Goal: Submit feedback/report problem

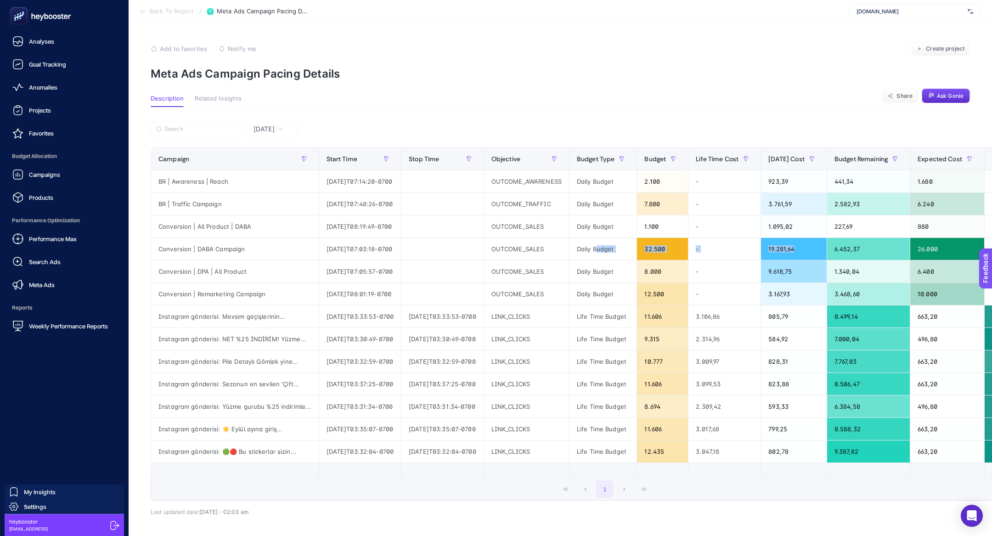
click at [27, 24] on icon at bounding box center [40, 16] width 66 height 18
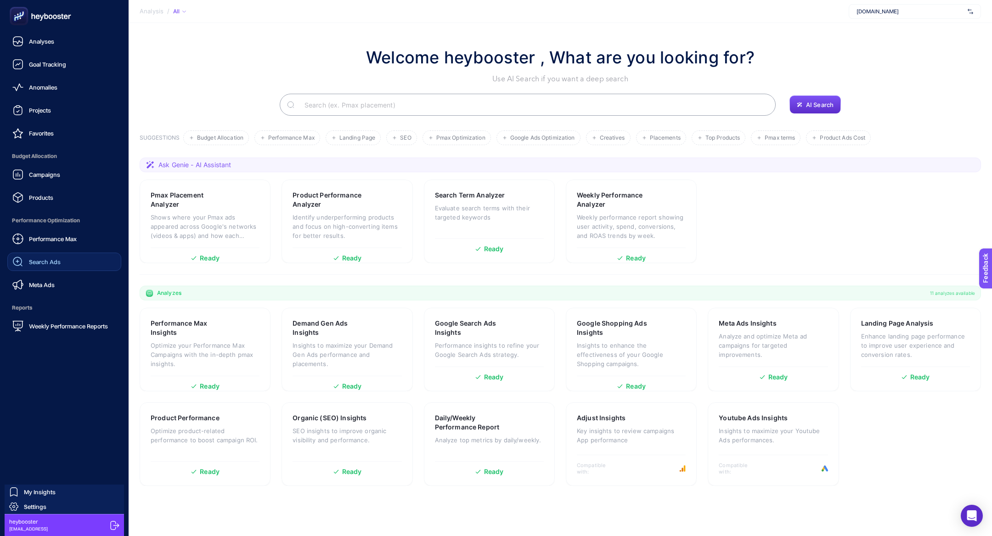
click at [30, 253] on link "Search Ads" at bounding box center [64, 262] width 114 height 18
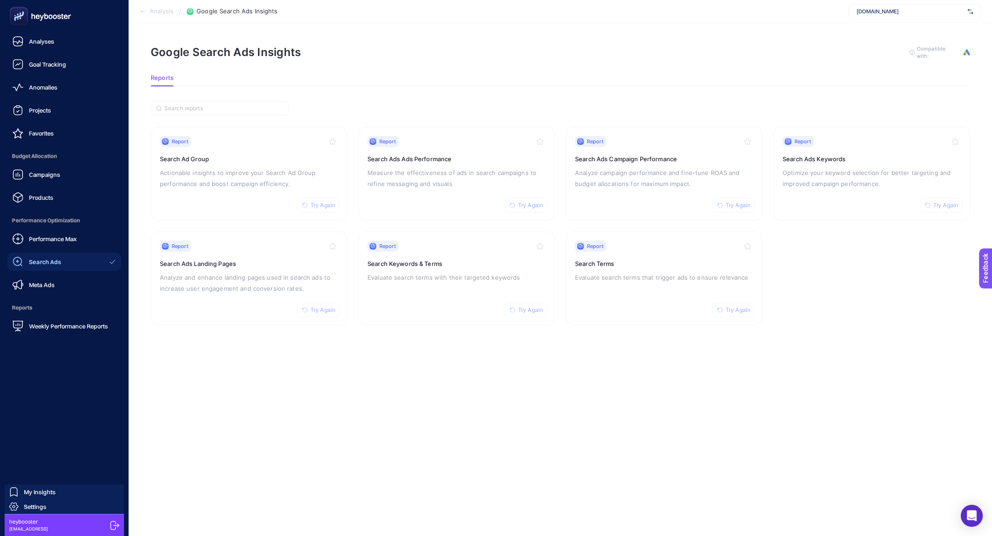
click at [13, 0] on div at bounding box center [64, 16] width 114 height 32
click at [16, 15] on rect at bounding box center [18, 16] width 15 height 15
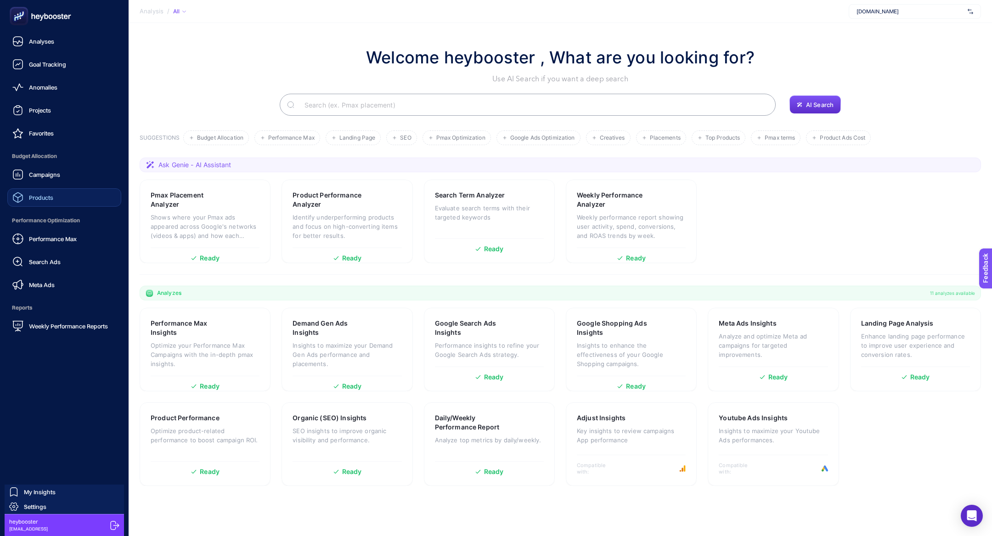
click at [24, 202] on div "Products" at bounding box center [32, 197] width 41 height 11
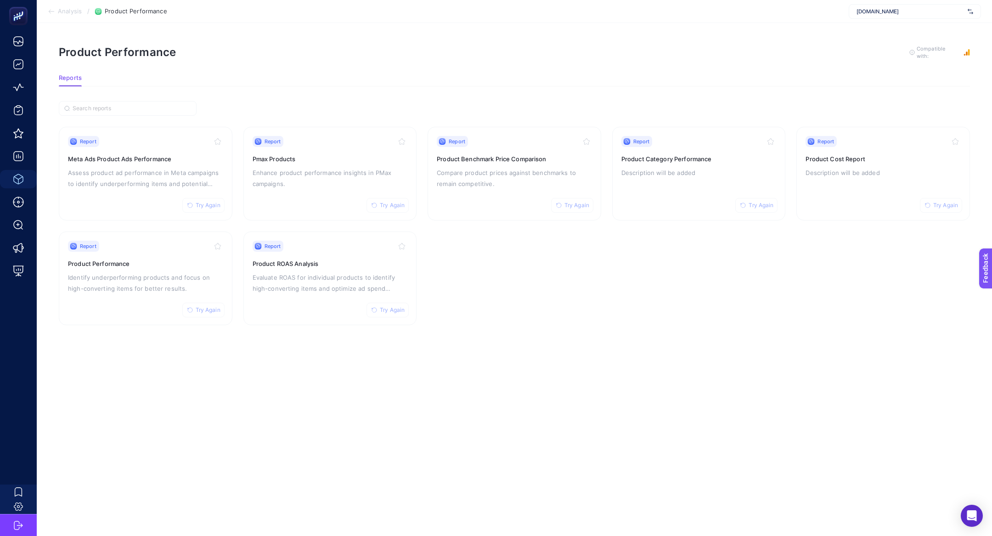
click at [867, 6] on div "[DOMAIN_NAME]" at bounding box center [915, 11] width 132 height 15
type input "saatve"
click at [874, 27] on span "[URL][DOMAIN_NAME]" at bounding box center [885, 30] width 56 height 7
click at [160, 169] on p "Assess product ad performance in Meta campaigns to identify underperforming ite…" at bounding box center [145, 178] width 155 height 22
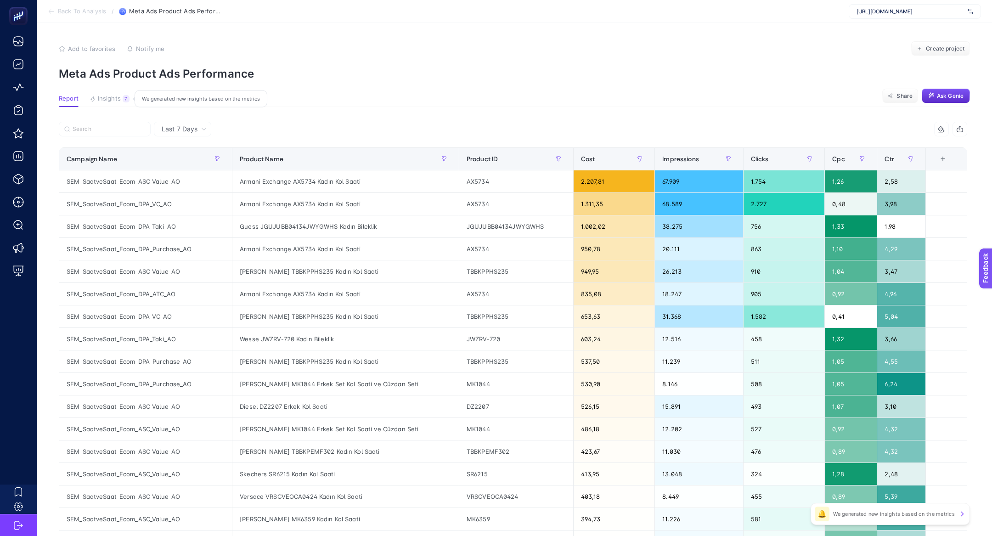
click at [118, 99] on span "Insights" at bounding box center [109, 98] width 23 height 7
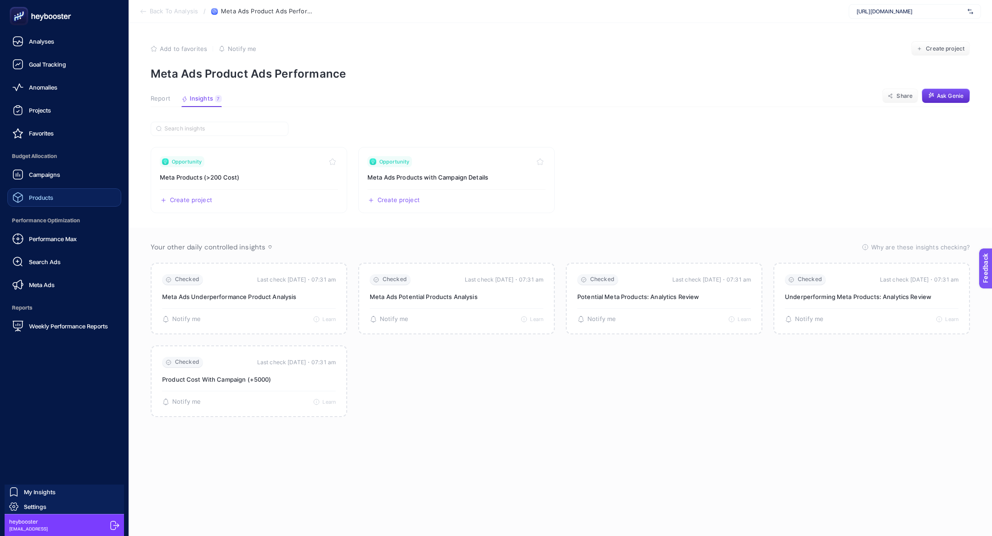
click at [41, 194] on span "Products" at bounding box center [41, 197] width 24 height 7
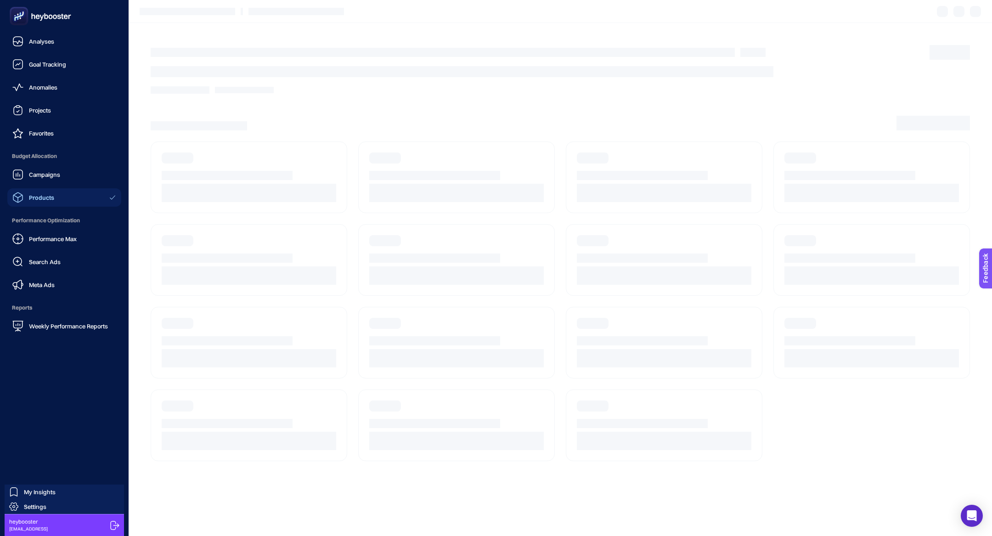
click at [56, 161] on span "Budget Allocation" at bounding box center [64, 156] width 114 height 18
click at [56, 166] on link "Campaigns" at bounding box center [64, 174] width 114 height 18
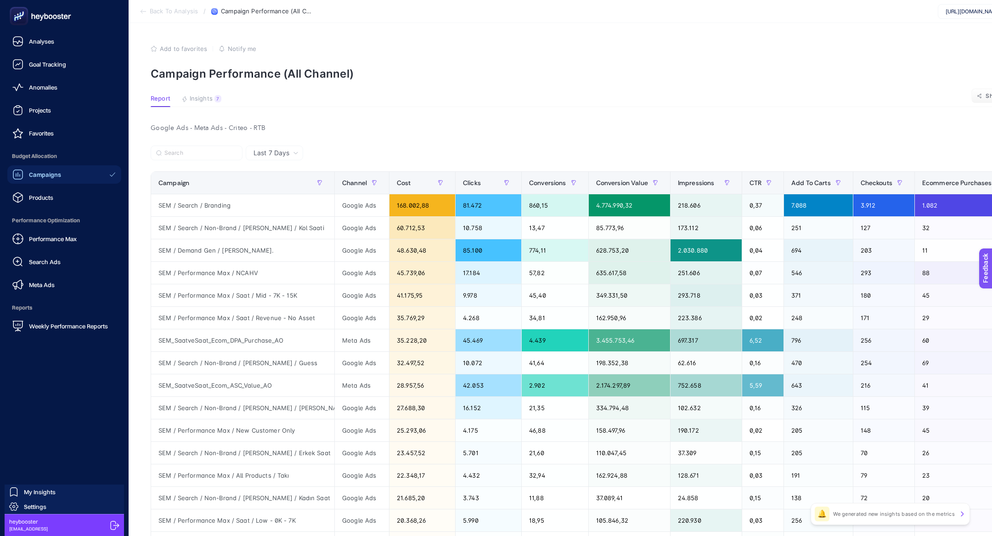
click at [16, 17] on rect at bounding box center [18, 16] width 15 height 15
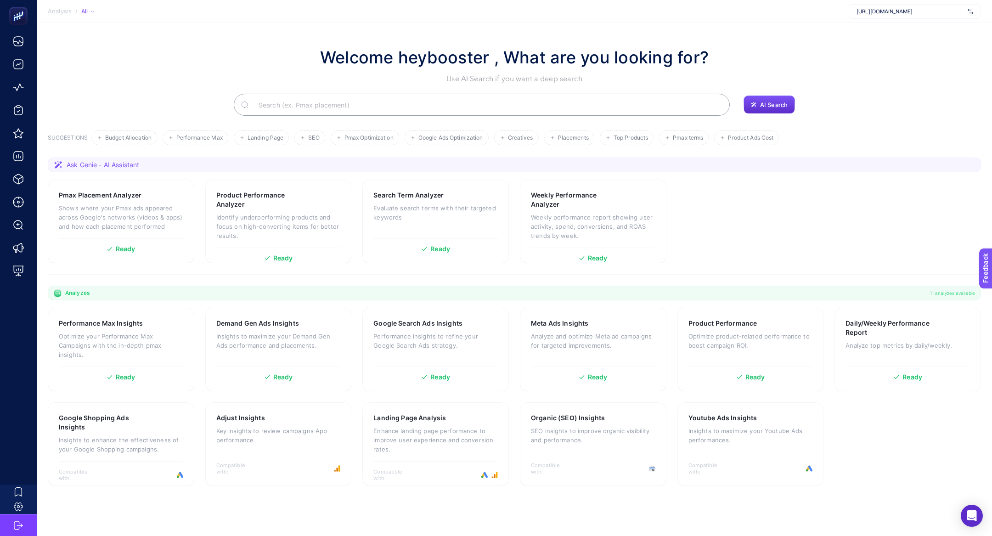
click at [292, 107] on input "Search" at bounding box center [486, 105] width 471 height 26
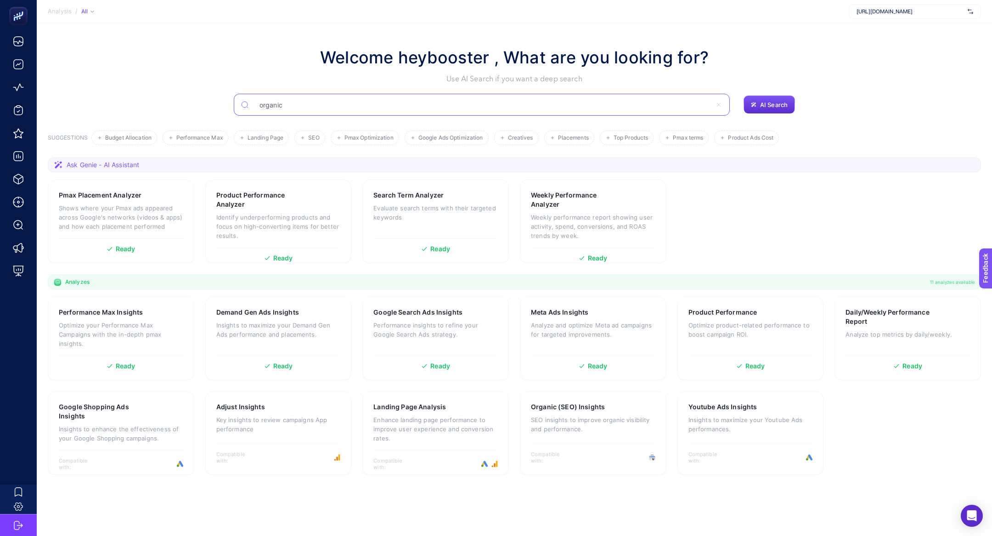
type input "organic"
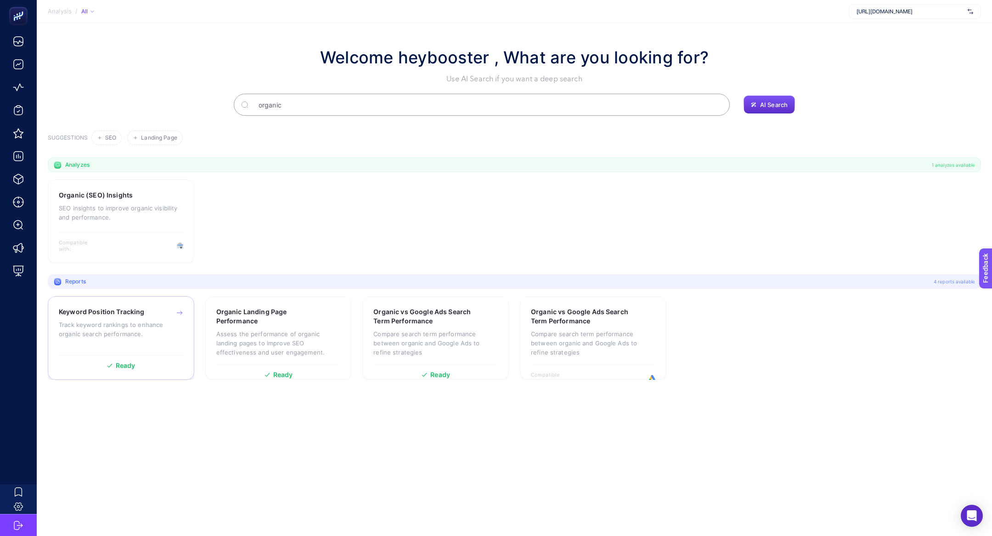
click at [152, 303] on div "Keyword Position Tracking Track keyword rankings to enhance organic search perf…" at bounding box center [121, 338] width 147 height 84
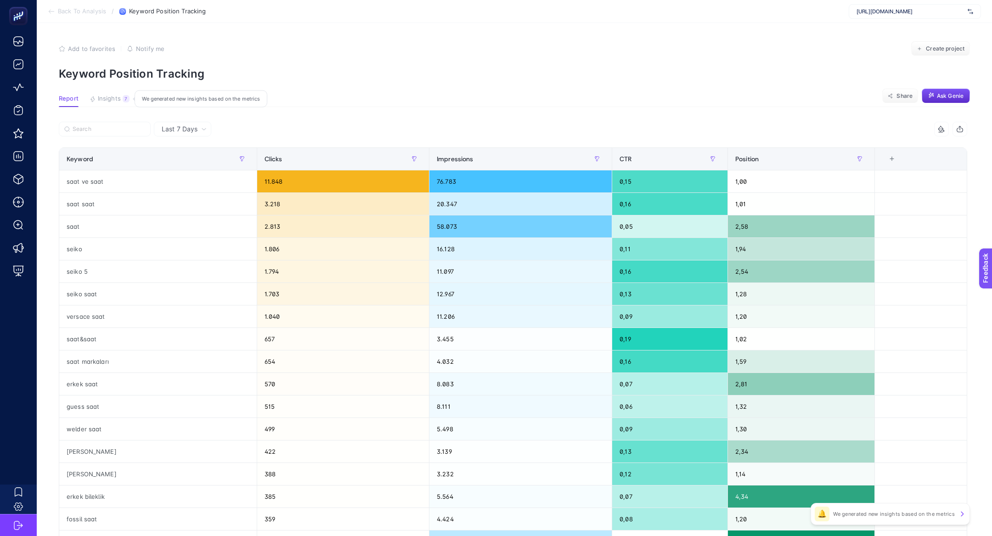
click at [113, 100] on span "Insights" at bounding box center [109, 98] width 23 height 7
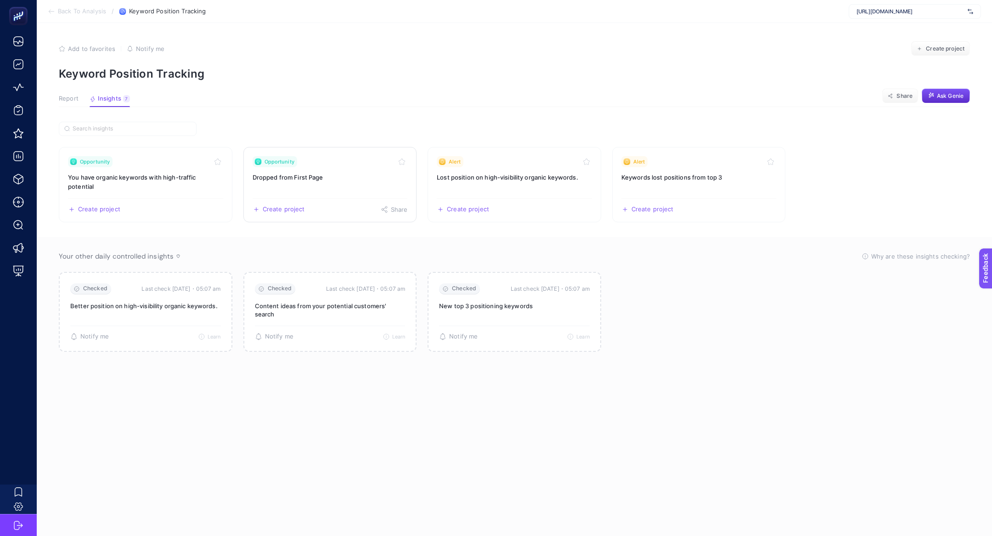
click at [276, 183] on link "Opportunity Dropped from First Page Create project Share" at bounding box center [330, 184] width 174 height 75
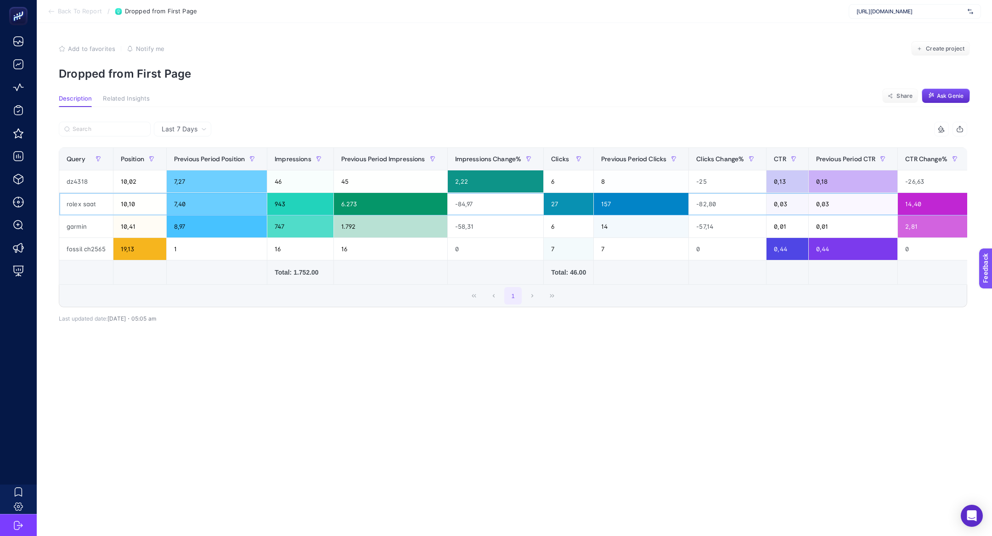
click at [79, 203] on div "rolex saat" at bounding box center [86, 204] width 54 height 22
click at [78, 209] on div "rolex saat" at bounding box center [86, 204] width 54 height 22
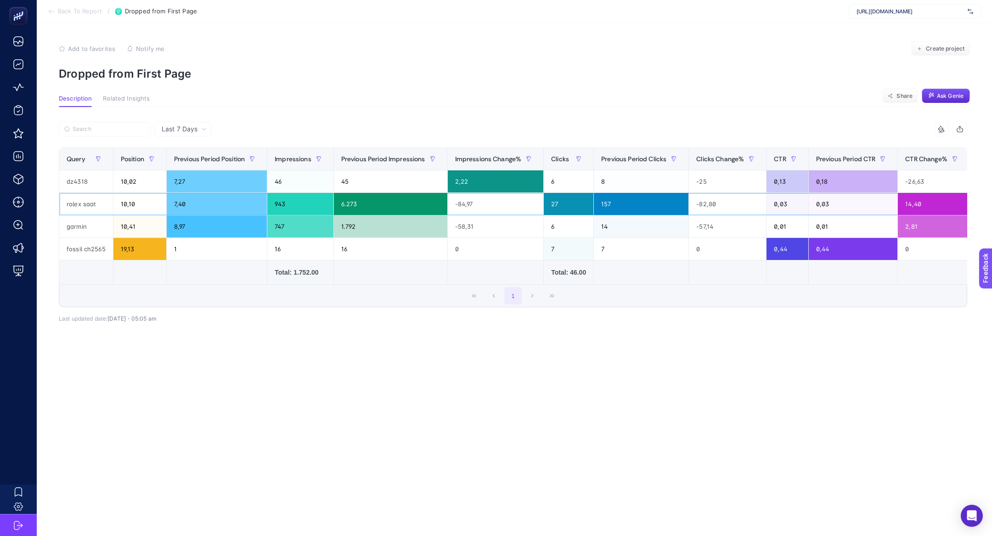
click at [78, 209] on div "rolex saat" at bounding box center [86, 204] width 54 height 22
click at [85, 251] on div "fossil ch2565" at bounding box center [86, 249] width 54 height 22
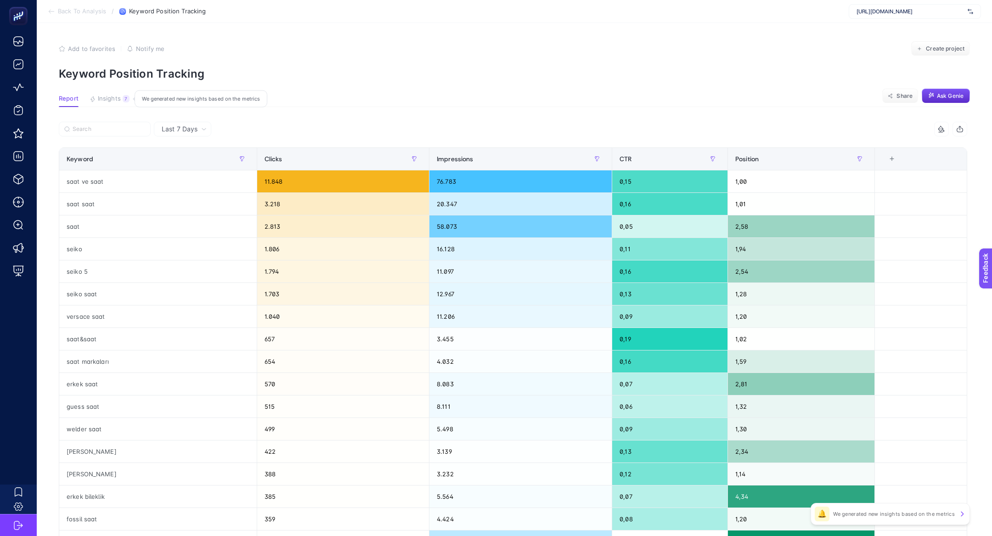
click at [113, 103] on button "Insights 7 We generated new insights based on the metrics" at bounding box center [110, 101] width 40 height 12
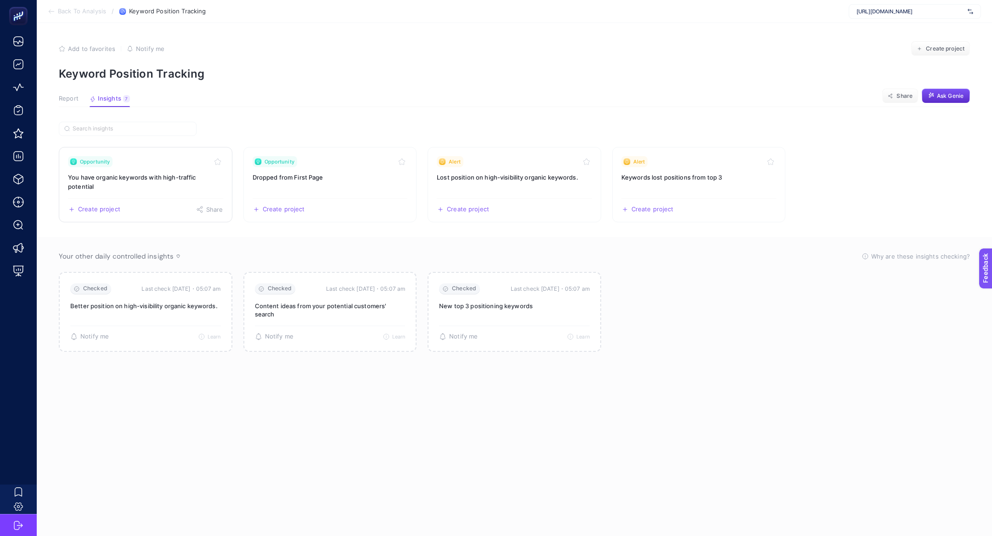
click at [155, 173] on h3 "You have organic keywords with high-traffic potential" at bounding box center [145, 182] width 155 height 18
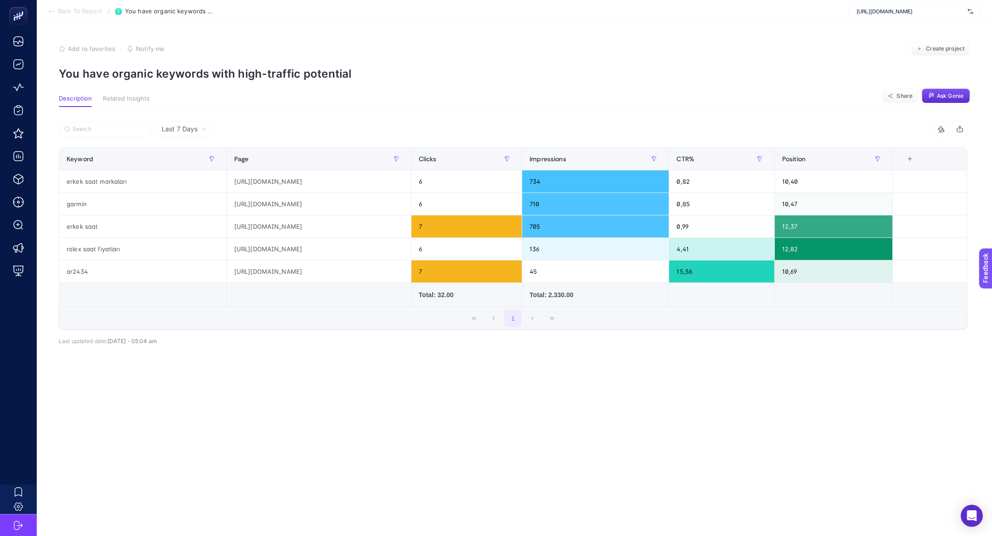
click at [178, 72] on p "You have organic keywords with high-traffic potential" at bounding box center [514, 73] width 911 height 13
click at [194, 76] on p "You have organic keywords with high-traffic potential" at bounding box center [514, 73] width 911 height 13
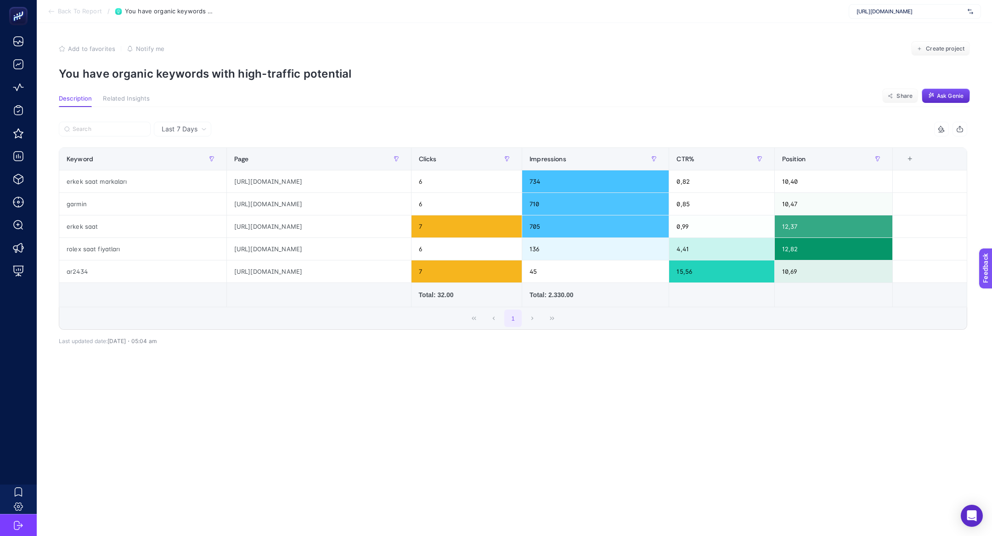
click at [194, 76] on p "You have organic keywords with high-traffic potential" at bounding box center [514, 73] width 911 height 13
copy article "You have organic keywords with high-traffic potential"
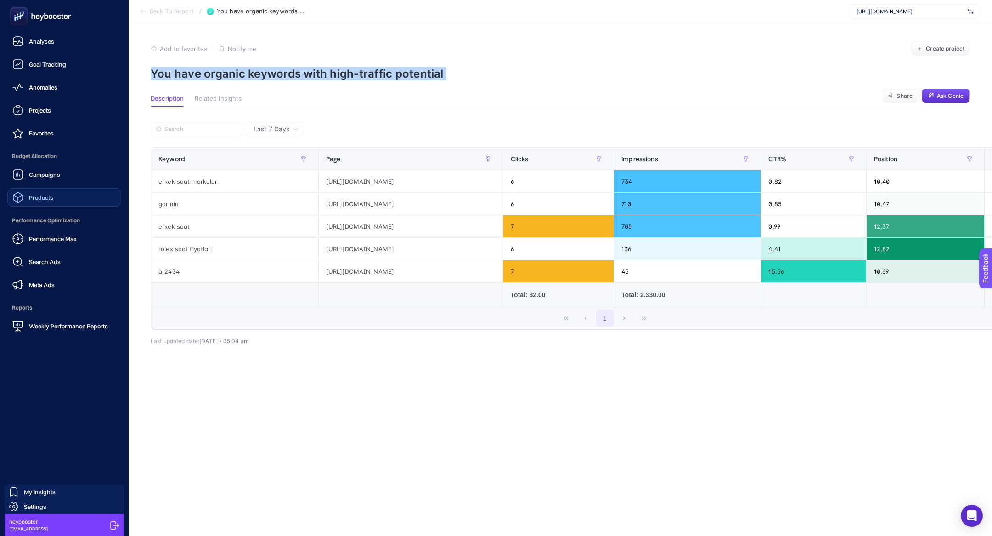
click at [52, 205] on link "Products" at bounding box center [64, 197] width 114 height 18
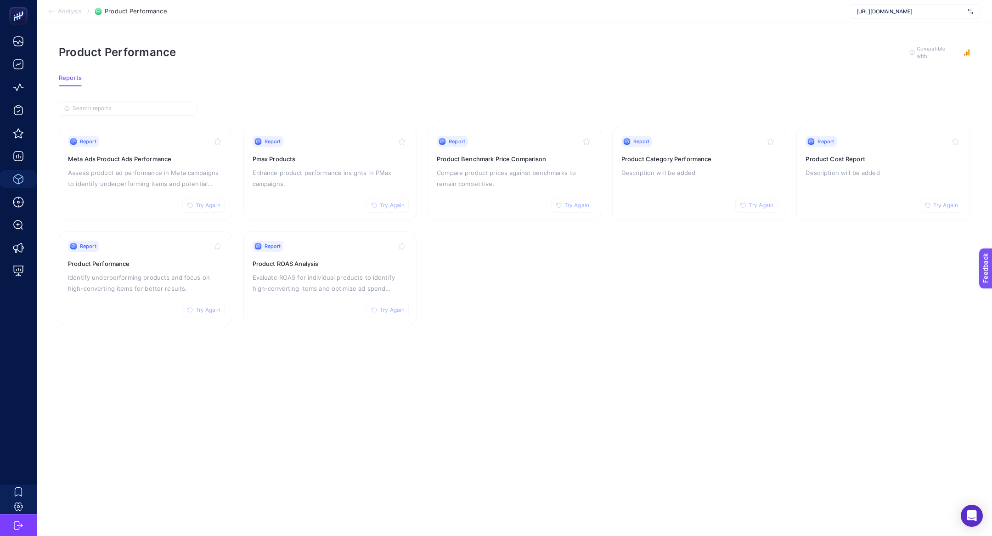
click at [911, 14] on span "[URL][DOMAIN_NAME]" at bounding box center [910, 11] width 107 height 7
type input "360te"
click at [916, 25] on div "[URL][DOMAIN_NAME]" at bounding box center [914, 30] width 131 height 15
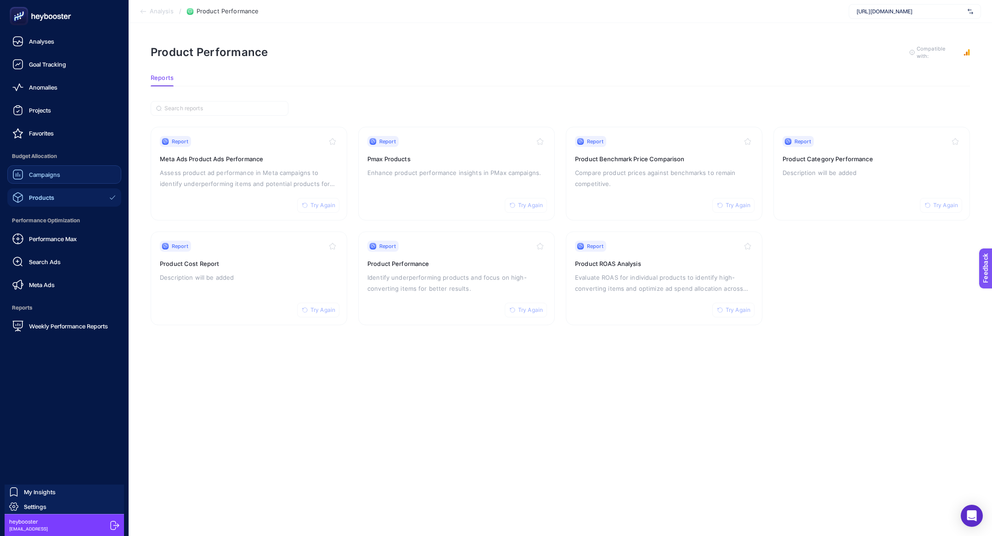
click at [67, 175] on link "Campaigns" at bounding box center [64, 174] width 114 height 18
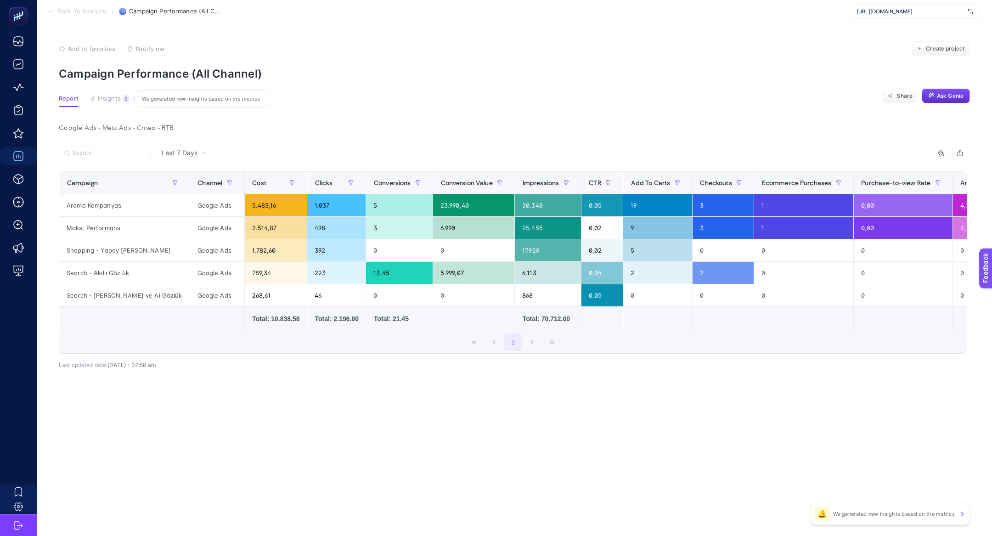
click at [113, 99] on span "Insights" at bounding box center [109, 98] width 23 height 7
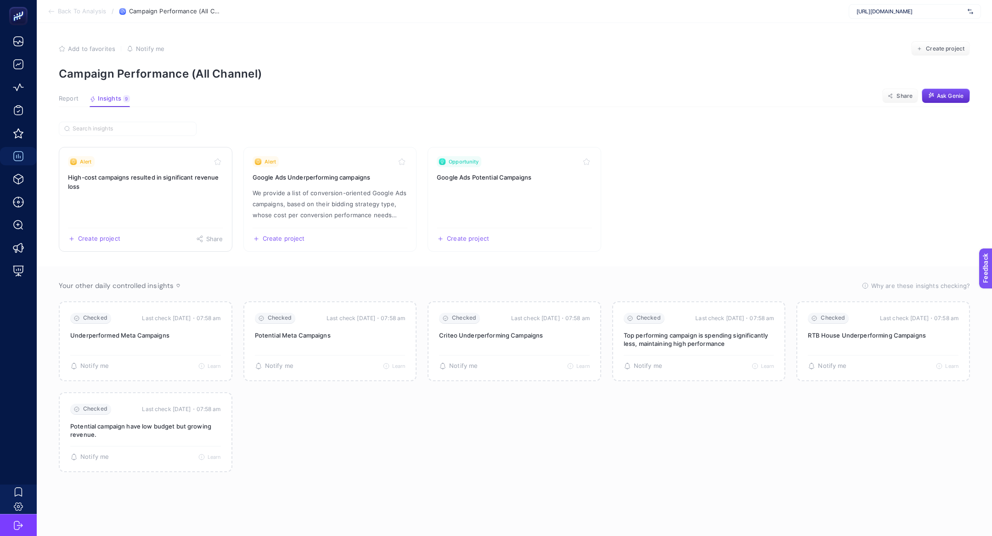
click at [148, 211] on link "Alert High-cost campaigns resulted in significant revenue loss Create project S…" at bounding box center [146, 199] width 174 height 105
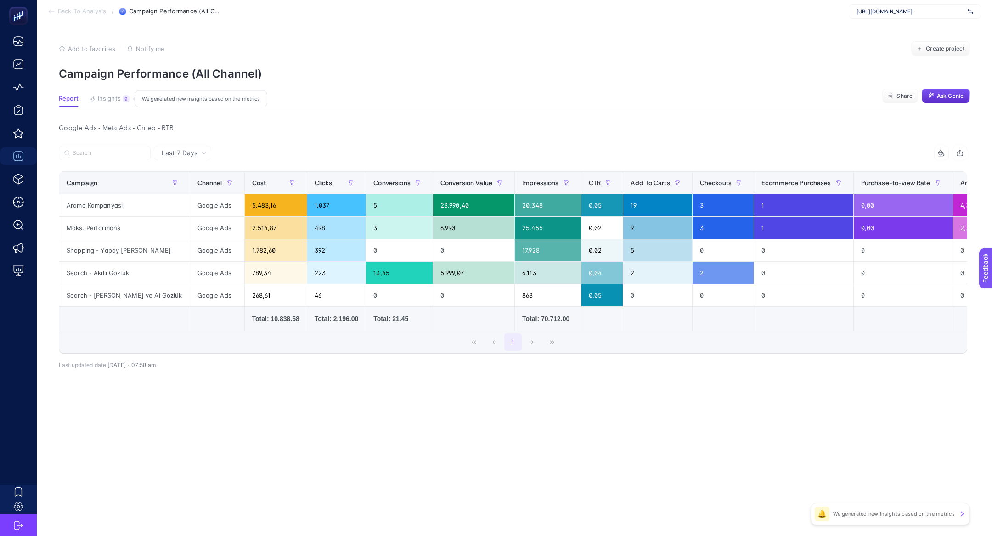
click at [113, 102] on span "Insights" at bounding box center [109, 98] width 23 height 7
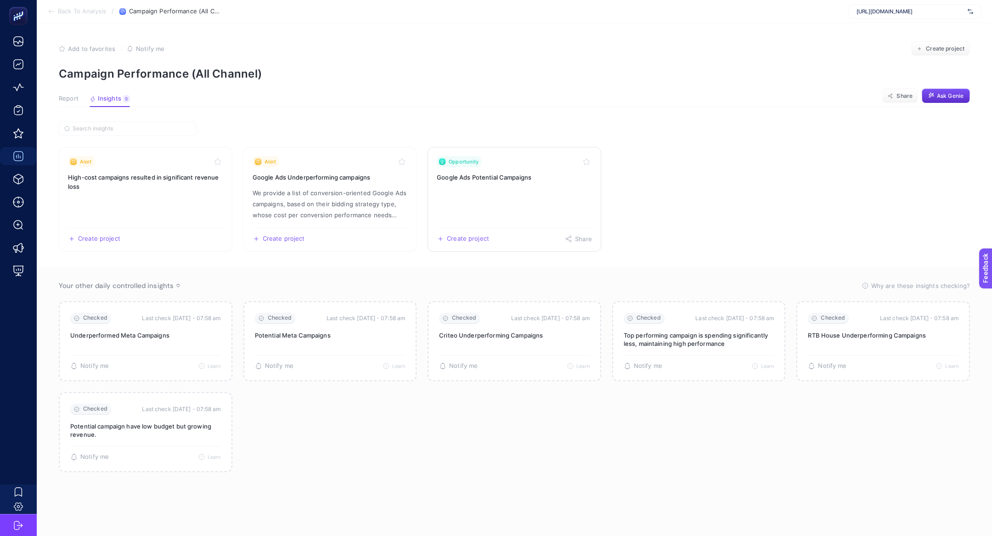
click at [548, 176] on h3 "Google Ads Potential Campaigns" at bounding box center [514, 177] width 155 height 9
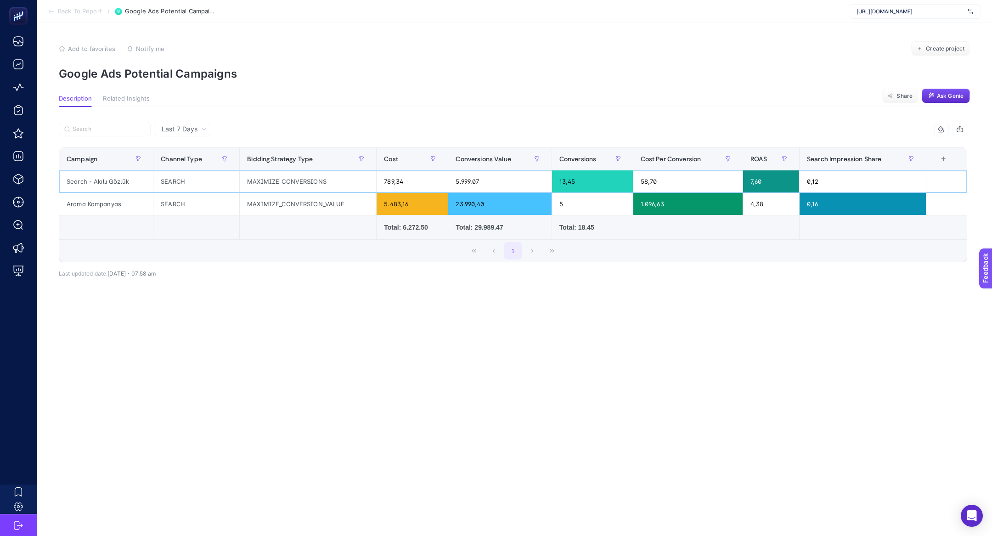
click at [101, 179] on div "Search - Akıllı Gözlük" at bounding box center [106, 181] width 94 height 22
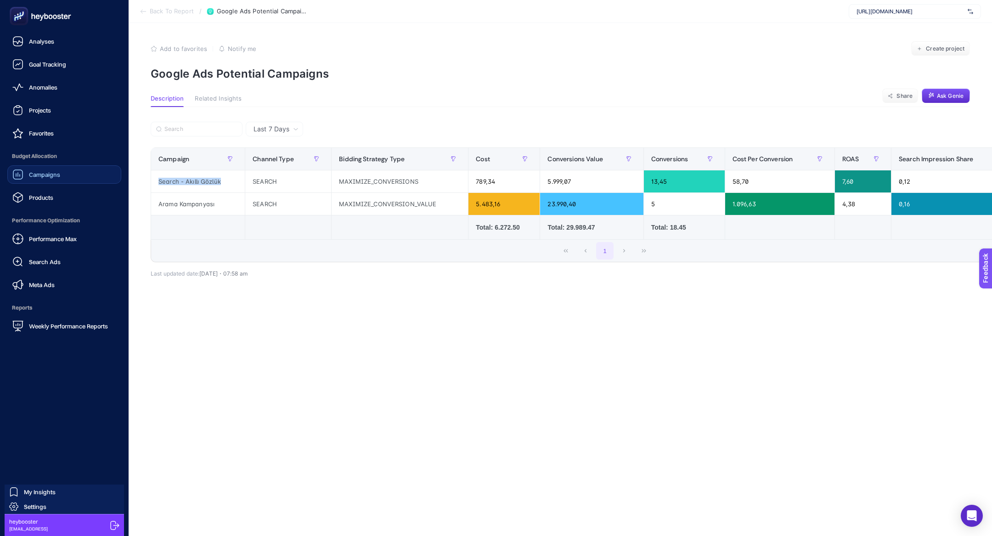
click at [49, 179] on div "Campaigns" at bounding box center [36, 174] width 48 height 11
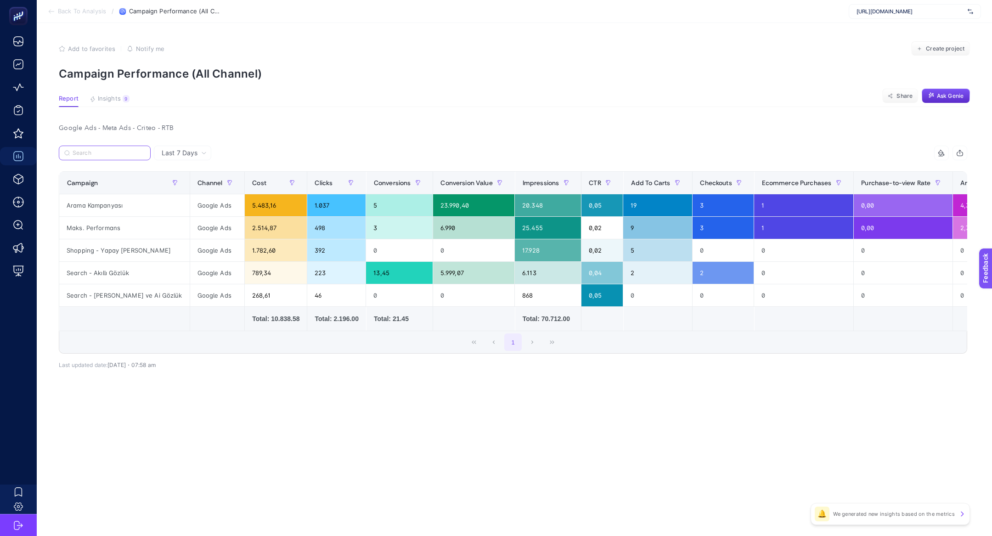
click at [119, 150] on input "Search" at bounding box center [109, 153] width 73 height 7
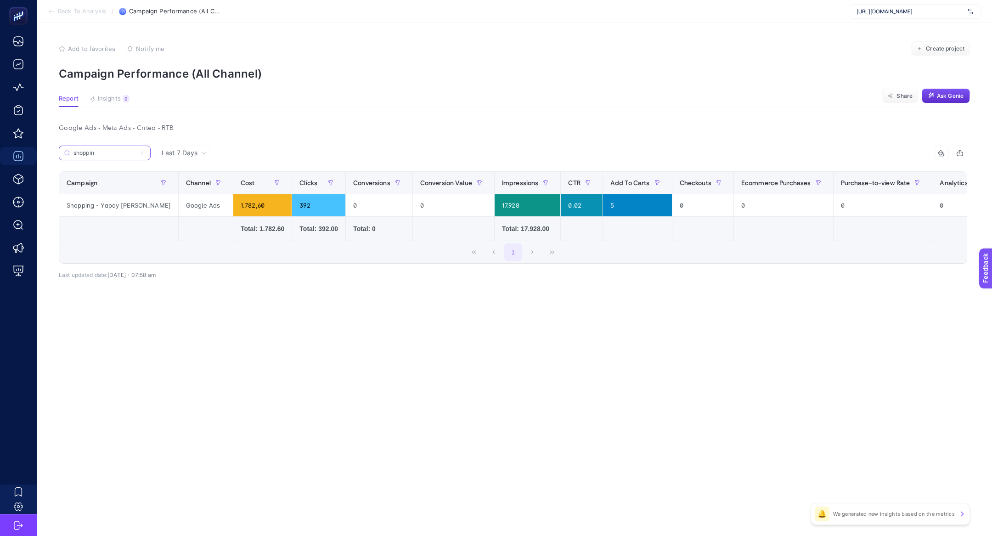
type input "shoppin"
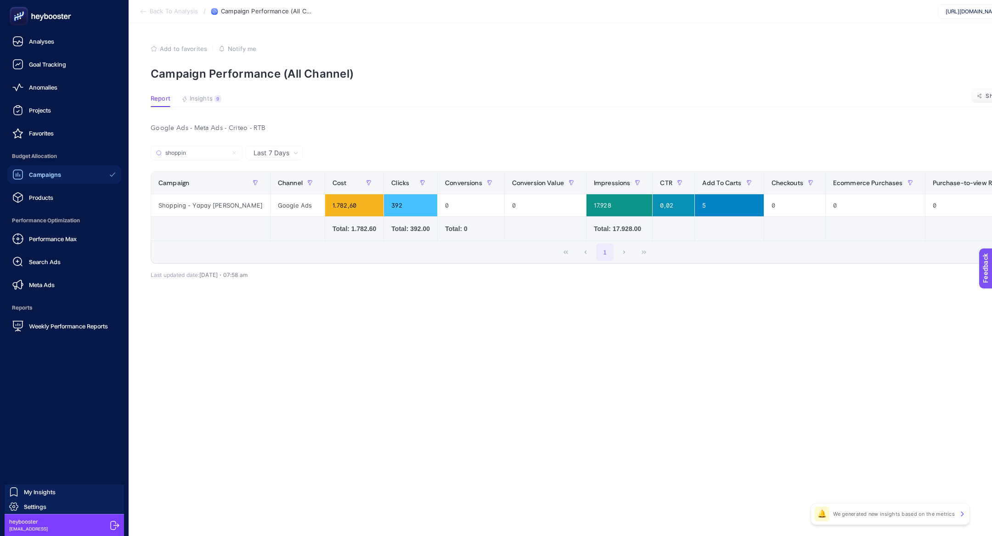
click at [12, 215] on span "Performance Optimization" at bounding box center [64, 220] width 114 height 18
click at [50, 215] on span "Performance Optimization" at bounding box center [64, 220] width 114 height 18
click at [50, 202] on div "Products" at bounding box center [32, 197] width 41 height 11
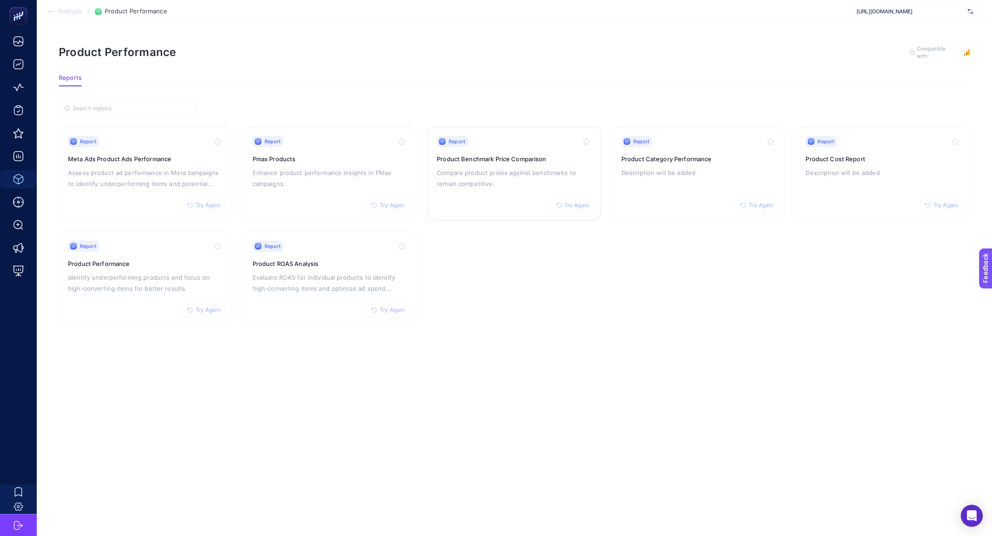
click at [485, 152] on div "Report Try Again Product Benchmark Price Comparison Compare product prices agai…" at bounding box center [514, 173] width 155 height 75
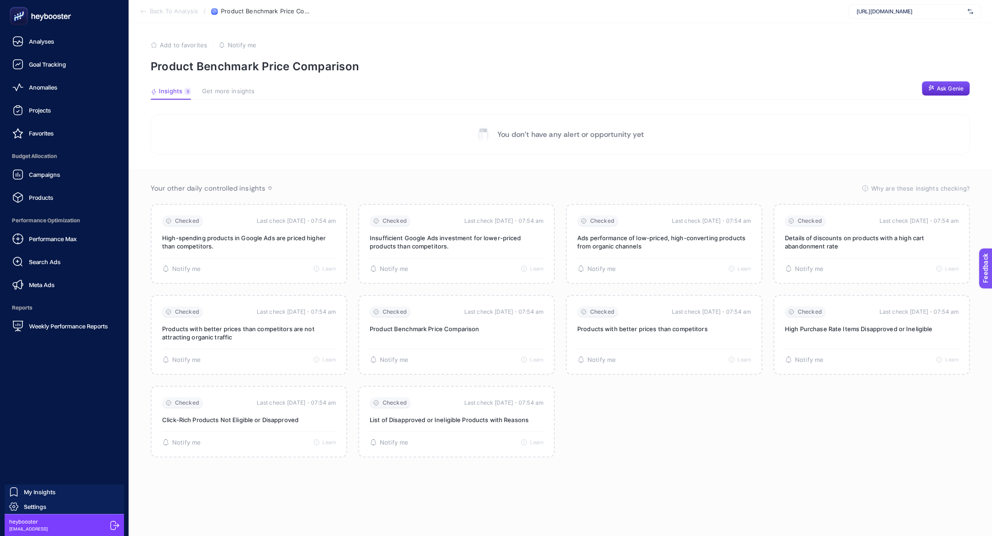
click at [49, 211] on span "Performance Optimization" at bounding box center [64, 220] width 114 height 18
click at [49, 202] on div "Products" at bounding box center [32, 197] width 41 height 11
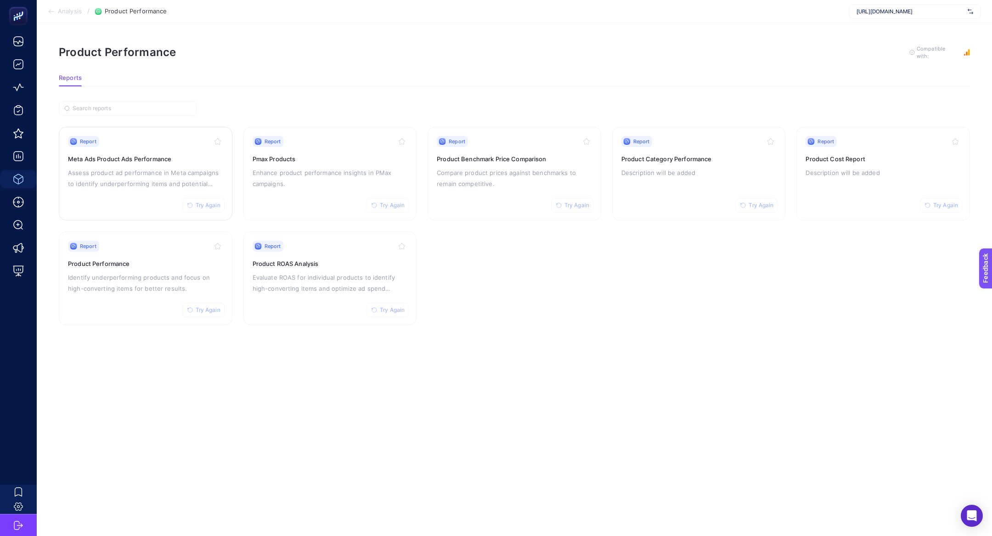
click at [147, 191] on div "Report Try Again Meta Ads Product Ads Performance Assess product ad performance…" at bounding box center [145, 173] width 155 height 75
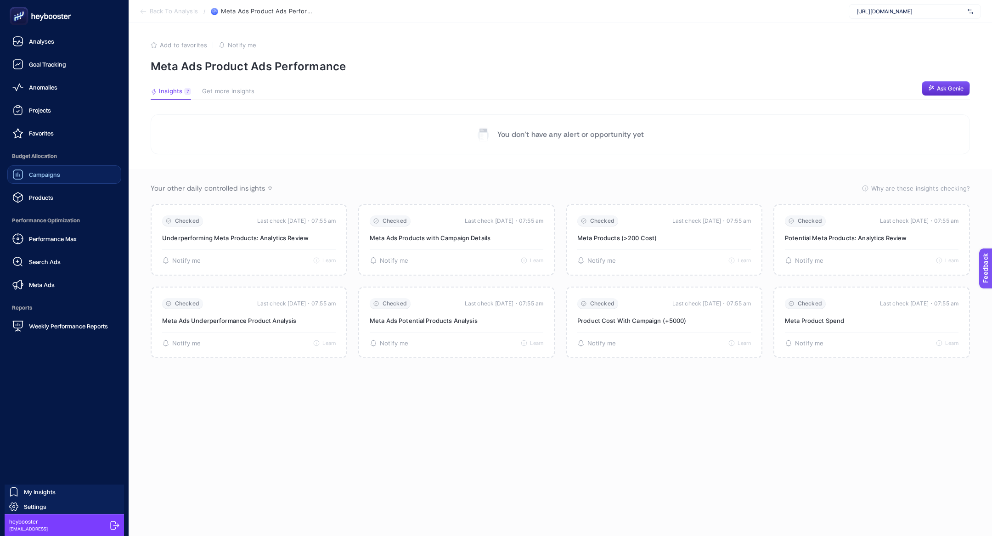
click at [42, 169] on div "Campaigns" at bounding box center [36, 174] width 48 height 11
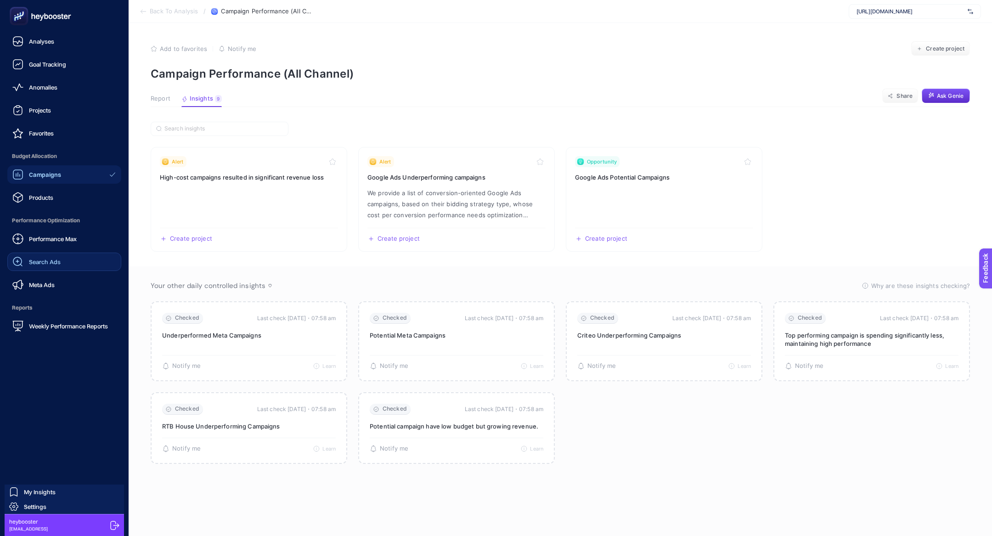
click at [45, 258] on div "Search Ads" at bounding box center [36, 261] width 48 height 11
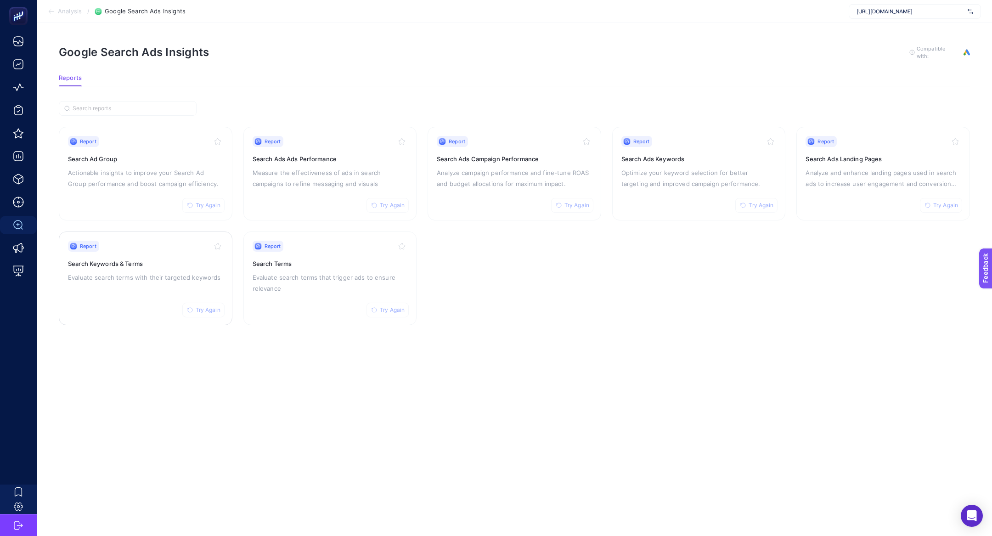
click at [118, 278] on p "Evaluate search terms with their targeted keywords" at bounding box center [145, 277] width 155 height 11
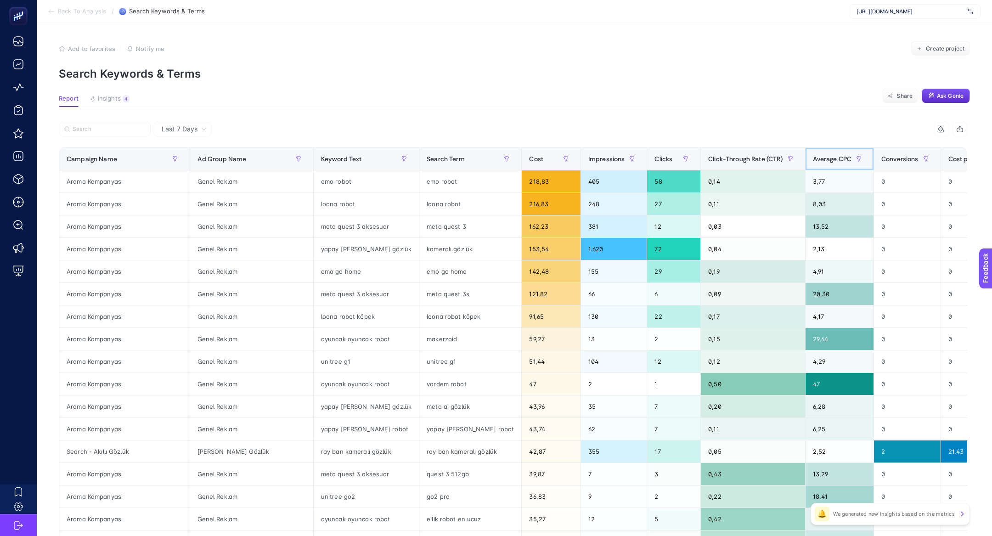
click at [813, 161] on span "Average CPC" at bounding box center [832, 158] width 39 height 7
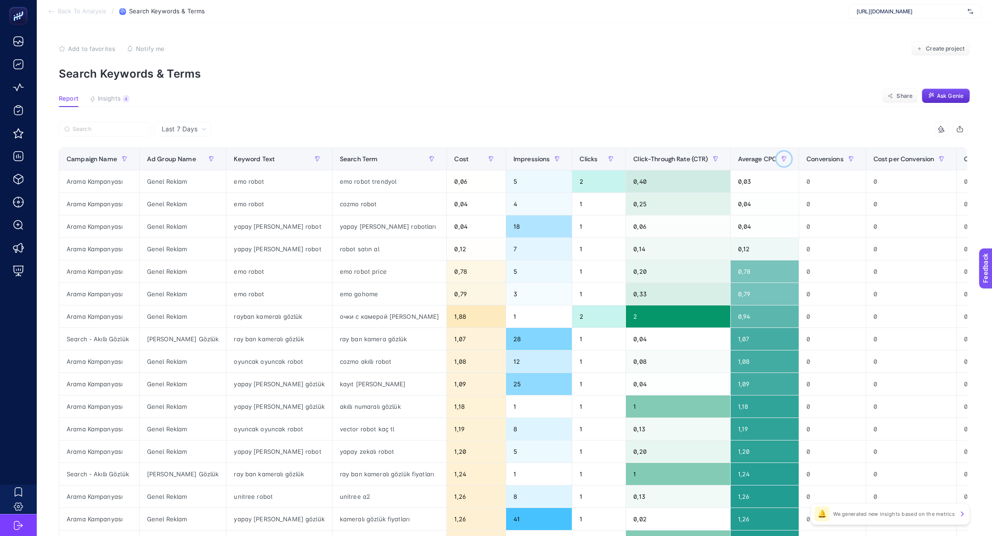
click at [777, 161] on button "button" at bounding box center [784, 159] width 15 height 15
click at [738, 160] on span "Average CPC" at bounding box center [757, 158] width 39 height 7
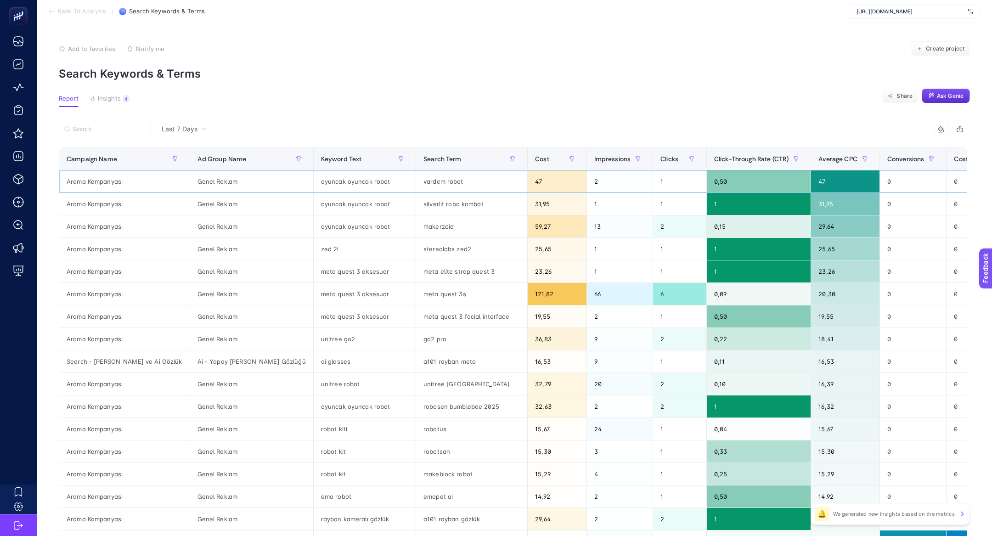
click at [416, 178] on div "vardem robot" at bounding box center [471, 181] width 111 height 22
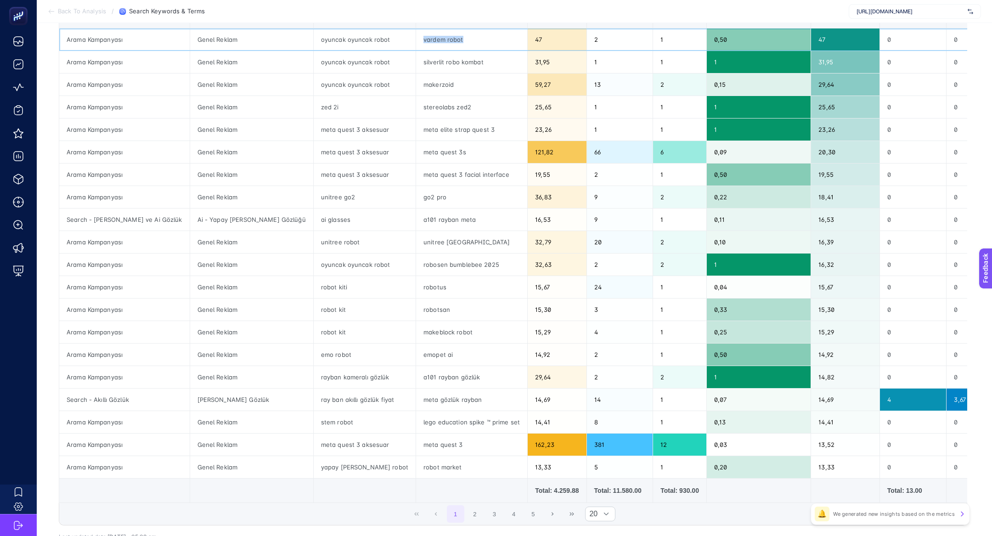
scroll to position [157, 0]
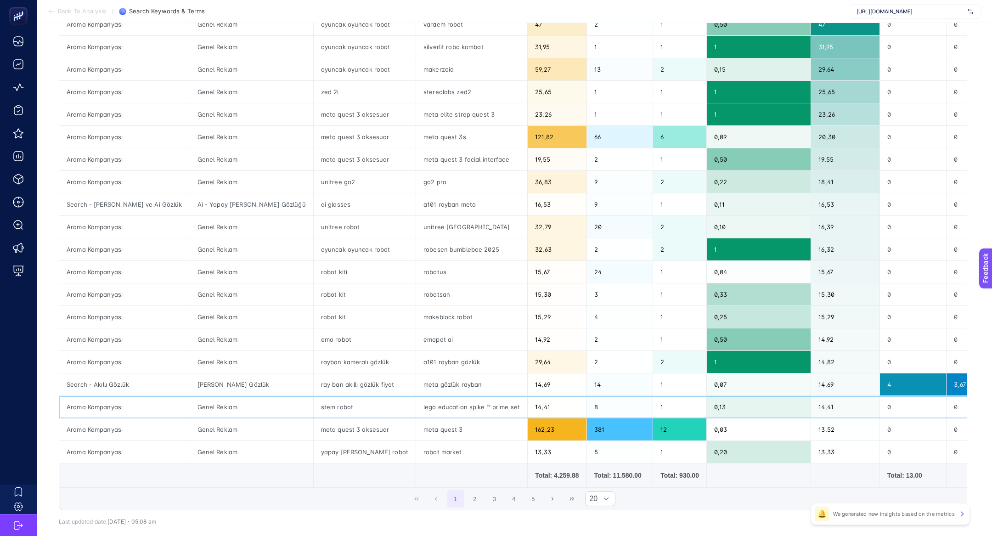
click at [416, 415] on div "lego education spike ™ prime set" at bounding box center [471, 407] width 111 height 22
click at [416, 400] on div "lego education spike ™ prime set" at bounding box center [471, 407] width 111 height 22
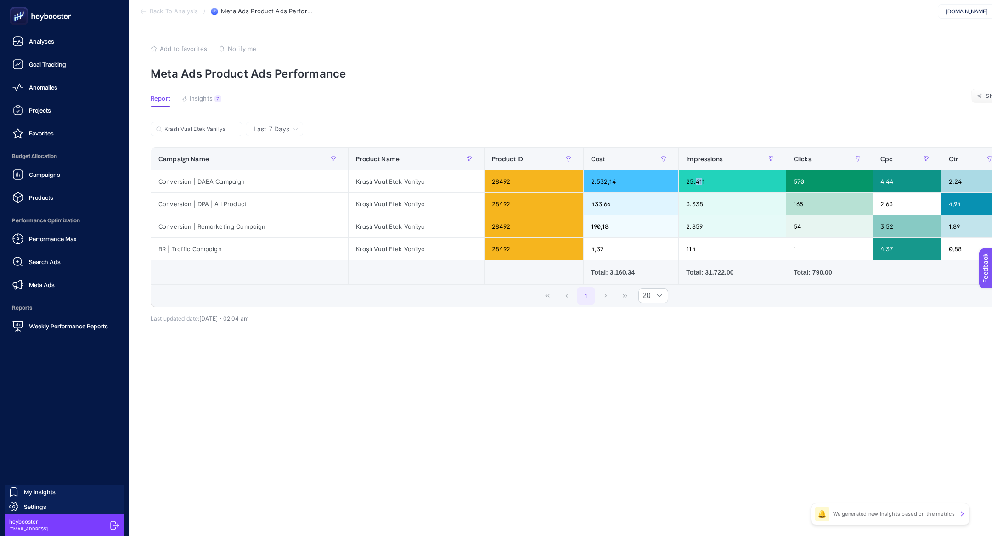
click at [24, 13] on rect at bounding box center [18, 16] width 15 height 15
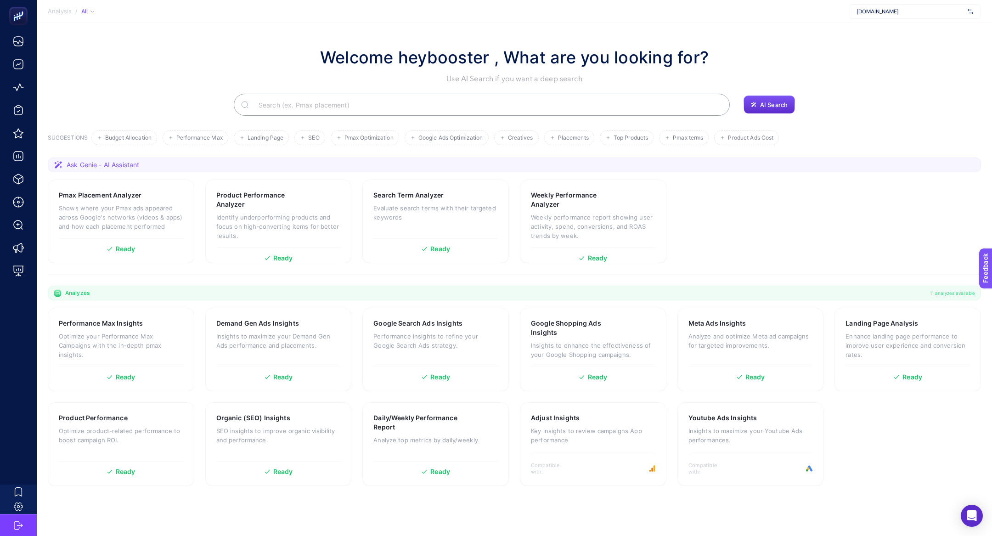
click at [360, 111] on input "Search" at bounding box center [486, 105] width 471 height 26
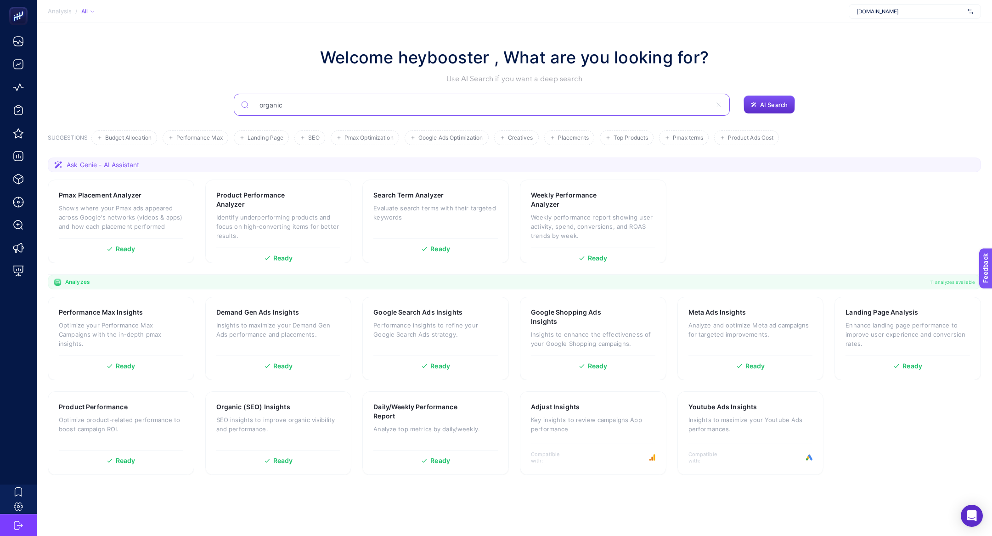
type input "organic"
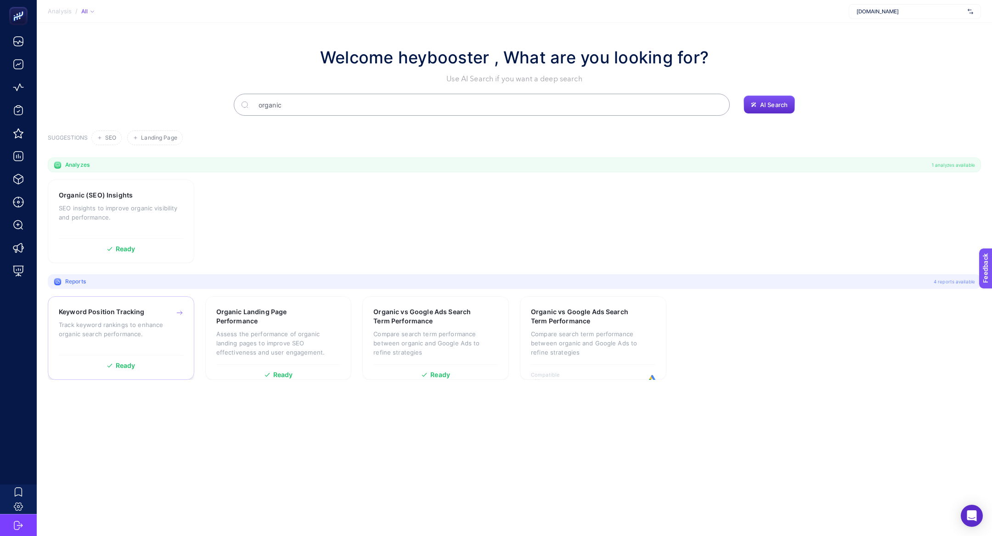
click at [116, 310] on h3 "Keyword Position Tracking" at bounding box center [102, 311] width 86 height 9
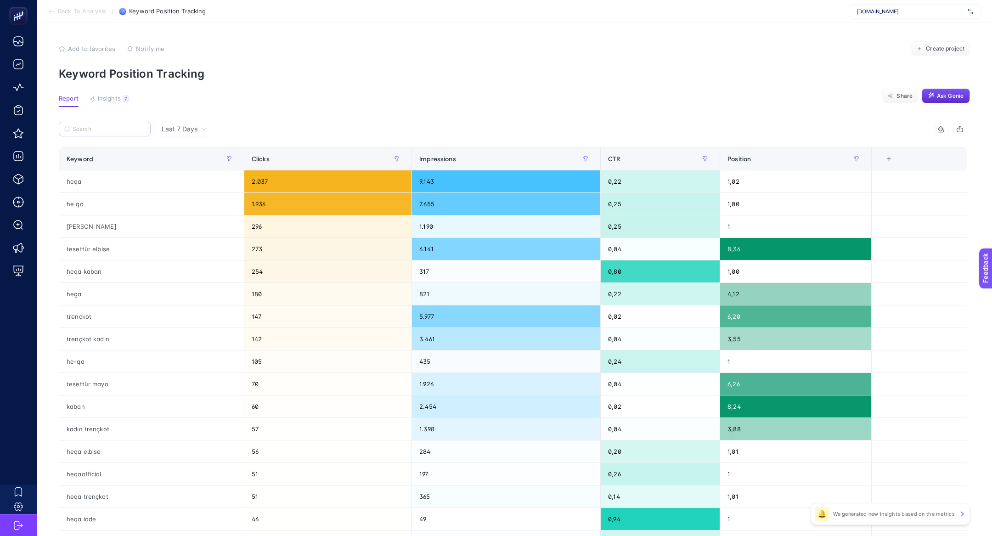
click at [110, 124] on label at bounding box center [105, 129] width 92 height 15
click at [110, 126] on input "Search" at bounding box center [109, 129] width 73 height 7
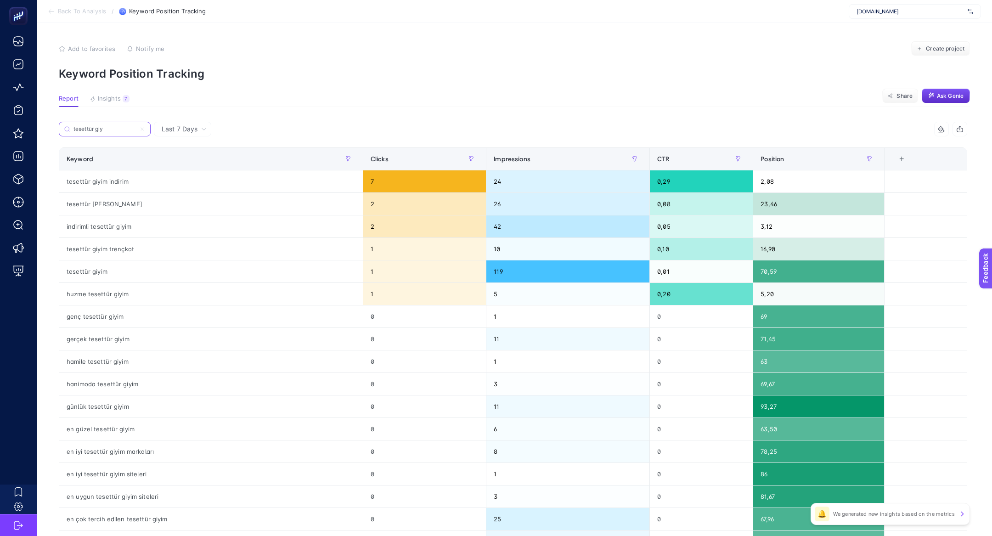
type input "tesettür giy"
click at [547, 162] on div "Impressions" at bounding box center [568, 159] width 148 height 15
click at [530, 162] on span "Impressions" at bounding box center [512, 158] width 37 height 7
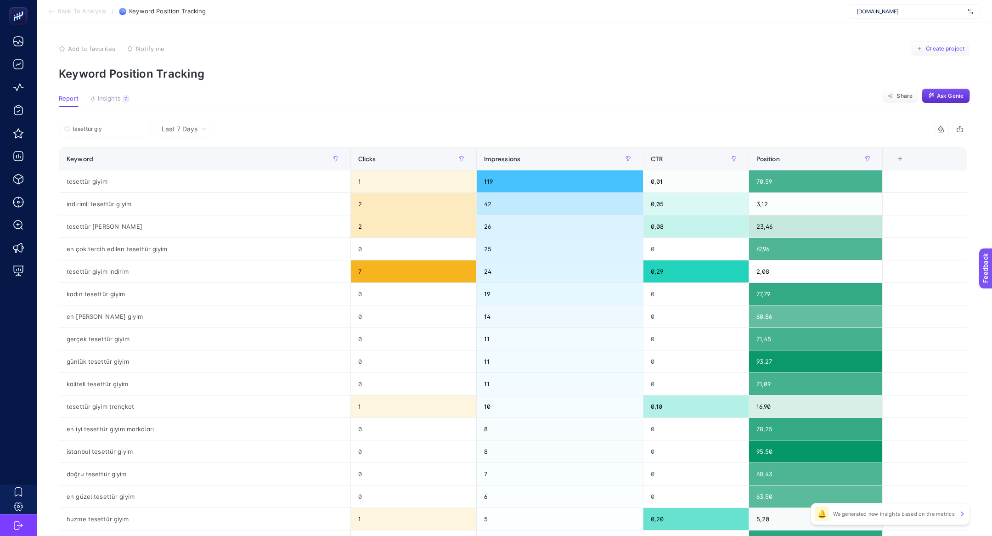
click at [952, 50] on span "Create project" at bounding box center [945, 48] width 39 height 7
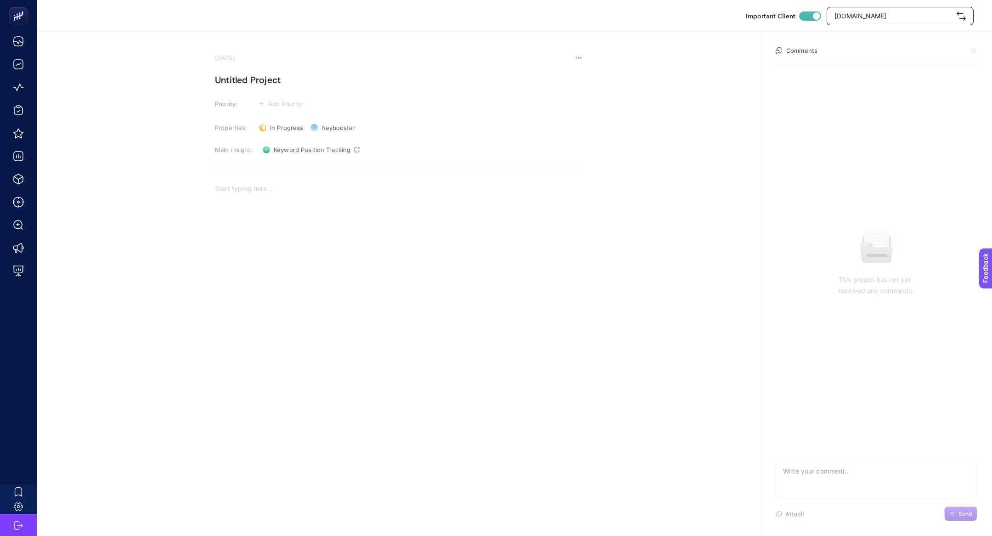
click at [314, 51] on section "September 12, 2025 Untitled Project Priority: Add Priority Properties: In Progr…" at bounding box center [514, 196] width 955 height 329
click at [225, 89] on section "September 12, 2025 Untitled Project Priority: Add Priority Properties: In Progr…" at bounding box center [398, 207] width 367 height 307
click at [240, 77] on h1 "Untitled Project" at bounding box center [398, 80] width 367 height 15
click at [307, 299] on div "Rich Text Editor. Editing area: main" at bounding box center [398, 269] width 367 height 184
click at [413, 177] on div "Rich Text Editor. Editing area: main" at bounding box center [398, 269] width 367 height 184
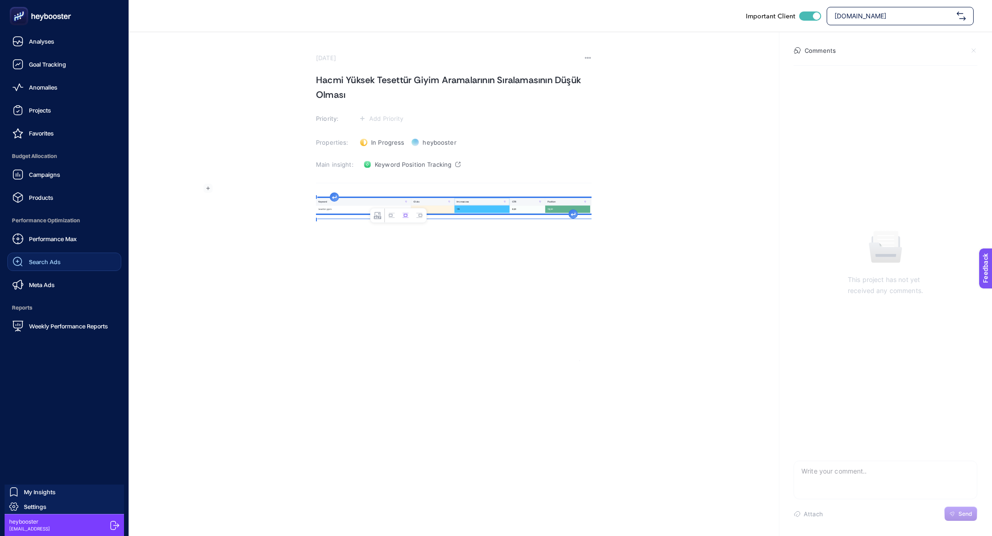
click at [51, 267] on div "Search Ads" at bounding box center [36, 261] width 48 height 11
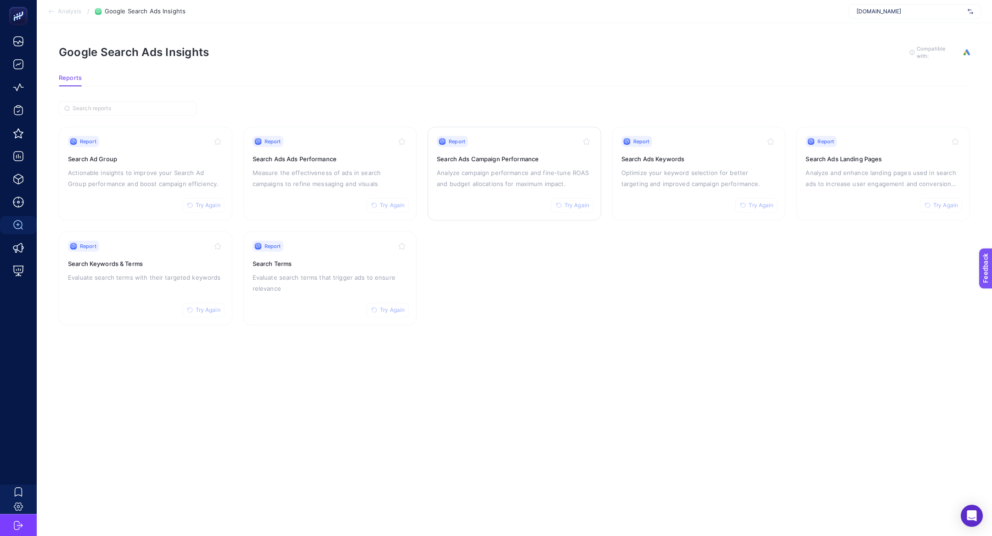
click at [516, 164] on div "Report Try Again Search Ads Campaign Performance Analyze campaign performance a…" at bounding box center [514, 173] width 155 height 75
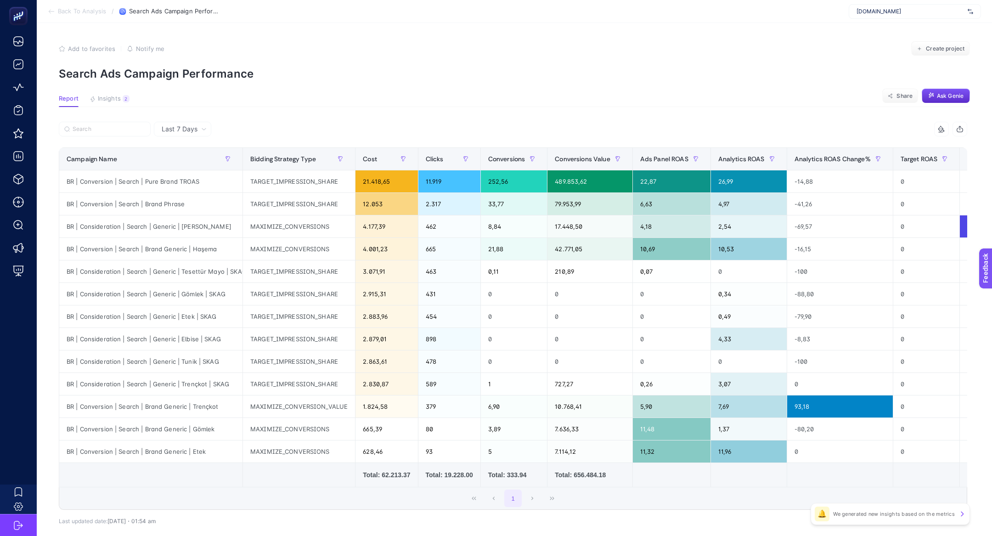
click at [191, 126] on span "Last 7 Days" at bounding box center [180, 128] width 36 height 9
click at [199, 163] on li "Last 30 Days" at bounding box center [183, 165] width 52 height 17
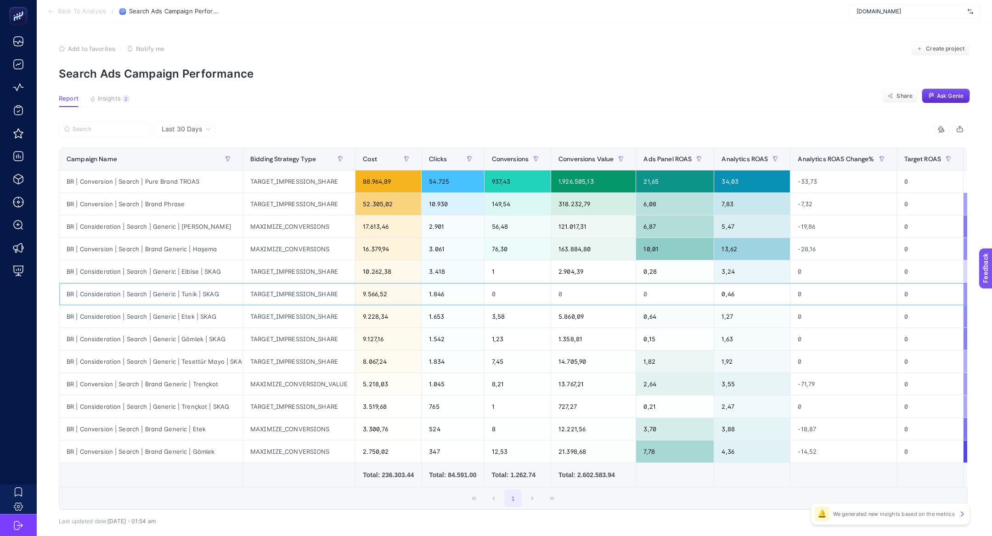
click at [174, 294] on div "BR | Consideration | Search | Generic | Tunik | SKAG" at bounding box center [150, 294] width 183 height 22
copy tr "BR | Consideration | Search | Generic | Tunik | SKAG"
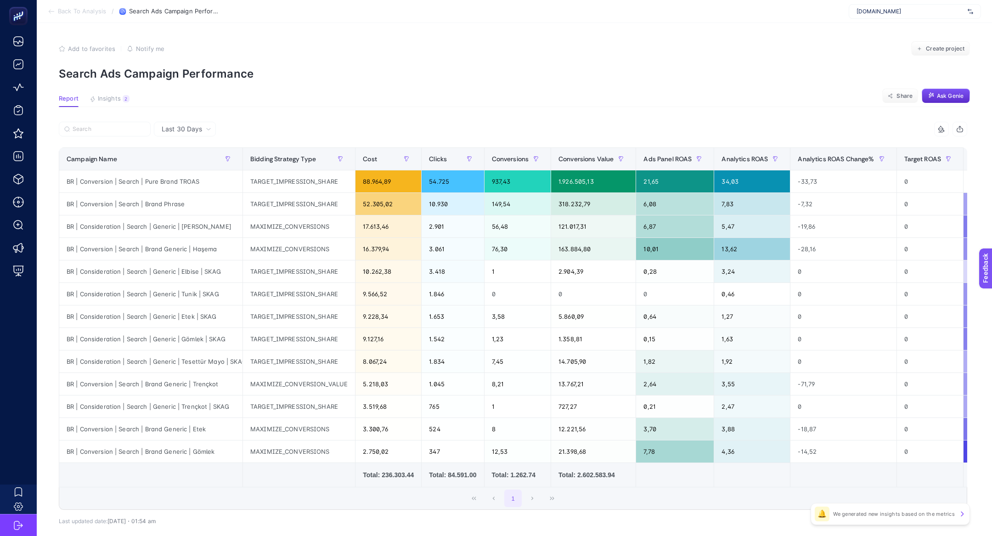
click at [111, 121] on article "Add to favorites false Notify me Create project Search Ads Campaign Performance…" at bounding box center [514, 303] width 955 height 560
click at [114, 127] on input "Search" at bounding box center [109, 129] width 73 height 7
click at [116, 132] on input "Search" at bounding box center [109, 129] width 72 height 7
paste input "BR | Consideration | Search | Generic | Tunik | SKAG"
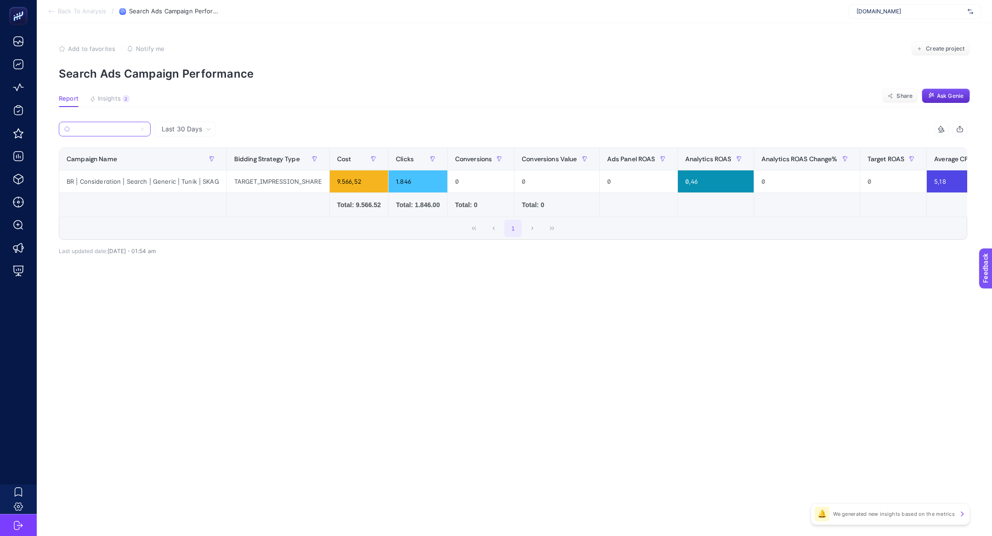
type input "BR | Consideration | Search | Generic | Tunik | SKAG"
click at [140, 128] on icon at bounding box center [143, 129] width 6 height 6
click at [0, 0] on input "Search" at bounding box center [0, 0] width 0 height 0
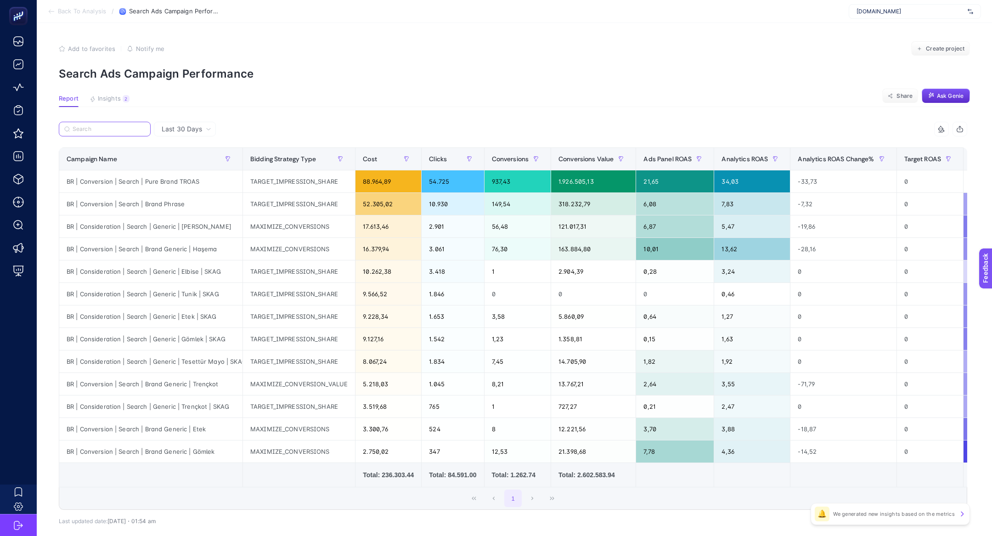
click at [116, 130] on input "Search" at bounding box center [109, 129] width 73 height 7
paste input "BR | Consideration | Search | Generic | Tunik | SKAG"
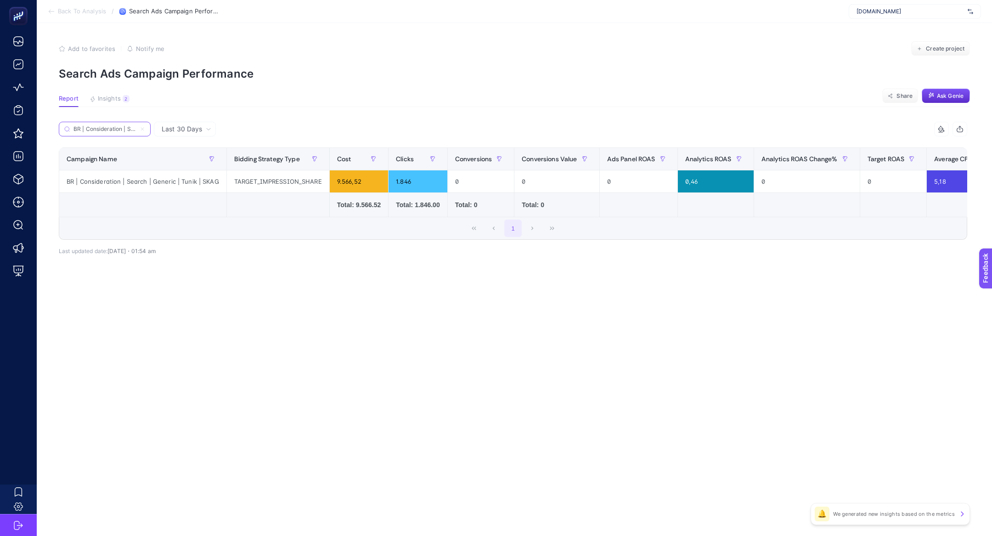
scroll to position [0, 74]
type input "BR | Consideration | Search | Generic | Tunik | SKAG"
click at [953, 45] on span "Create project" at bounding box center [945, 48] width 39 height 7
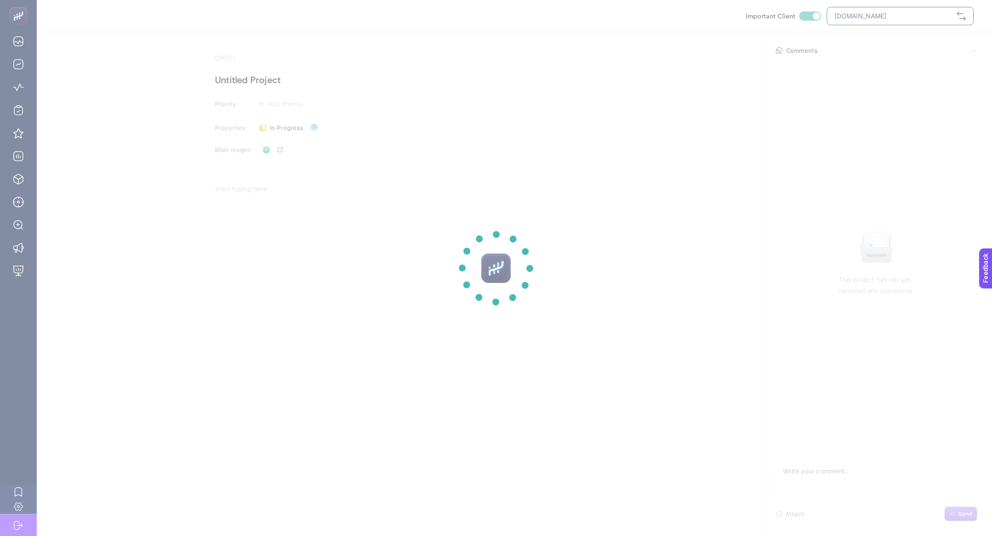
click at [242, 79] on section at bounding box center [496, 268] width 992 height 536
click at [242, 79] on h1 "Untitled Project" at bounding box center [398, 80] width 367 height 15
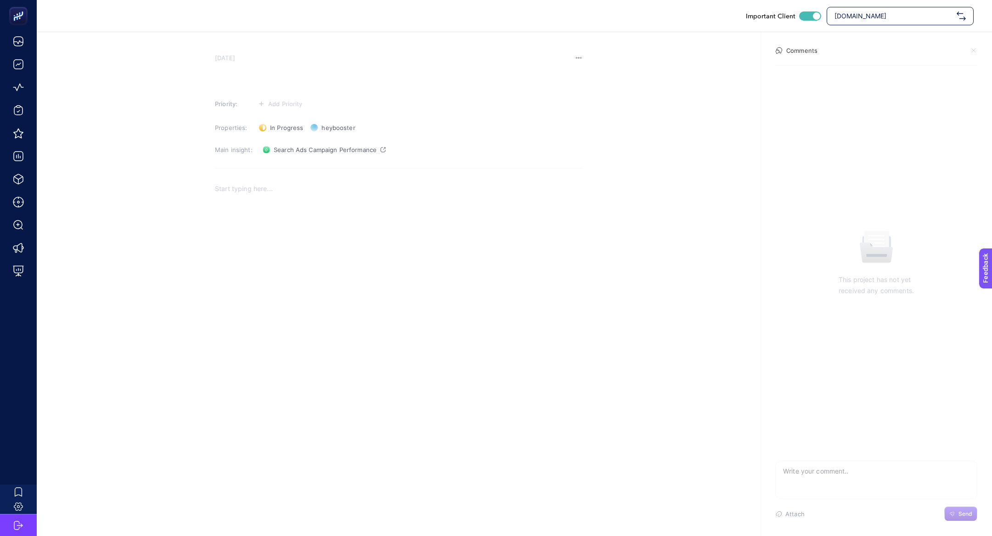
click at [309, 208] on div "Rich Text Editor. Editing area: main" at bounding box center [398, 269] width 367 height 184
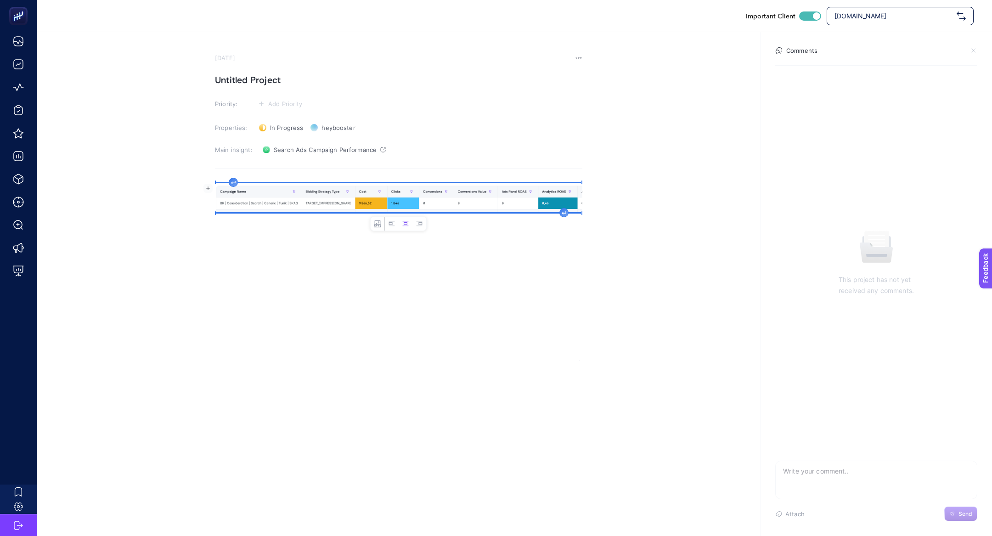
click at [283, 77] on h1 "Untitled Project" at bounding box center [398, 80] width 367 height 15
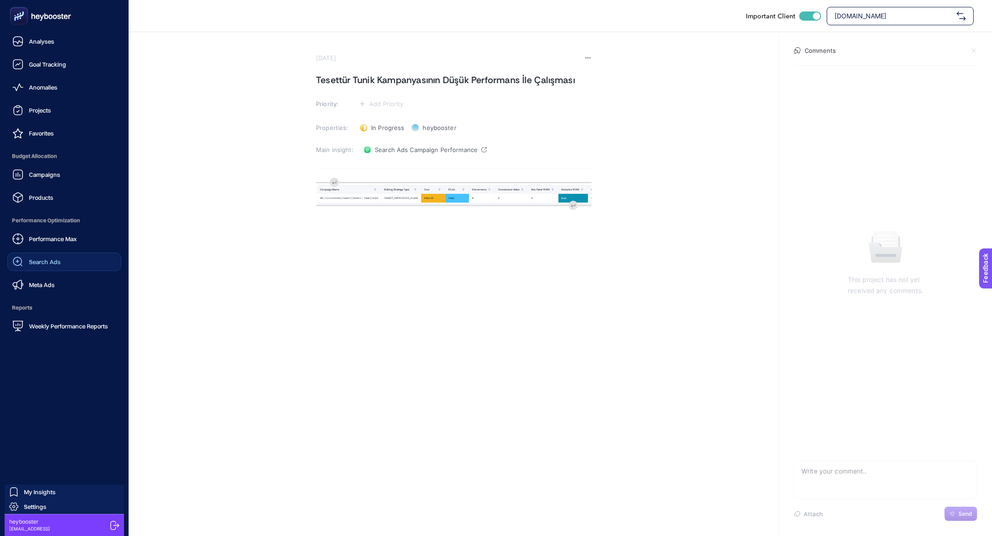
click at [48, 255] on link "Search Ads" at bounding box center [64, 262] width 114 height 18
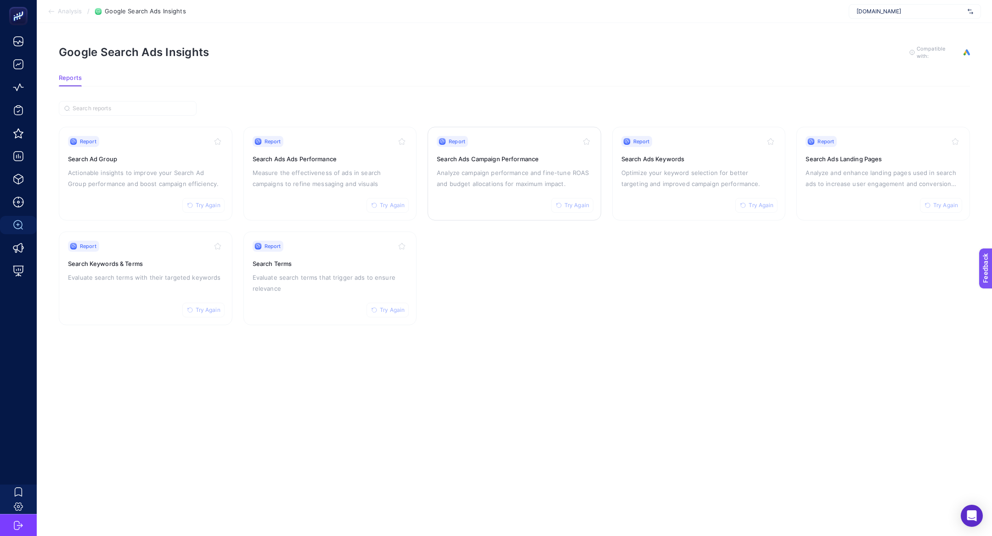
click at [532, 170] on p "Analyze campaign performance and fine-tune ROAS and budget allocations for maxi…" at bounding box center [514, 178] width 155 height 22
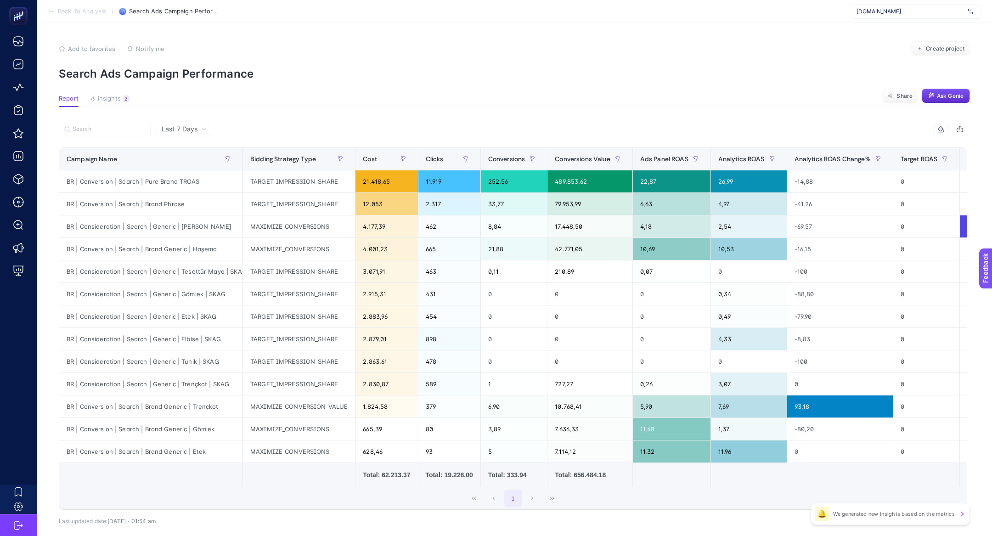
click at [196, 124] on div "Last 7 Days" at bounding box center [182, 129] width 57 height 15
click at [198, 162] on li "Last 30 Days" at bounding box center [183, 165] width 52 height 17
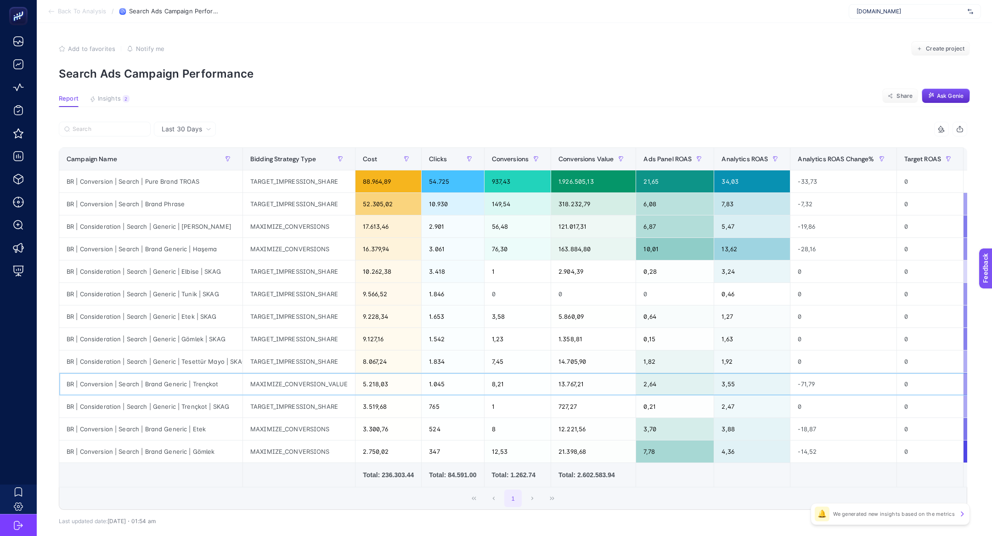
click at [186, 378] on div "BR | Conversion | Search | Brand Generic | Trençkot" at bounding box center [150, 384] width 183 height 22
copy tr "BR | Conversion | Search | Brand Generic | Trençkot"
click at [120, 140] on div at bounding box center [286, 132] width 454 height 20
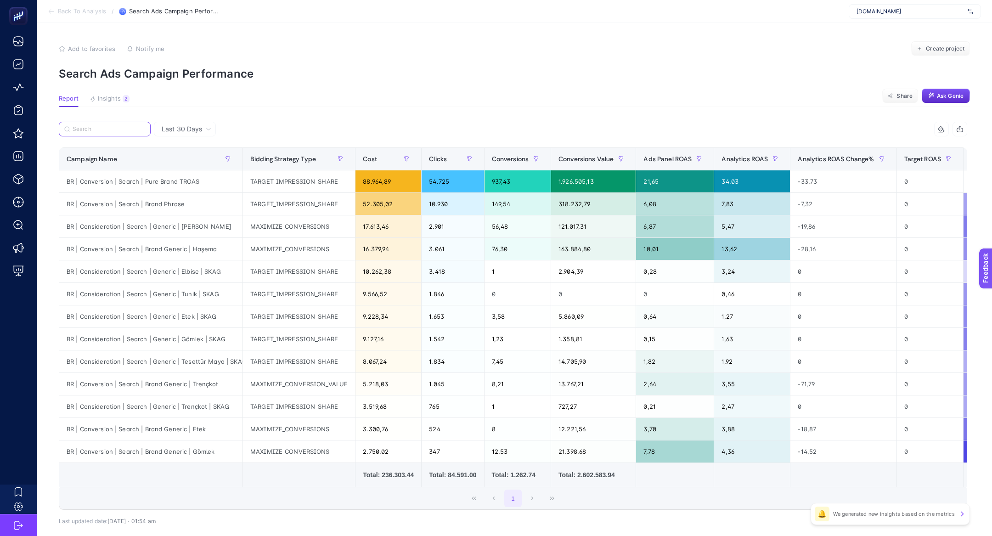
click at [119, 131] on input "Search" at bounding box center [109, 129] width 73 height 7
paste input "BR | Conversion | Search | Brand Generic | Trençkot"
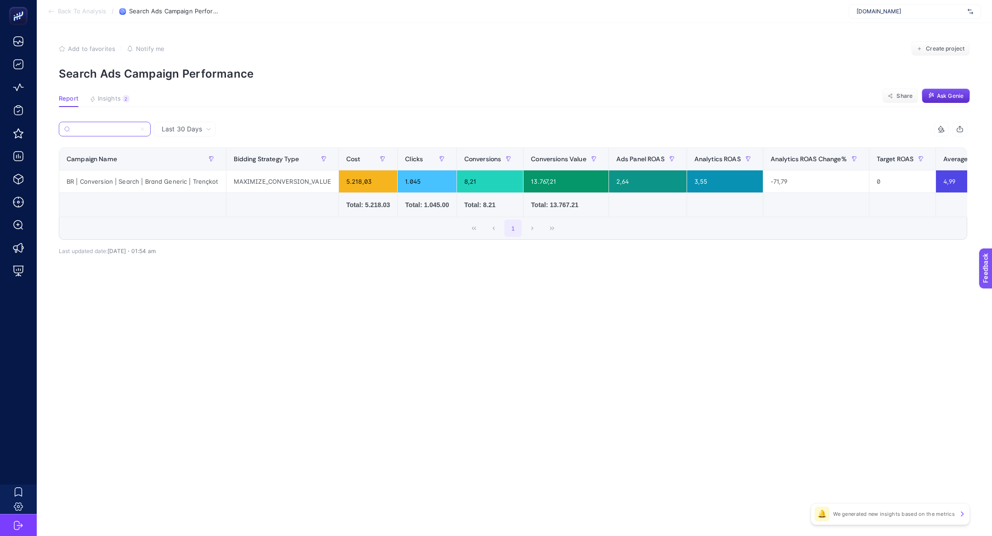
type input "BR | Conversion | Search | Brand Generic | Trençkot"
click at [239, 81] on article "Add to favorites false Notify me Create project Search Ads Campaign Performance…" at bounding box center [514, 279] width 955 height 513
click at [948, 50] on span "Create project" at bounding box center [945, 48] width 39 height 7
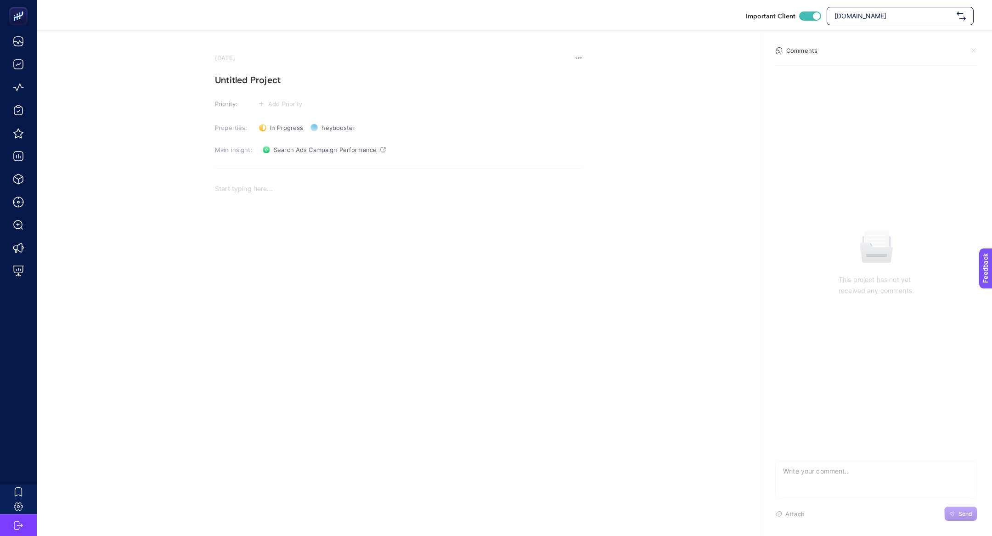
click at [265, 191] on p "Rich Text Editor. Editing area: main" at bounding box center [398, 188] width 367 height 11
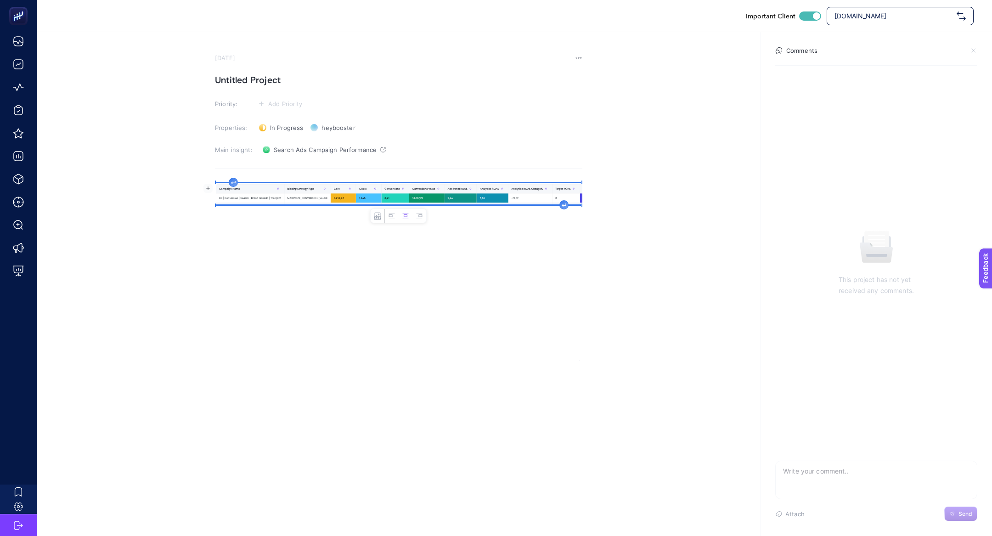
click at [255, 79] on h1 "Untitled Project" at bounding box center [398, 80] width 367 height 15
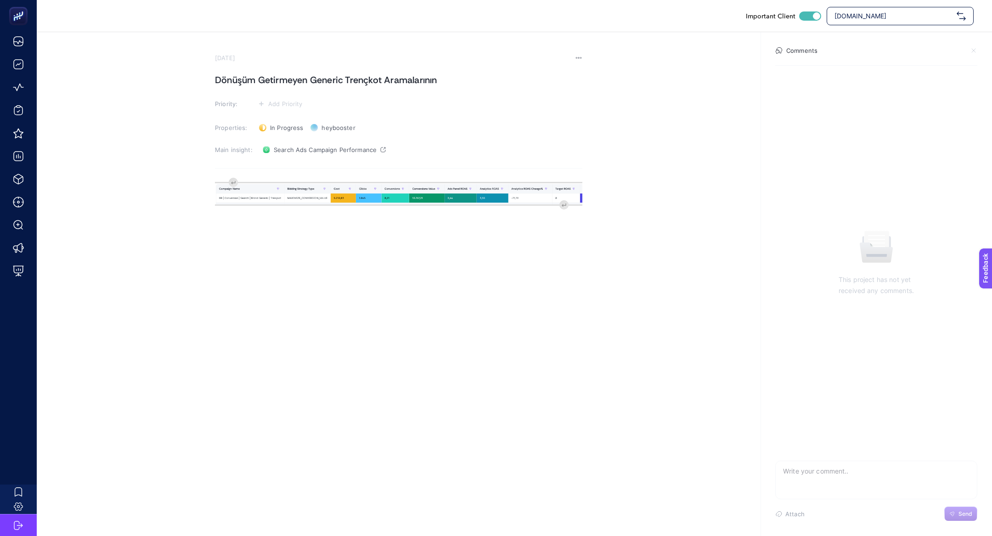
click at [229, 76] on h1 "Dönüşüm Getirmeyen Generic Trençkot Aramalarının" at bounding box center [398, 80] width 367 height 15
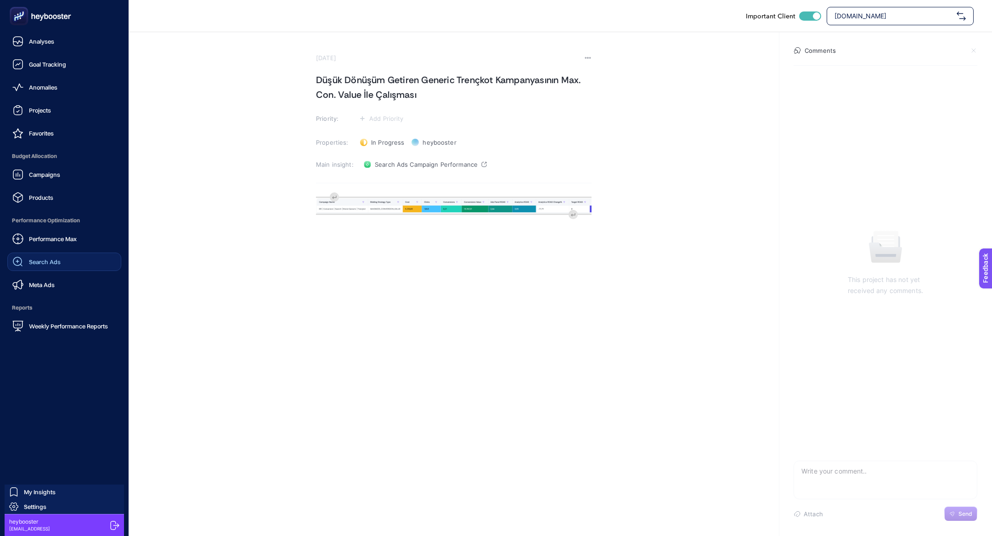
click at [67, 257] on link "Search Ads" at bounding box center [64, 262] width 114 height 18
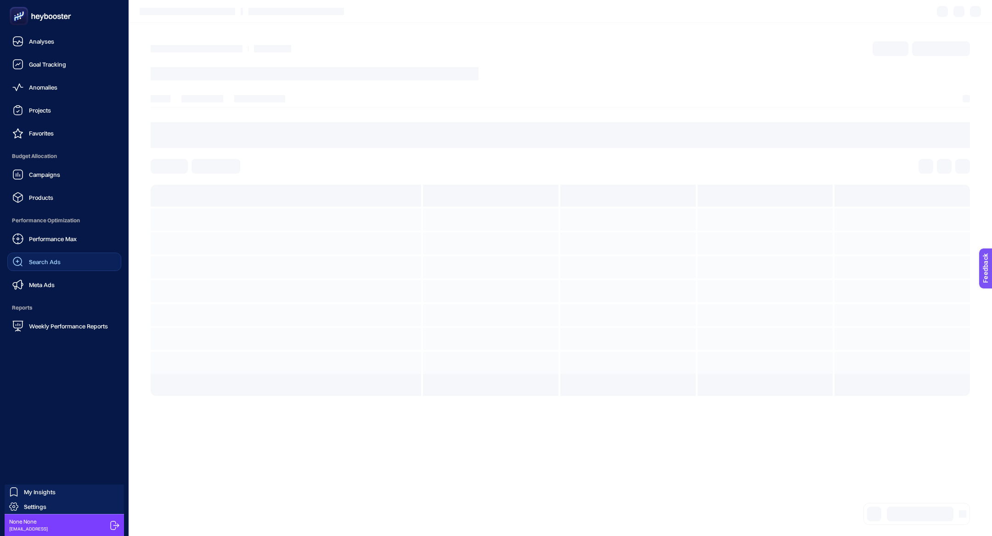
click at [64, 256] on link "Search Ads" at bounding box center [64, 262] width 114 height 18
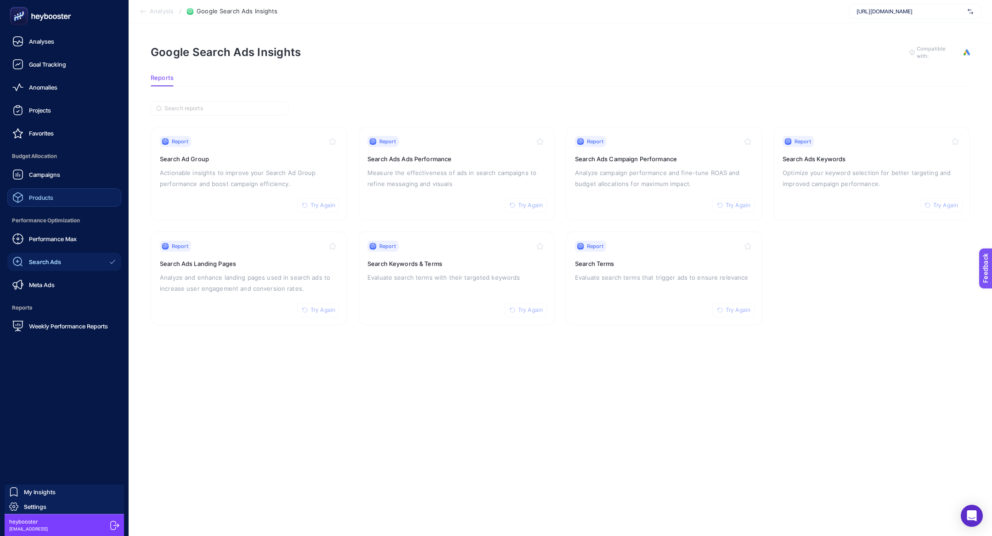
click at [56, 199] on link "Products" at bounding box center [64, 197] width 114 height 18
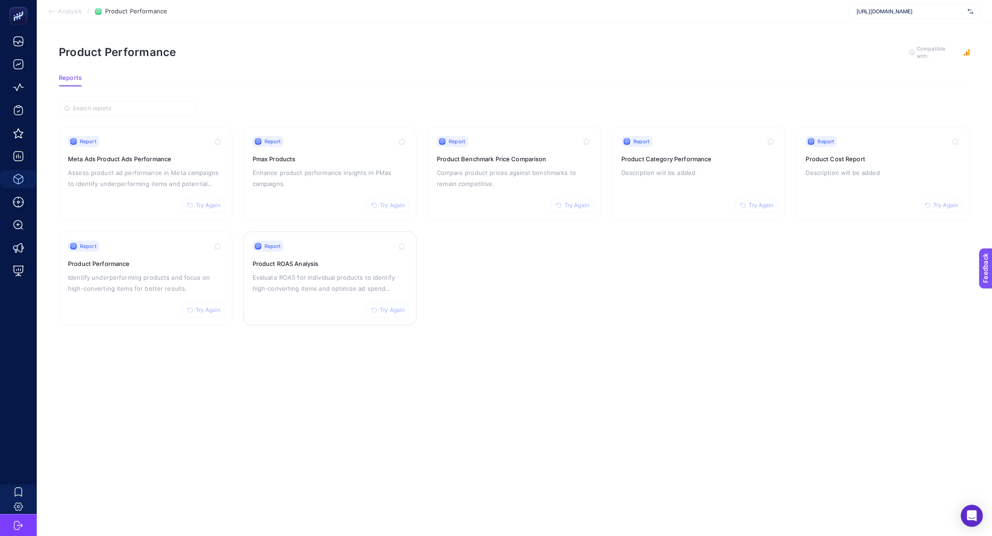
click at [267, 273] on p "Evaluate ROAS for individual products to identify high-converting items and opt…" at bounding box center [330, 283] width 155 height 22
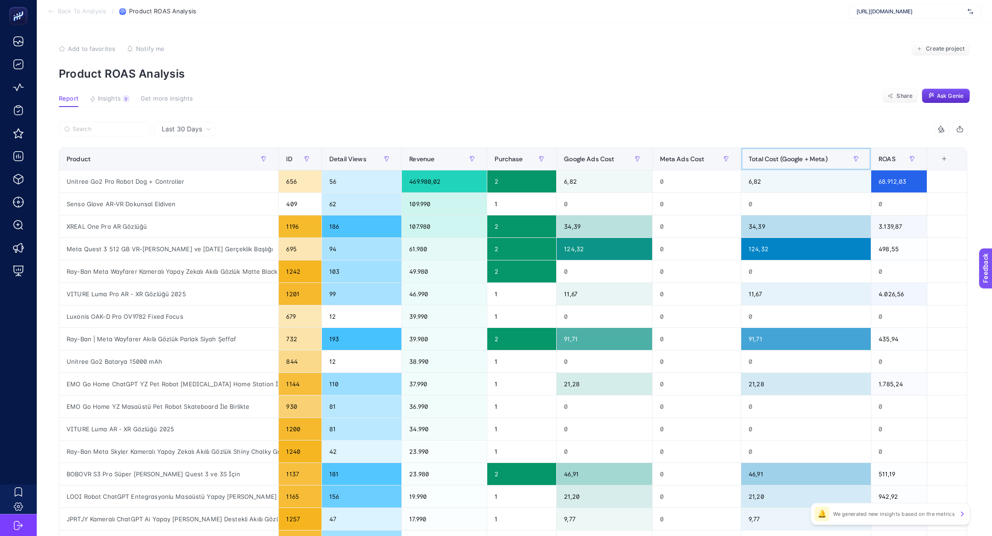
click at [784, 167] on th "Total Cost (Google + Meta)" at bounding box center [806, 159] width 130 height 23
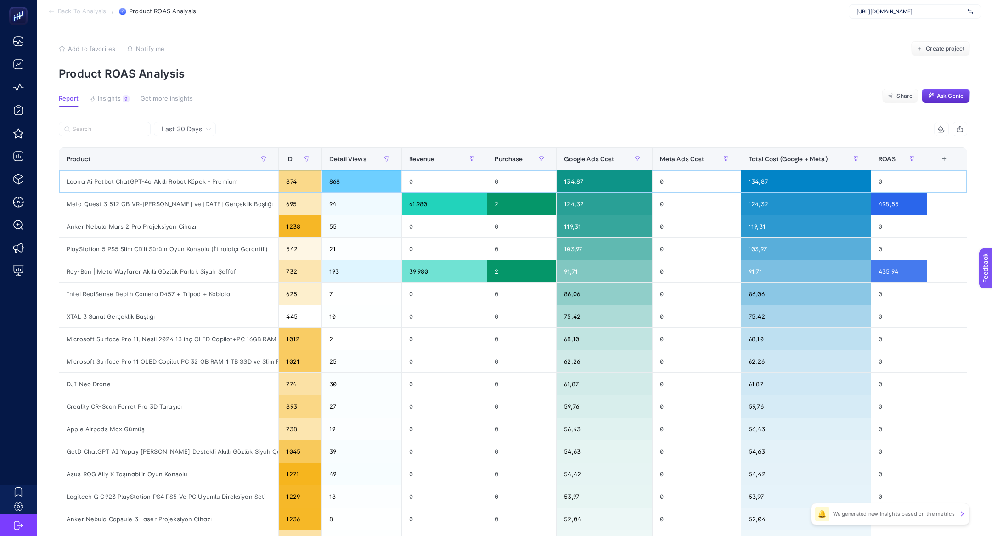
click at [147, 186] on div "Loona Ai Petbot ChatGPT-4o Akıllı Robot Köpek - Premium" at bounding box center [168, 181] width 219 height 22
click at [139, 184] on div "Loona Ai Petbot ChatGPT-4o Akıllı Robot Köpek - Premium" at bounding box center [168, 181] width 219 height 22
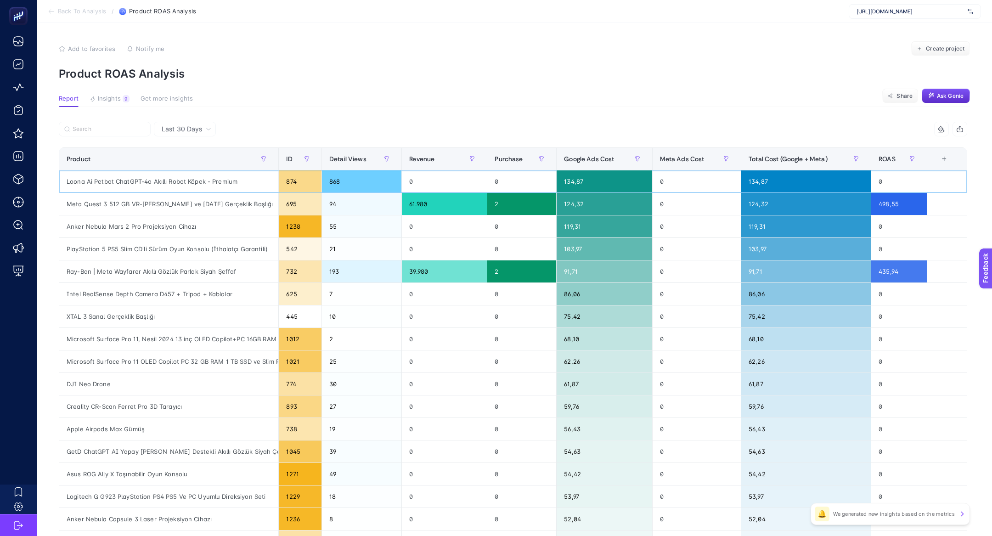
click at [139, 184] on div "Loona Ai Petbot ChatGPT-4o Akıllı Robot Köpek - Premium" at bounding box center [168, 181] width 219 height 22
click at [187, 125] on span "Last 30 Days" at bounding box center [182, 128] width 40 height 9
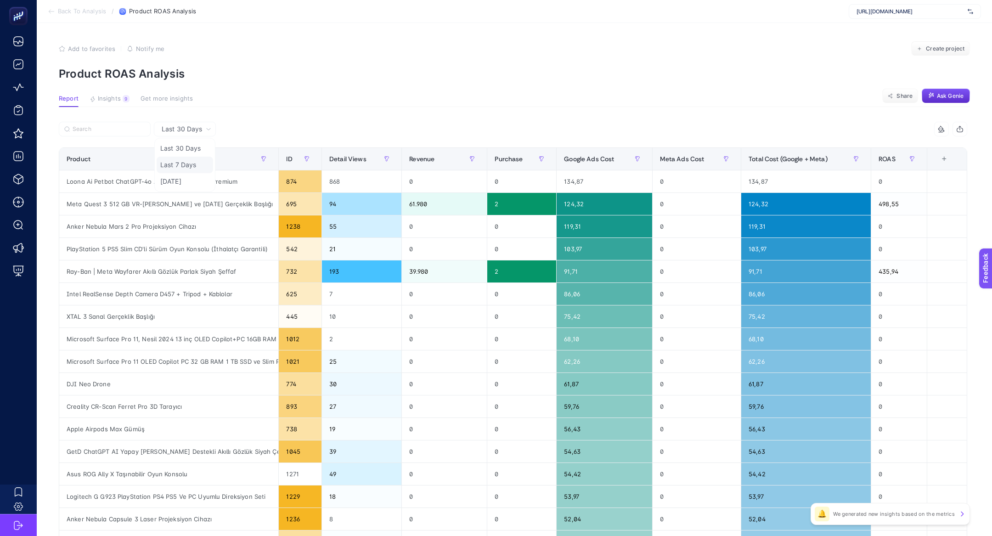
click at [194, 165] on li "Last 7 Days" at bounding box center [185, 165] width 56 height 17
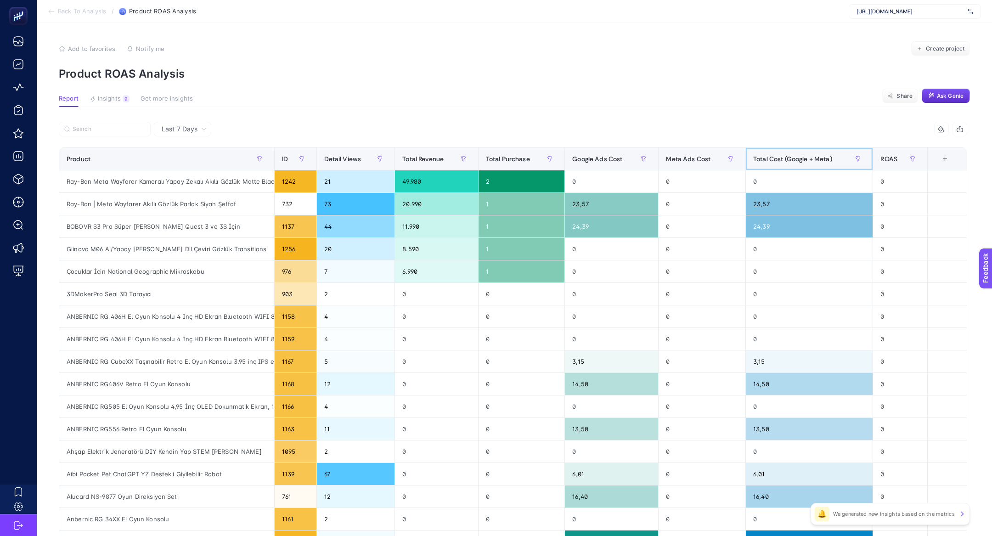
click at [783, 158] on span "Total Cost (Google + Meta)" at bounding box center [792, 158] width 79 height 7
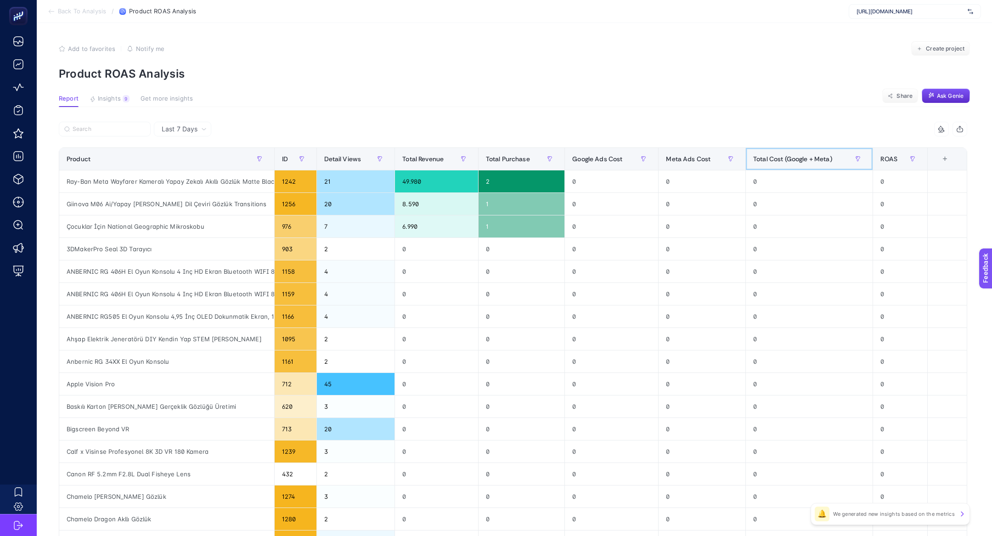
click at [783, 158] on span "Total Cost (Google + Meta)" at bounding box center [792, 158] width 79 height 7
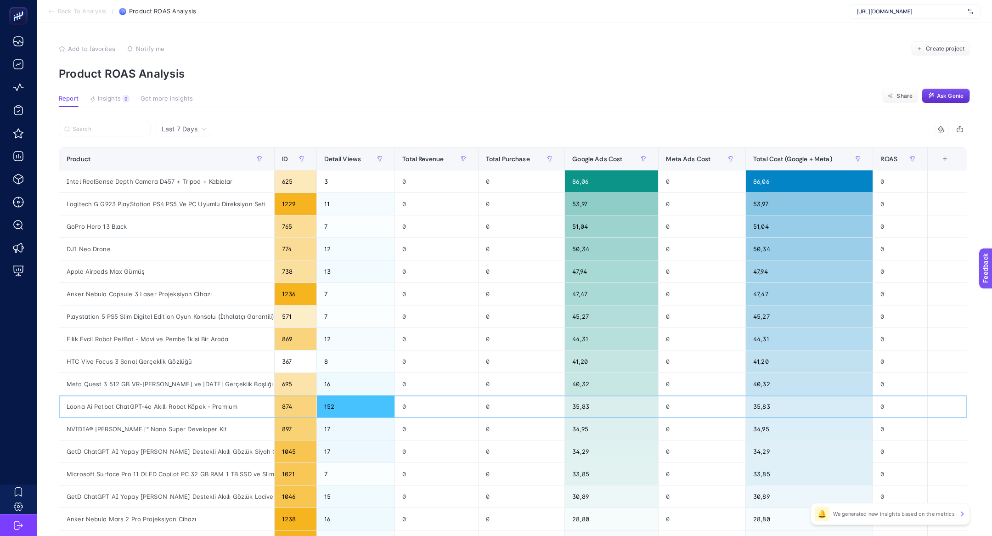
click at [146, 408] on div "Loona Ai Petbot ChatGPT-4o Akıllı Robot Köpek - Premium" at bounding box center [166, 406] width 215 height 22
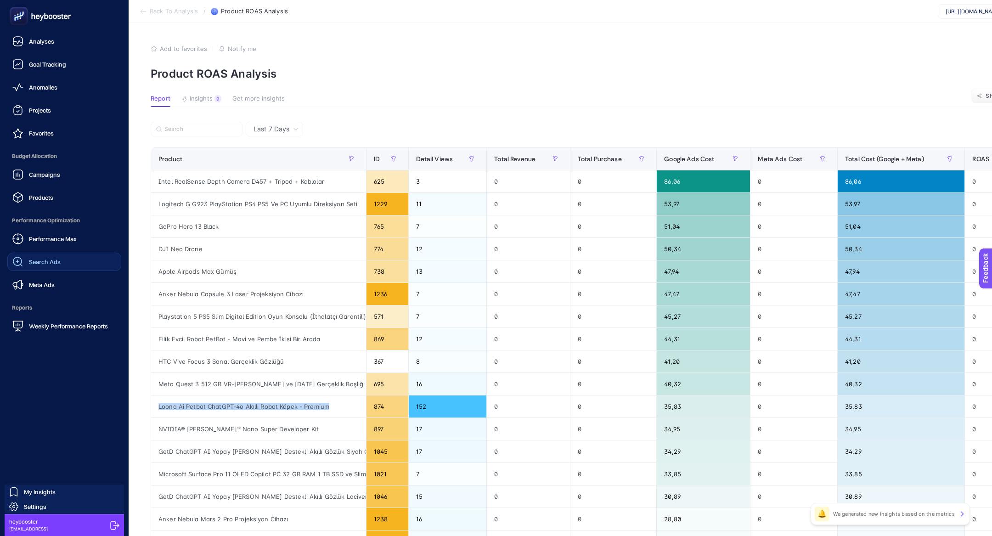
click at [61, 264] on link "Search Ads" at bounding box center [64, 262] width 114 height 18
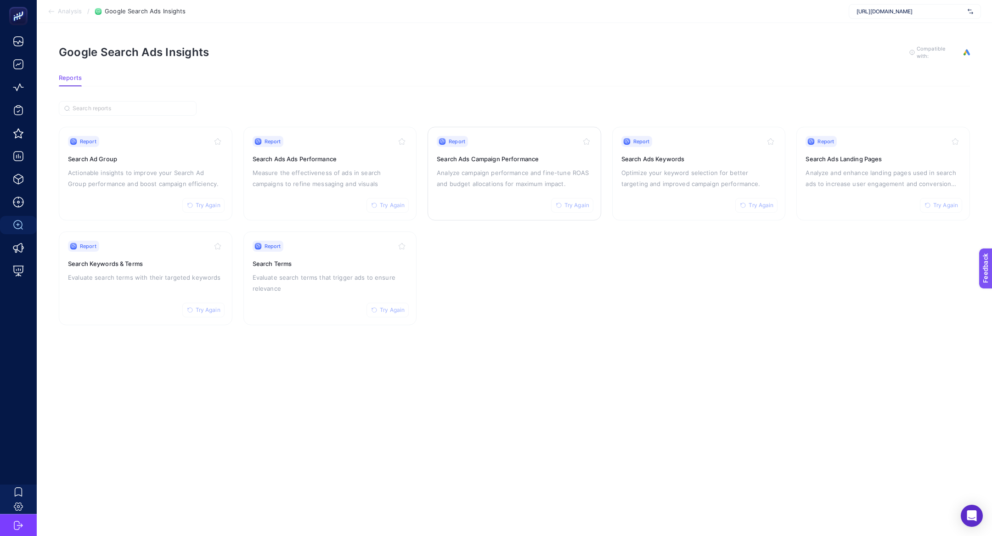
click at [531, 172] on p "Analyze campaign performance and fine-tune ROAS and budget allocations for maxi…" at bounding box center [514, 178] width 155 height 22
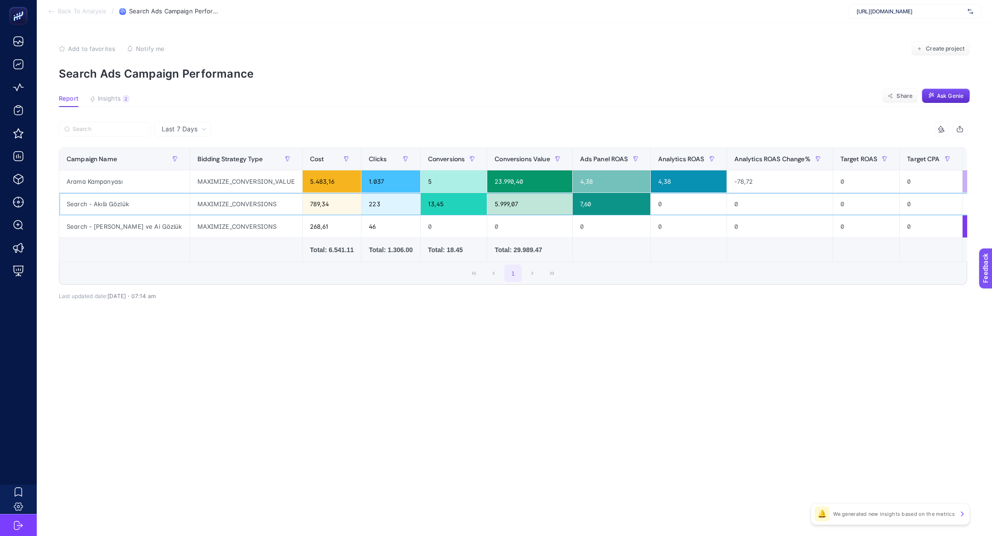
click at [87, 208] on div "Search - Akıllı Gözlük" at bounding box center [124, 204] width 130 height 22
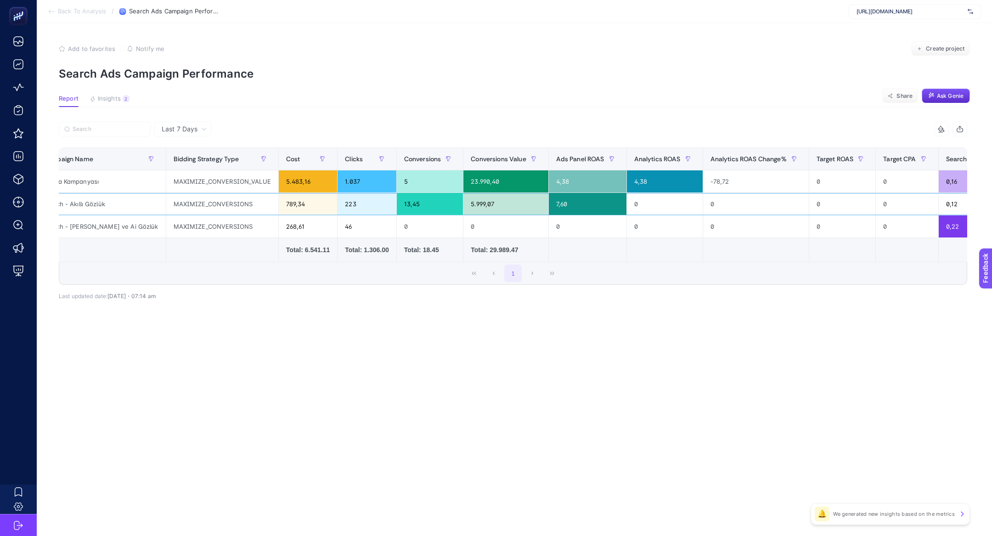
scroll to position [0, 26]
click at [196, 126] on span "Last 7 Days" at bounding box center [180, 128] width 36 height 9
click at [192, 161] on li "Last 30 Days" at bounding box center [183, 165] width 52 height 17
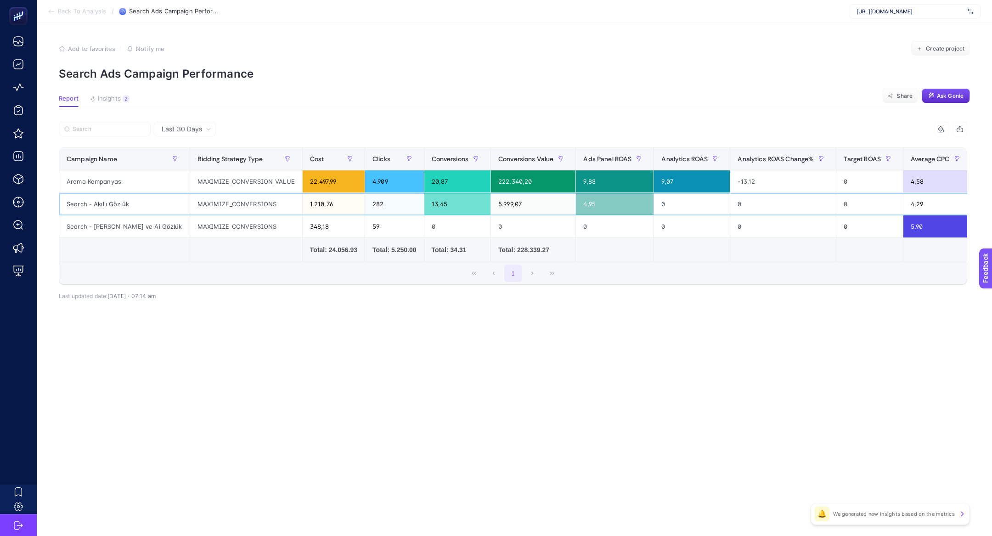
click at [466, 196] on div "13,45" at bounding box center [457, 204] width 67 height 22
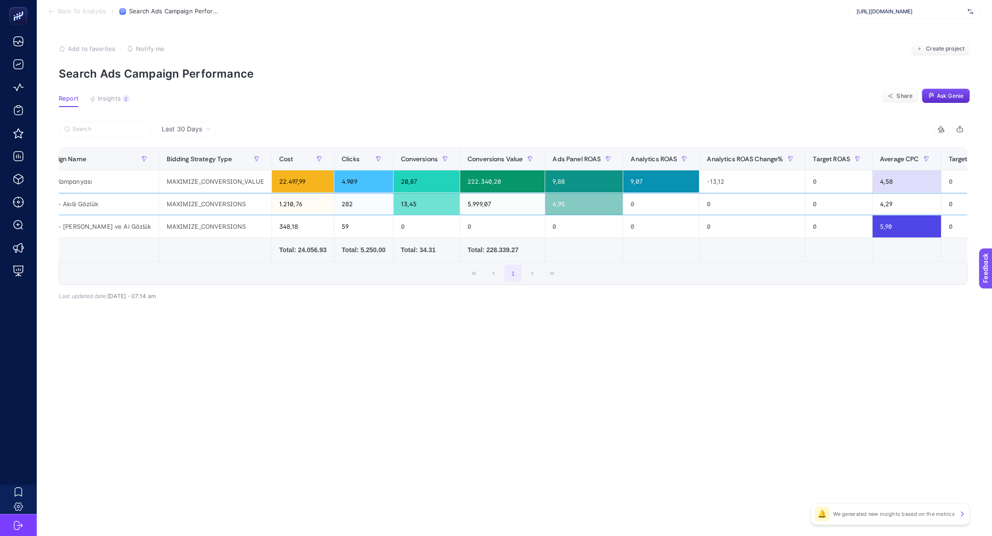
scroll to position [0, 0]
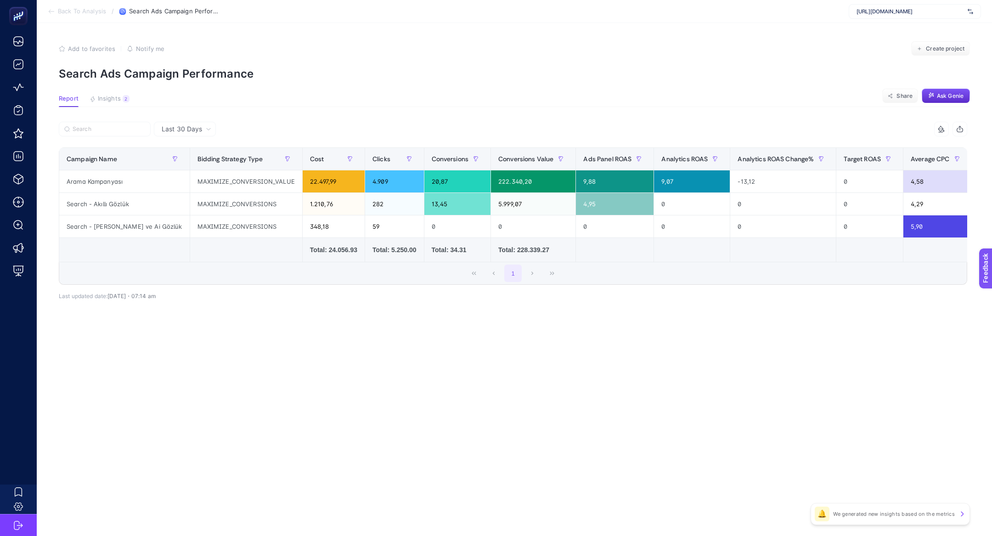
click at [115, 94] on article "Add to favorites false Notify me Create project Search Ads Campaign Performance…" at bounding box center [514, 279] width 955 height 513
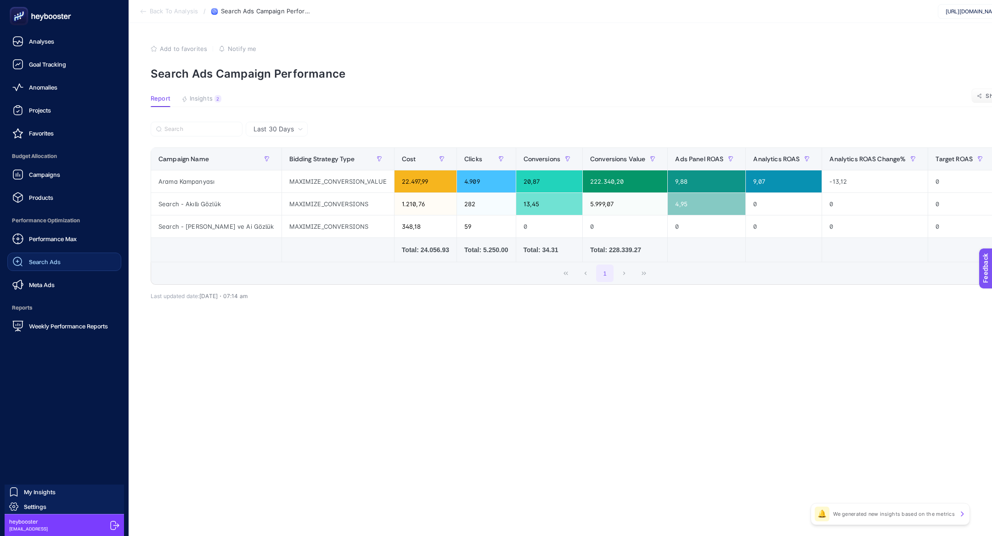
click at [51, 264] on span "Search Ads" at bounding box center [45, 261] width 32 height 7
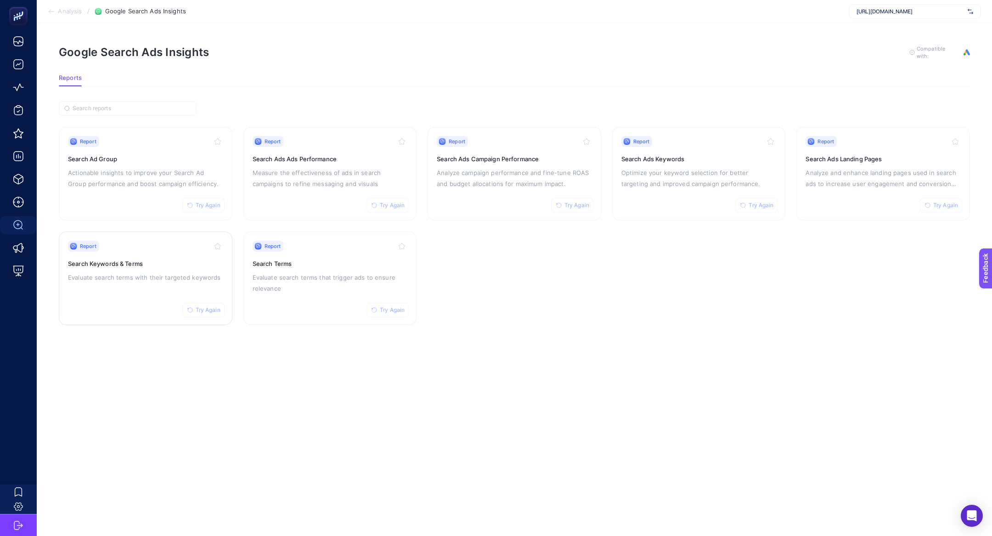
click at [163, 263] on h3 "Search Keywords & Terms" at bounding box center [145, 263] width 155 height 9
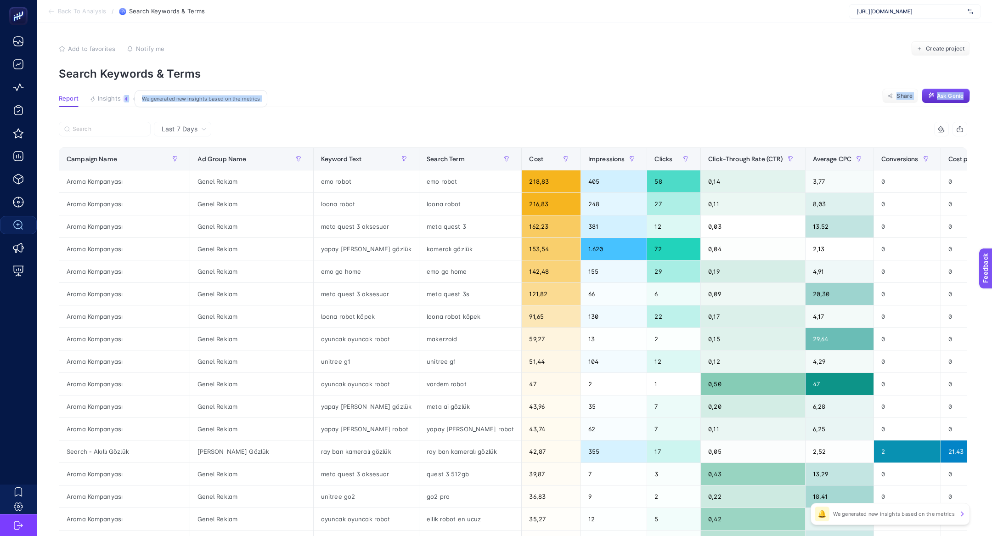
click at [102, 106] on section "Report Insights 4 We generated new insights based on the metrics Share Ask Genie" at bounding box center [514, 101] width 911 height 12
click at [102, 101] on span "Insights" at bounding box center [109, 98] width 23 height 7
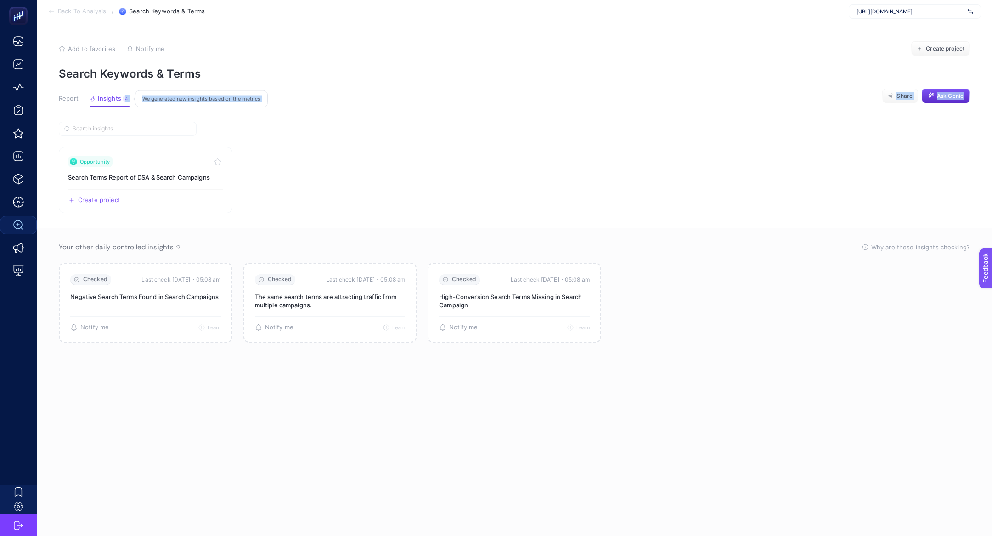
click at [102, 101] on span "Insights" at bounding box center [109, 98] width 23 height 7
click at [251, 128] on section "Opportunity Search Terms Report of DSA & Search Campaigns Create project Share …" at bounding box center [514, 320] width 911 height 396
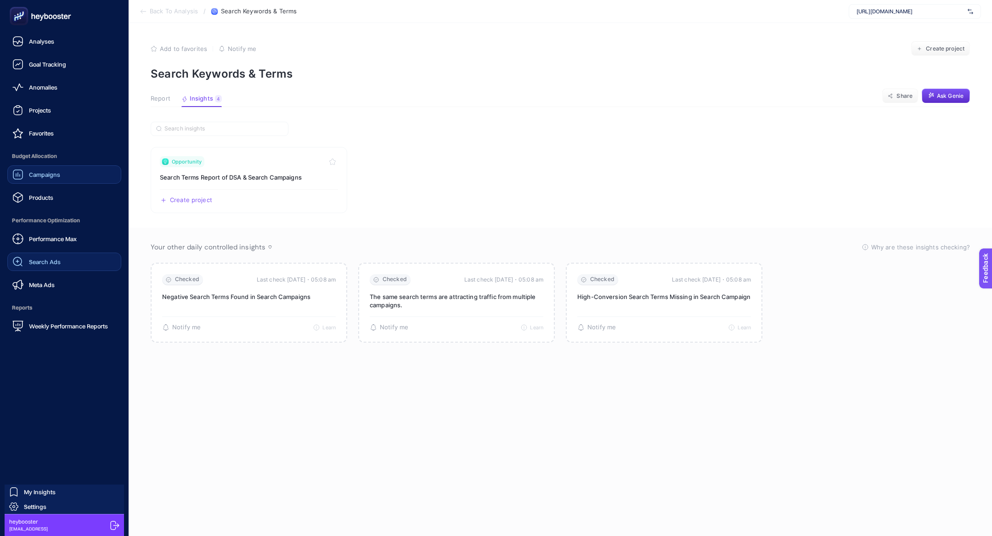
click at [52, 172] on span "Campaigns" at bounding box center [44, 174] width 31 height 7
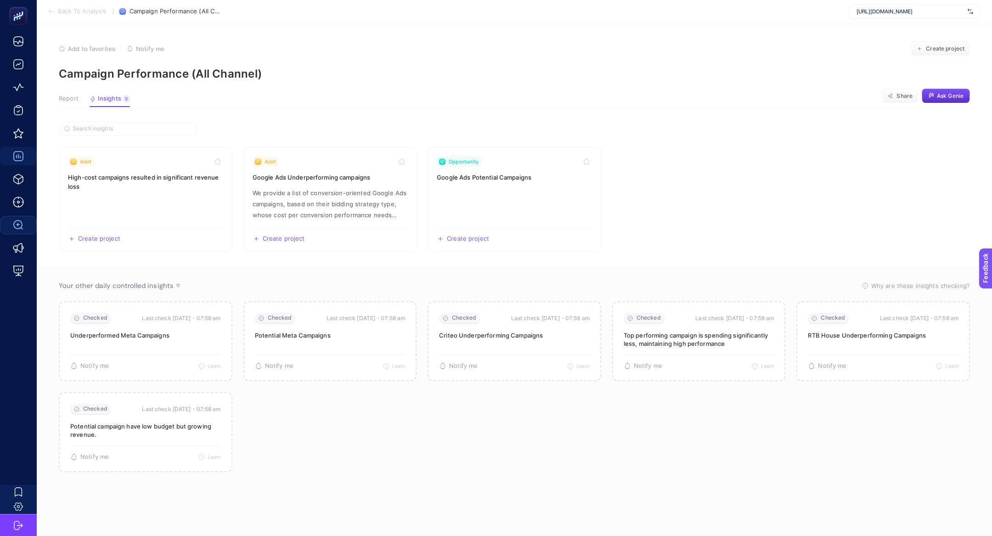
click at [894, 9] on span "[URL][DOMAIN_NAME]" at bounding box center [910, 11] width 107 height 7
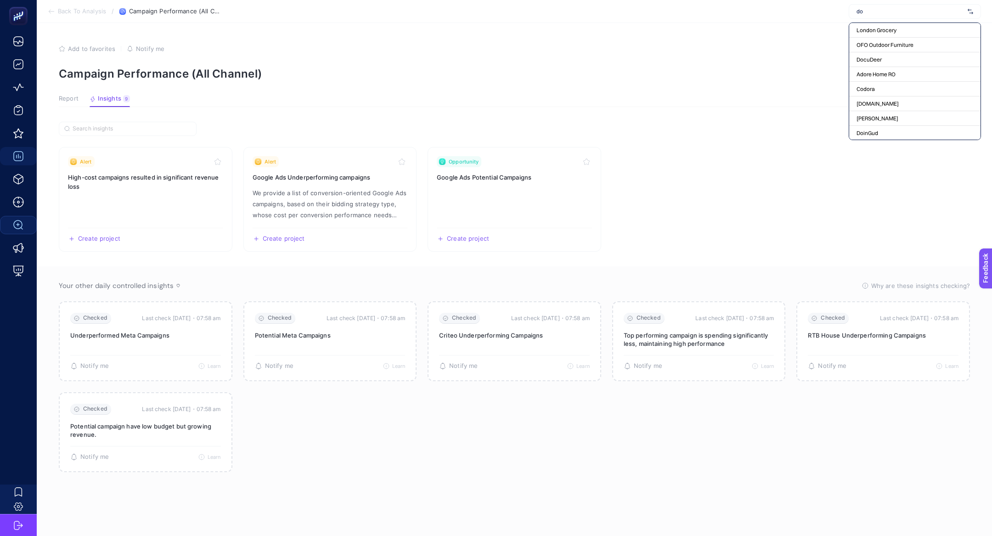
type input "d"
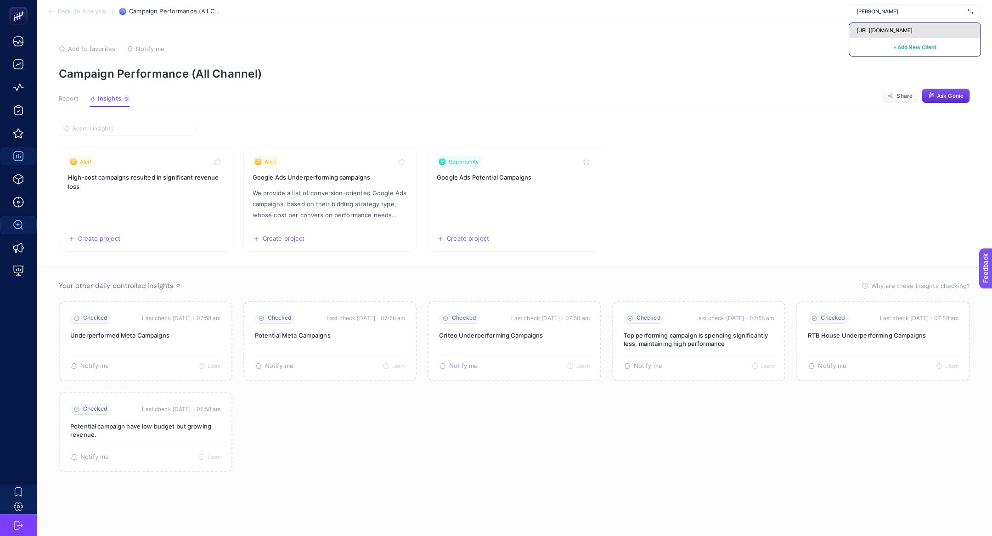
type input "doss"
click at [893, 31] on span "https://dossha.com/" at bounding box center [885, 30] width 56 height 7
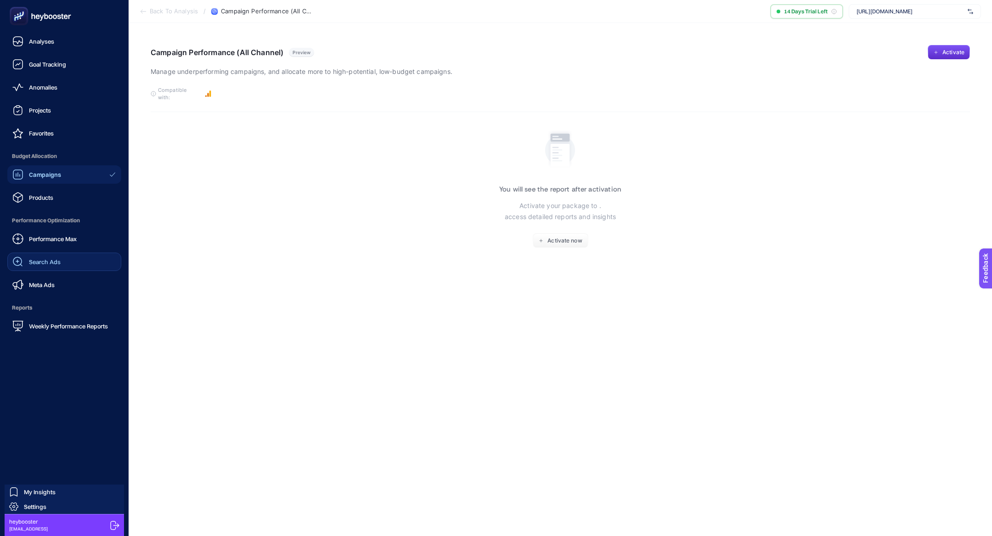
click at [40, 167] on link "Campaigns" at bounding box center [64, 174] width 114 height 18
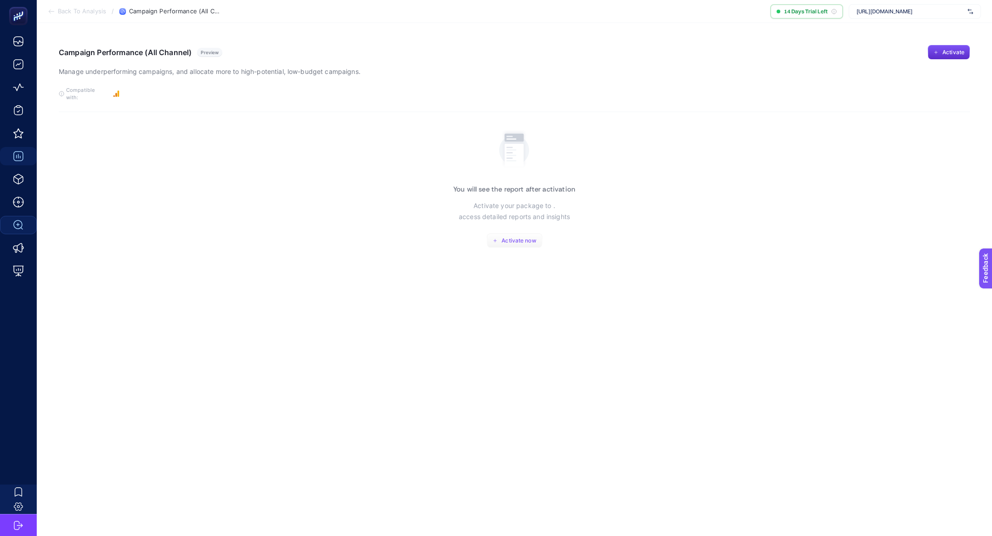
click at [515, 237] on span "Activate now" at bounding box center [519, 240] width 34 height 7
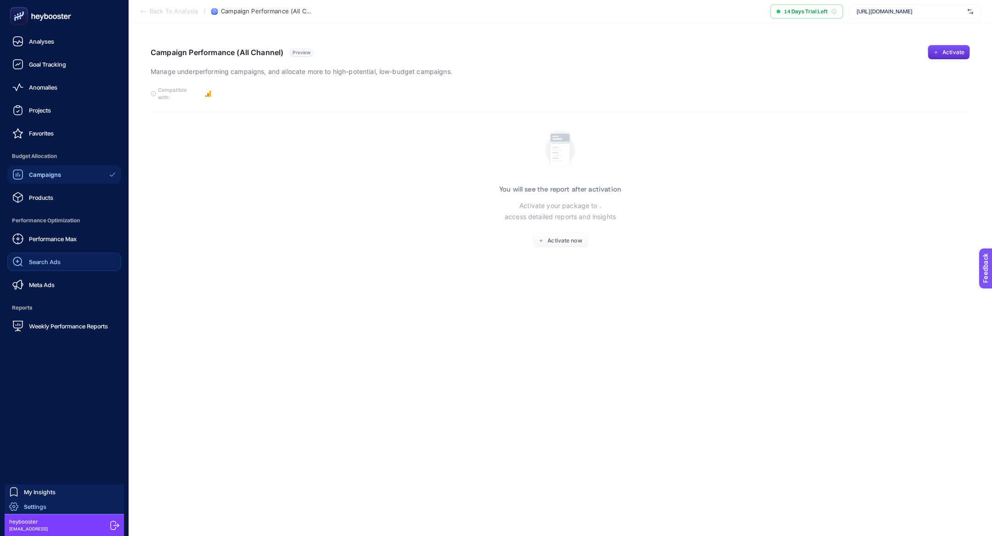
click at [25, 513] on body "Analyses Goal Tracking Anomalies Projects Favorites Budget Allocation Campaigns…" at bounding box center [496, 268] width 992 height 536
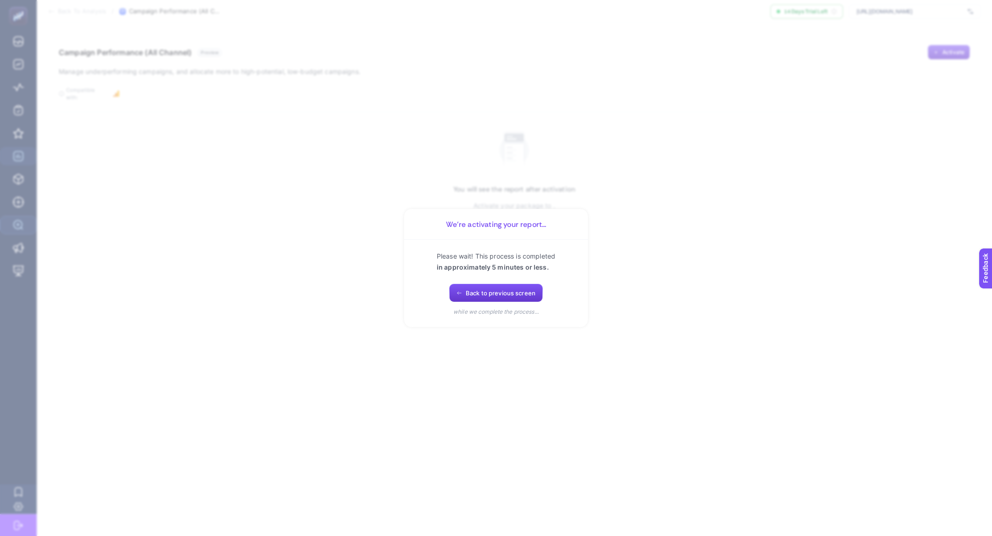
click at [487, 294] on span "Back to previous screen" at bounding box center [501, 292] width 70 height 7
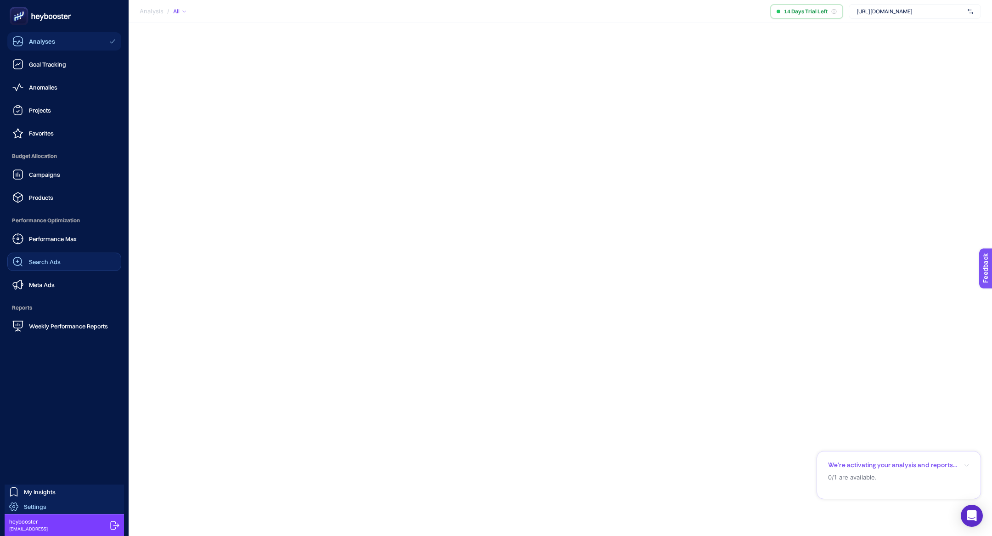
click at [37, 509] on span "Settings" at bounding box center [35, 506] width 23 height 7
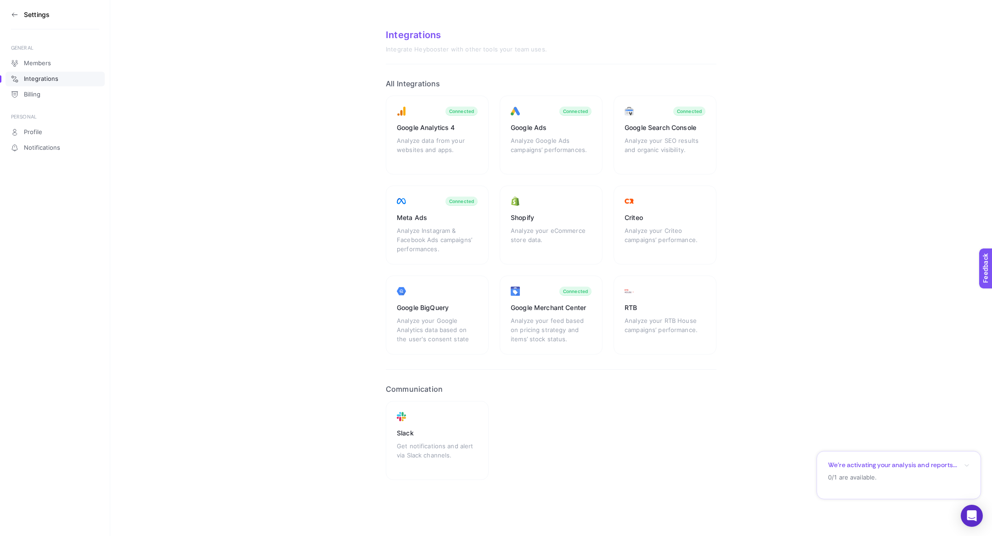
click at [17, 13] on icon at bounding box center [14, 14] width 7 height 7
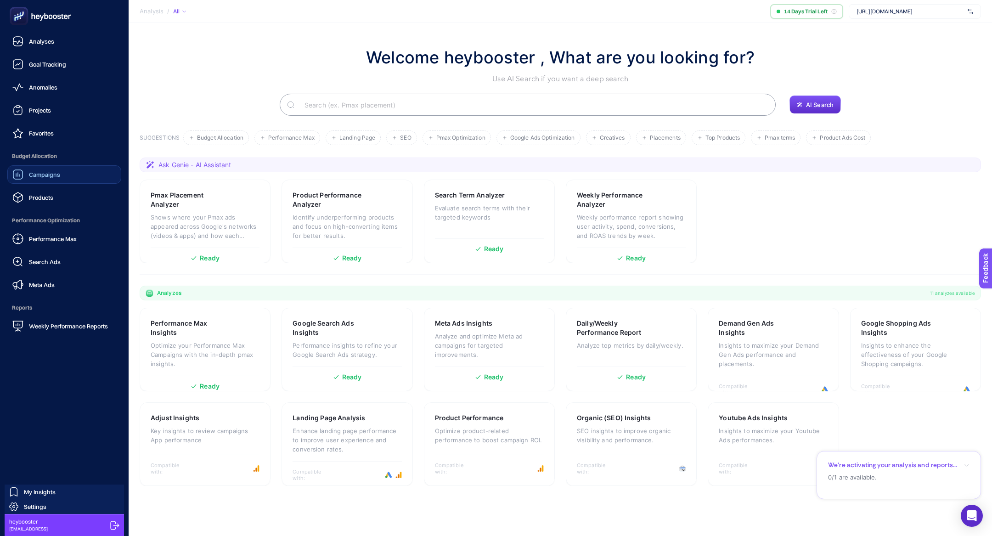
click at [47, 172] on span "Campaigns" at bounding box center [44, 174] width 31 height 7
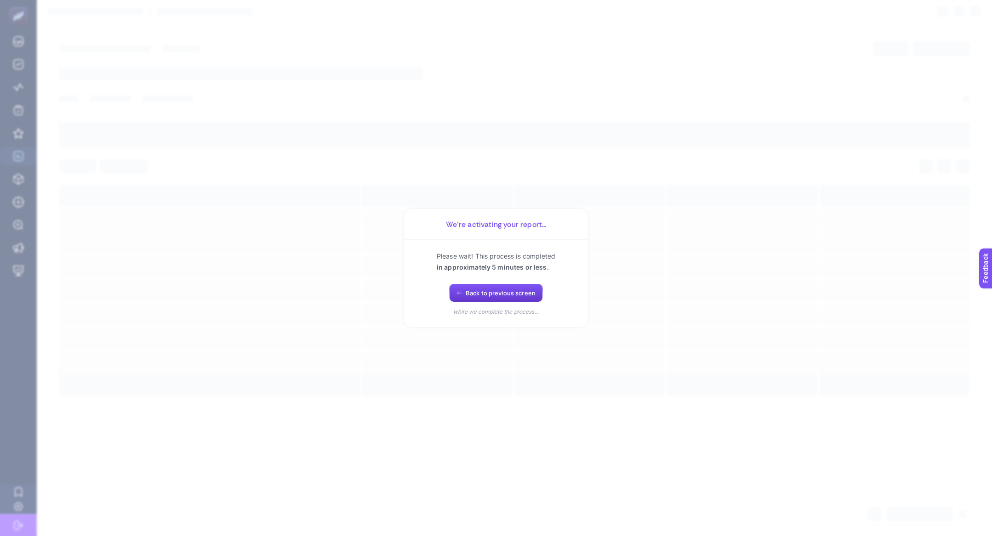
click at [478, 287] on button "Back to previous screen" at bounding box center [496, 293] width 94 height 18
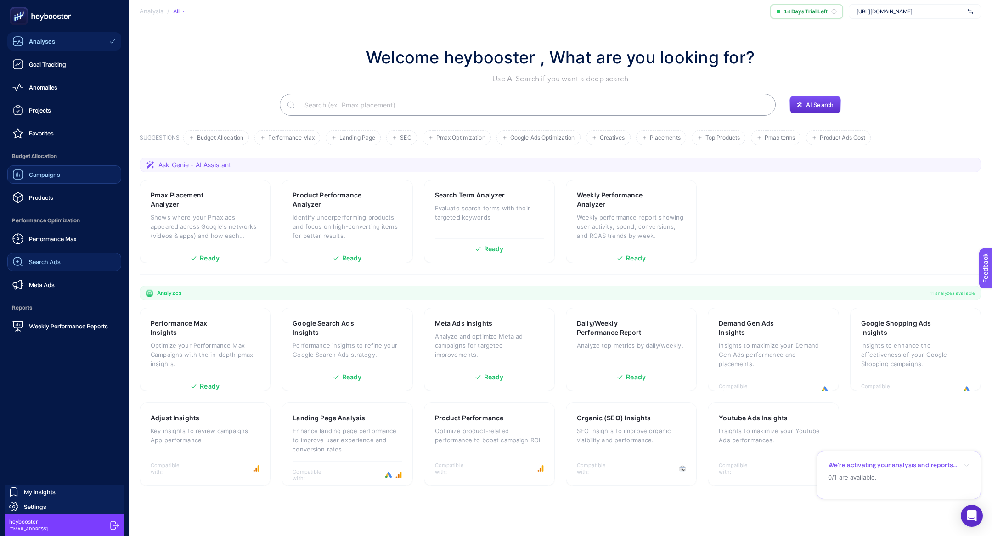
click at [56, 267] on link "Search Ads" at bounding box center [64, 262] width 114 height 18
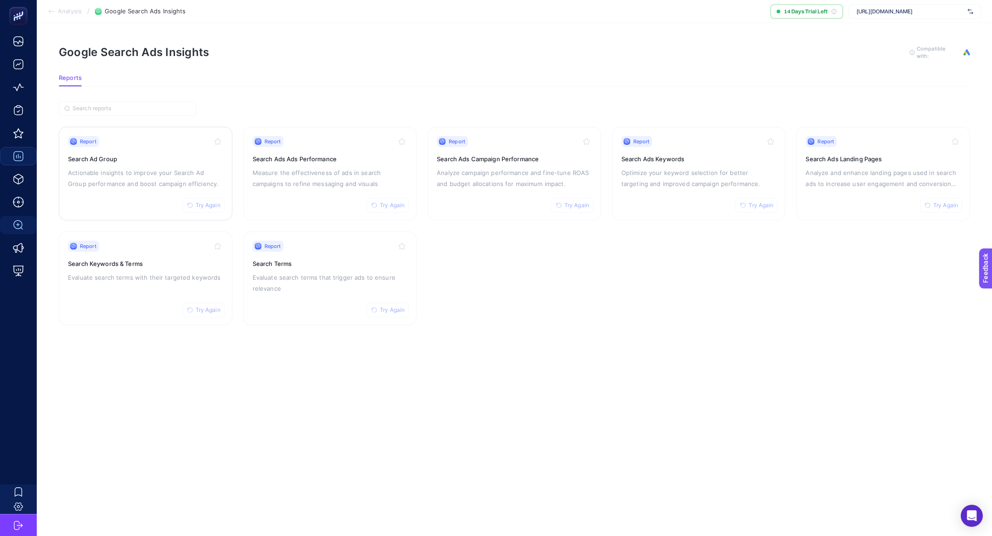
click at [205, 210] on button "Try Again" at bounding box center [203, 205] width 42 height 15
click at [388, 205] on span "Try Again" at bounding box center [392, 205] width 25 height 7
click at [573, 202] on span "Try Again" at bounding box center [576, 205] width 25 height 7
click at [764, 215] on link "Report Try Again Search Ads Keywords Optimize your keyword selection for better…" at bounding box center [699, 174] width 174 height 94
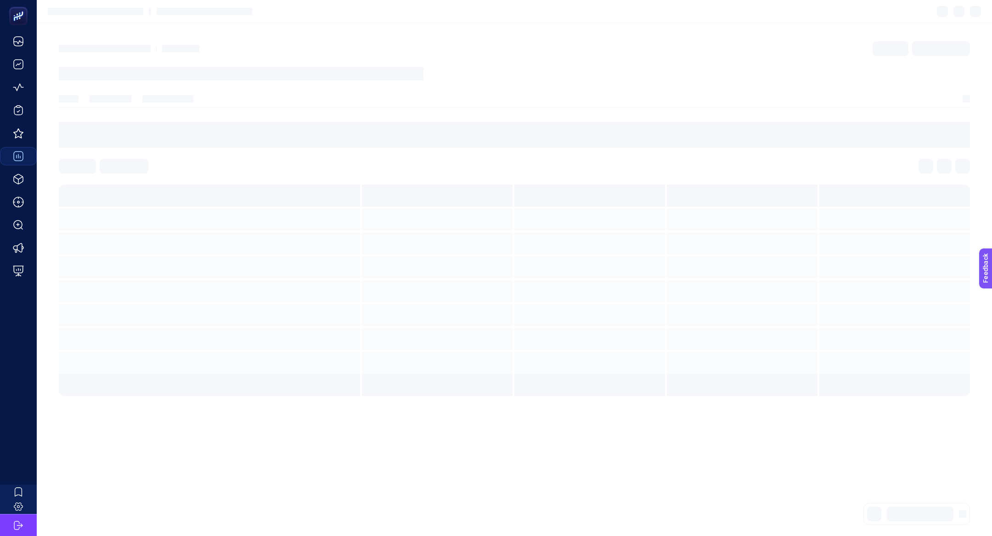
click at [764, 213] on div at bounding box center [742, 220] width 151 height 22
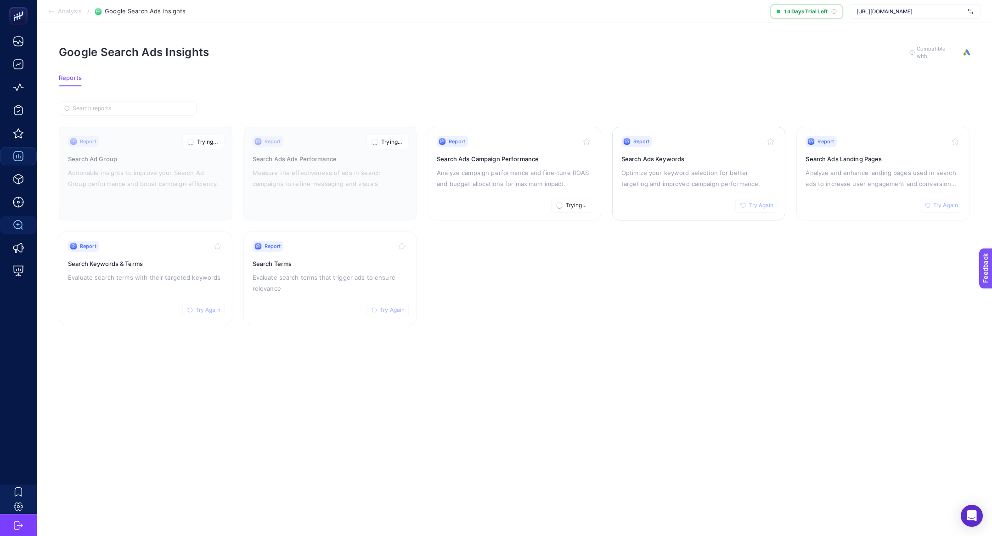
click at [762, 204] on span "Try Again" at bounding box center [761, 205] width 25 height 7
click at [945, 203] on span "Try Again" at bounding box center [945, 205] width 25 height 7
click at [378, 311] on button "Try Again" at bounding box center [387, 310] width 42 height 15
click at [205, 311] on span "Try Again" at bounding box center [208, 309] width 25 height 7
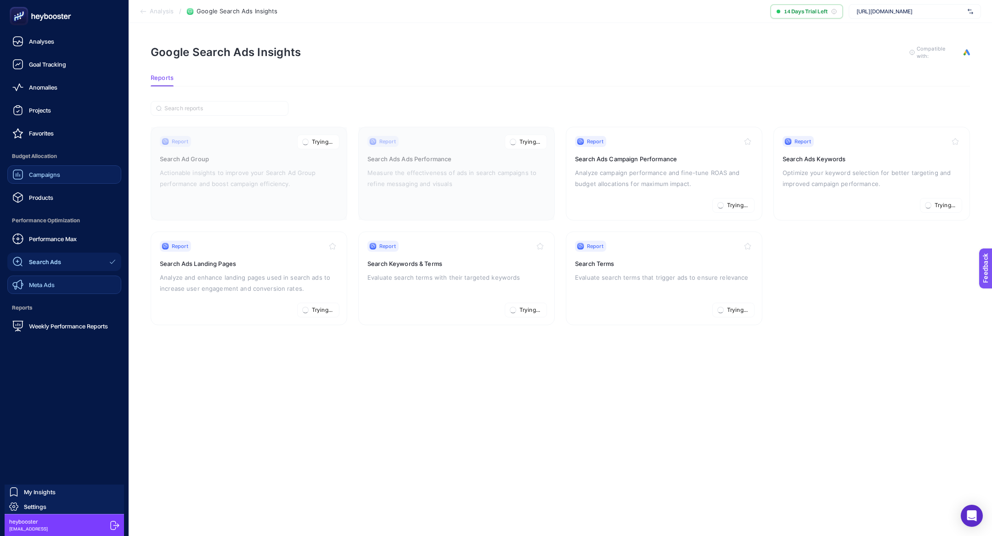
click at [55, 279] on link "Meta Ads" at bounding box center [64, 285] width 114 height 18
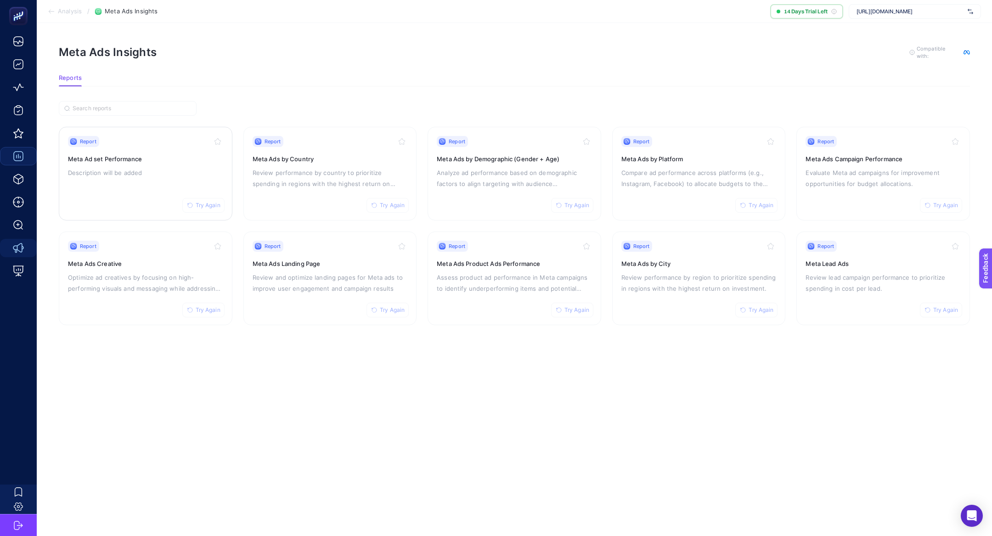
click at [206, 204] on span "Try Again" at bounding box center [208, 205] width 25 height 7
click at [396, 202] on span "Try Again" at bounding box center [392, 205] width 25 height 7
click at [570, 206] on span "Try Again" at bounding box center [576, 205] width 25 height 7
click at [769, 204] on span "Try Again" at bounding box center [761, 205] width 25 height 7
click at [934, 203] on span "Try Again" at bounding box center [945, 205] width 25 height 7
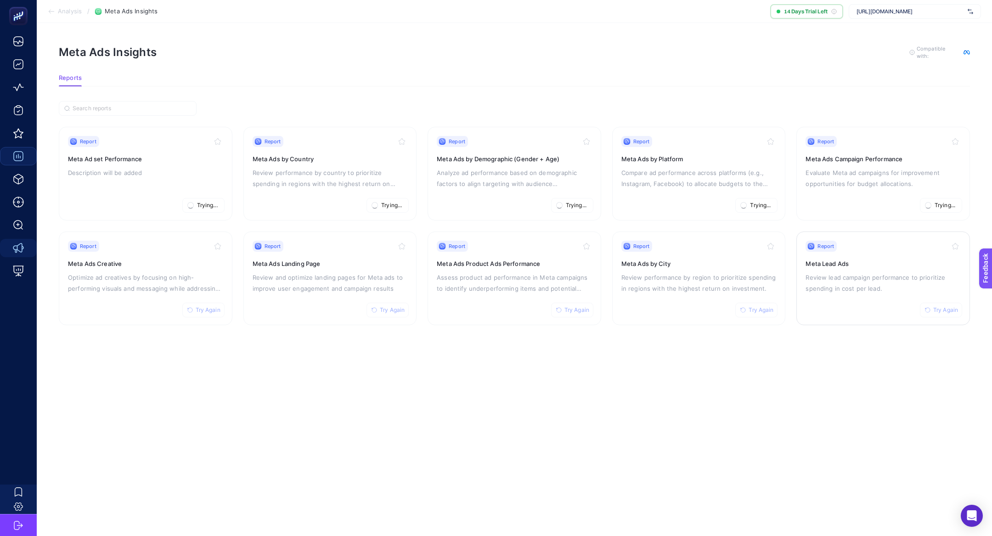
click at [933, 308] on span "Try Again" at bounding box center [945, 309] width 25 height 7
click at [757, 312] on span "Try Again" at bounding box center [761, 309] width 25 height 7
click at [575, 306] on span "Try Again" at bounding box center [576, 309] width 25 height 7
click at [380, 306] on span "Try Again" at bounding box center [392, 309] width 25 height 7
click at [205, 310] on span "Try Again" at bounding box center [208, 309] width 25 height 7
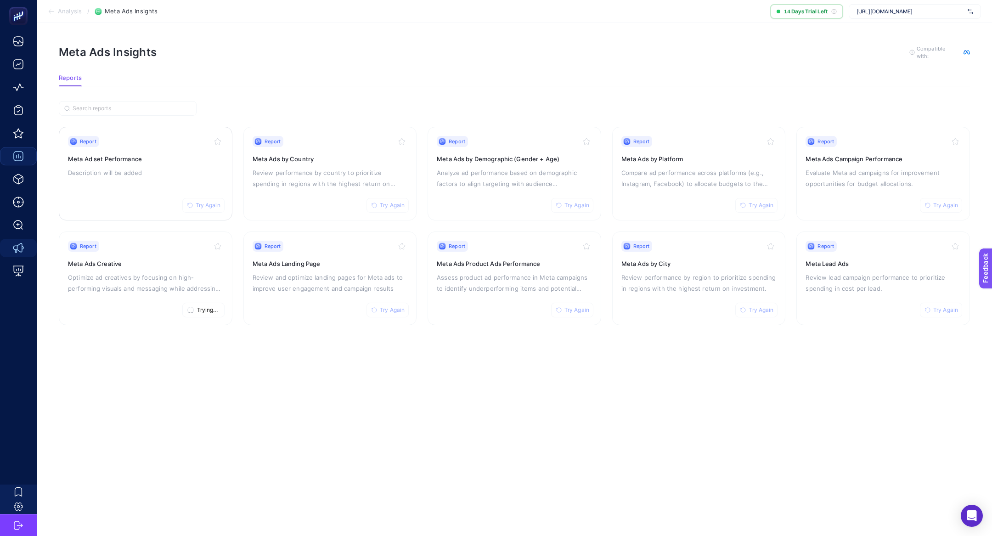
click at [128, 160] on h3 "Meta Ad set Performance" at bounding box center [145, 158] width 155 height 9
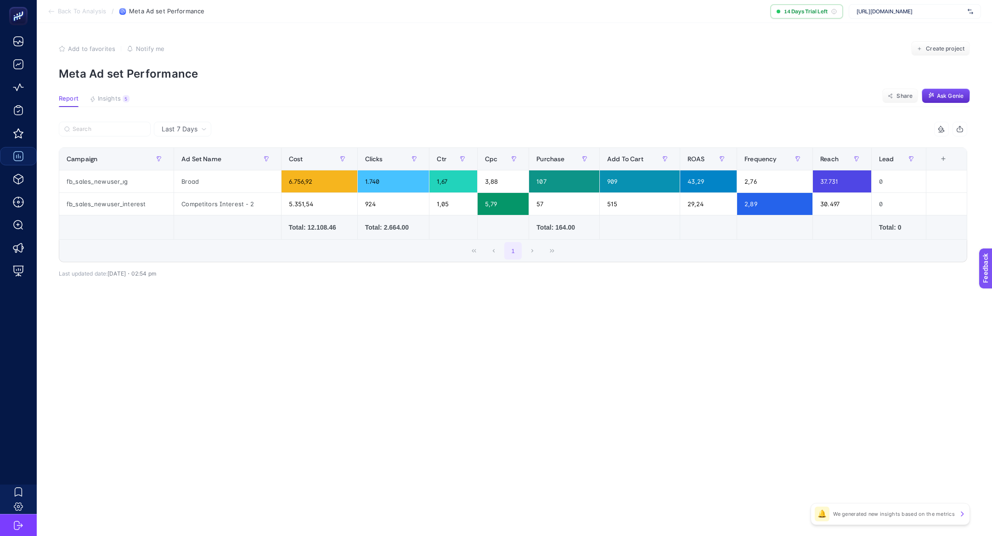
click at [118, 111] on article "Add to favorites false Notify me Create project Meta Ad set Performance Report …" at bounding box center [514, 279] width 955 height 513
click at [117, 103] on button "Insights 5 We generated new insights based on the metrics" at bounding box center [110, 101] width 40 height 12
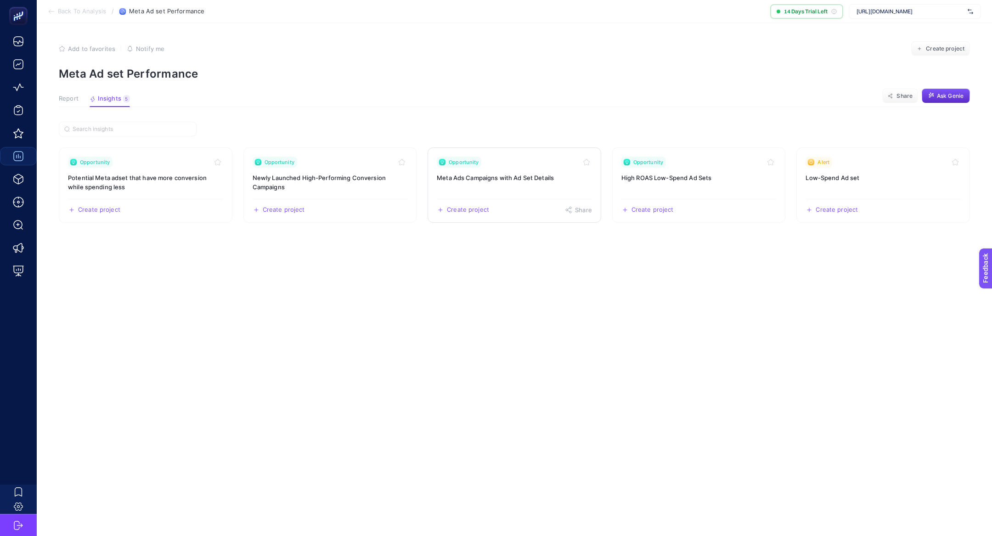
click at [536, 180] on h3 "Meta Ads Campaigns with Ad Set Details" at bounding box center [514, 177] width 155 height 9
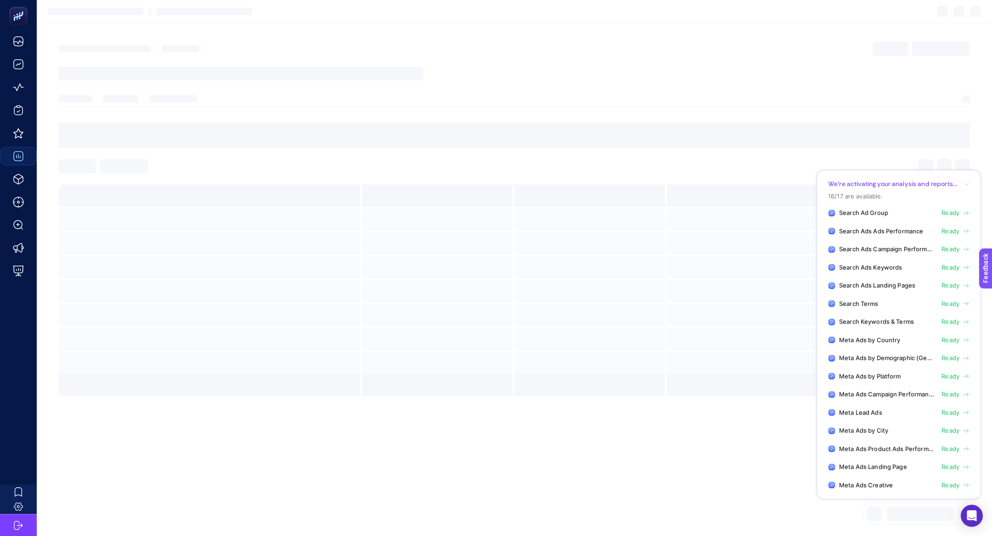
click at [500, 174] on section at bounding box center [514, 259] width 911 height 274
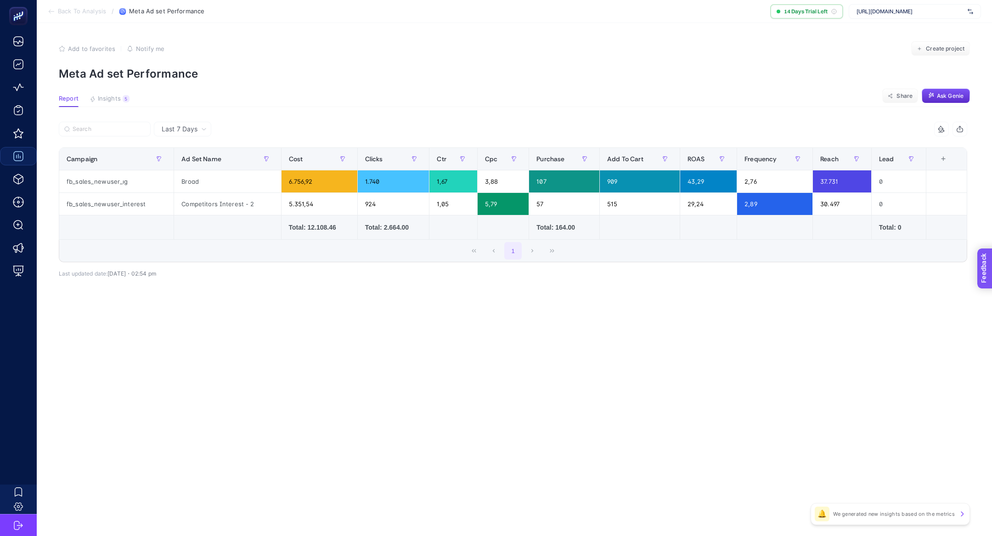
click at [992, 298] on span "Feedback" at bounding box center [997, 294] width 29 height 7
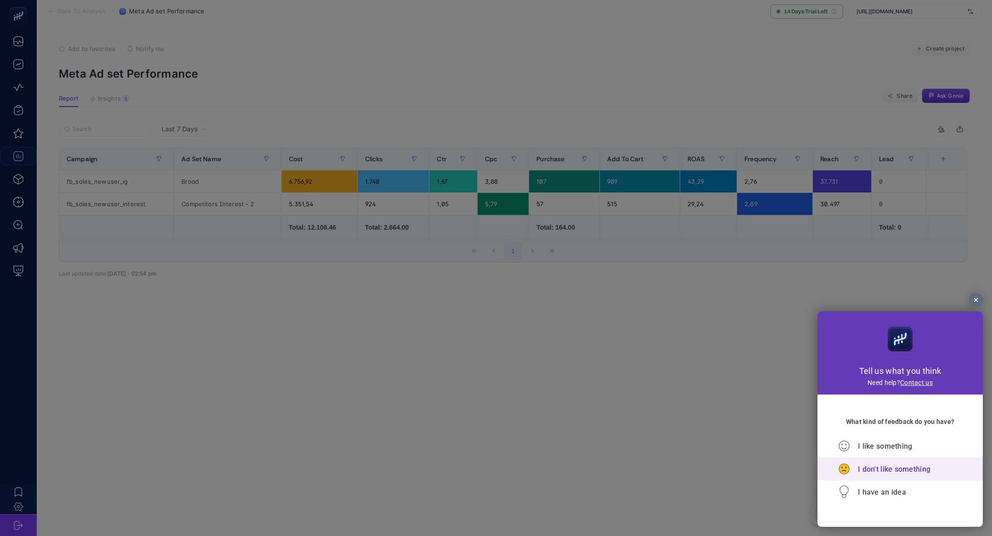
click at [900, 473] on span "I don't like something" at bounding box center [894, 469] width 73 height 9
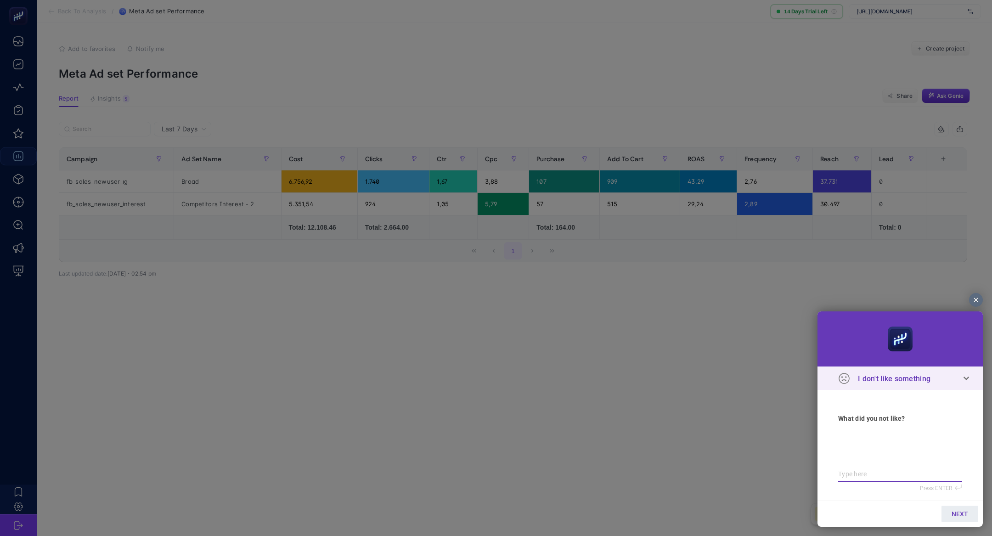
type textarea "a"
type textarea "ah"
type textarea "aha"
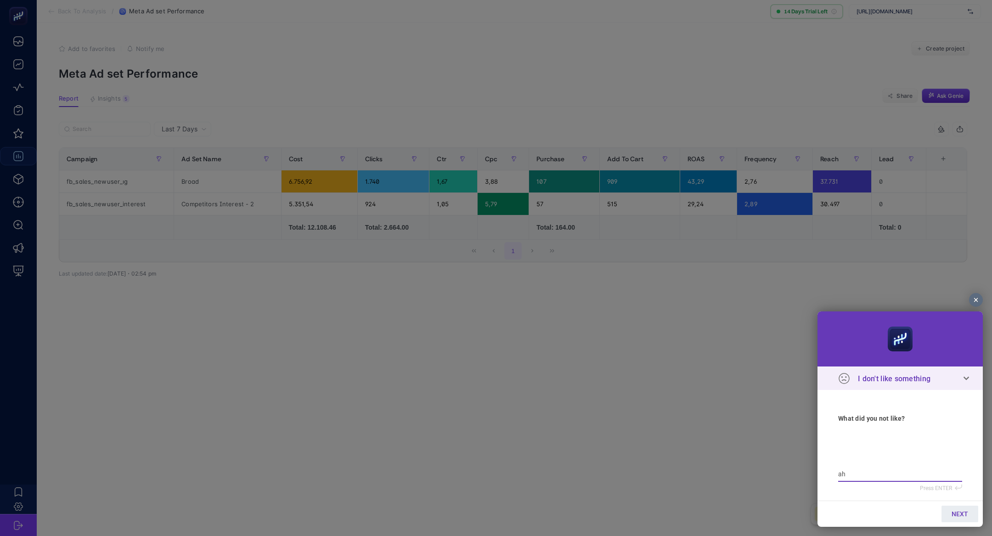
type textarea "aha"
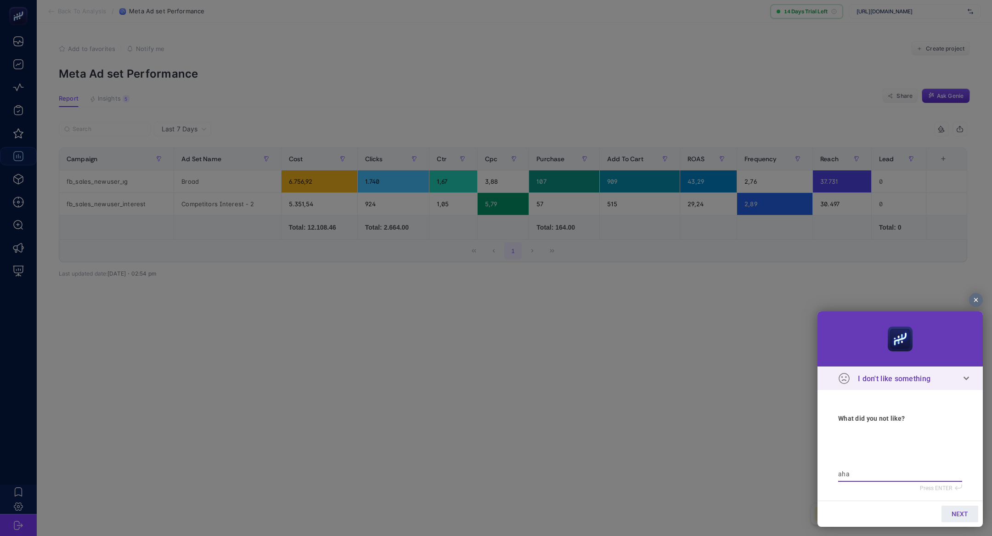
type textarea "ah"
type textarea "a"
type textarea "d"
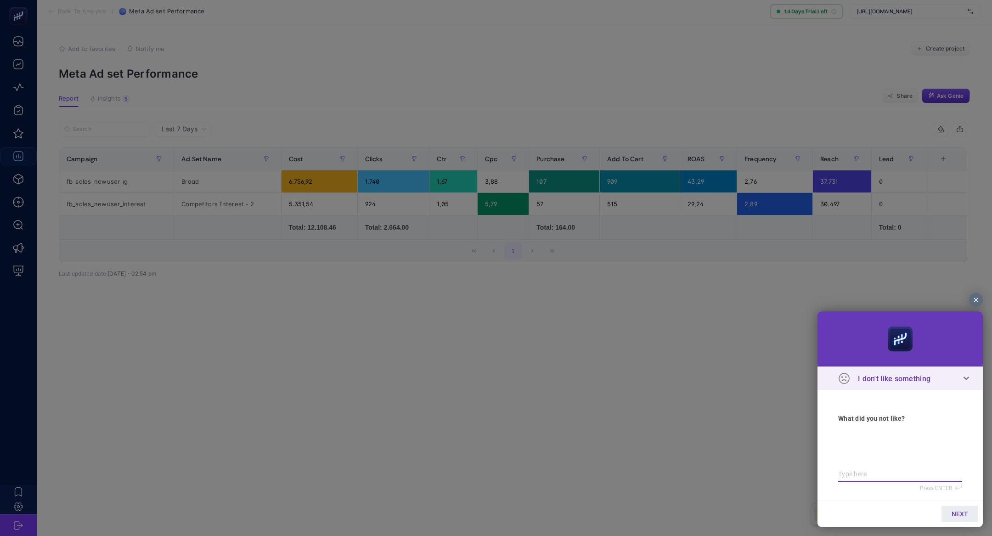
type textarea "d"
type textarea "da"
type textarea "dah"
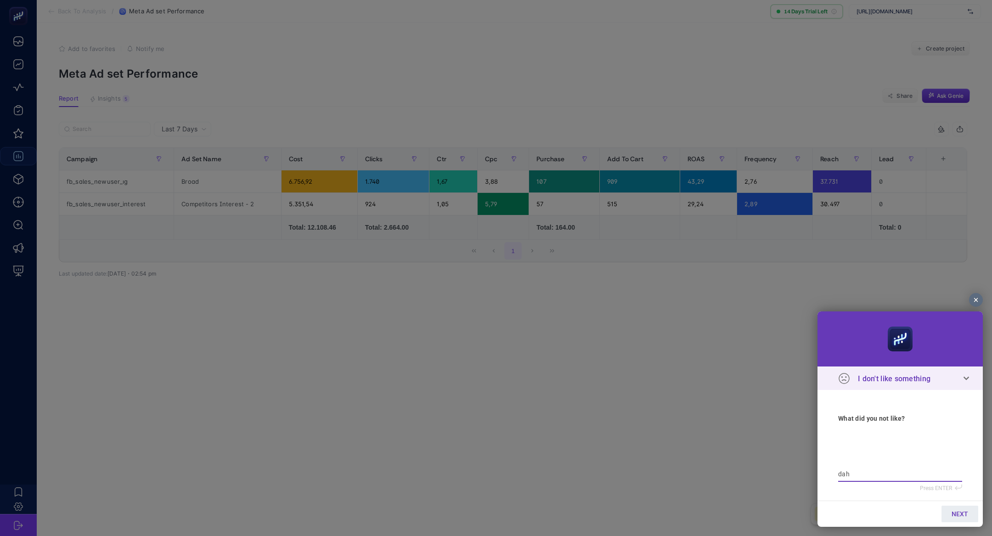
type textarea "daha"
type textarea "daha f"
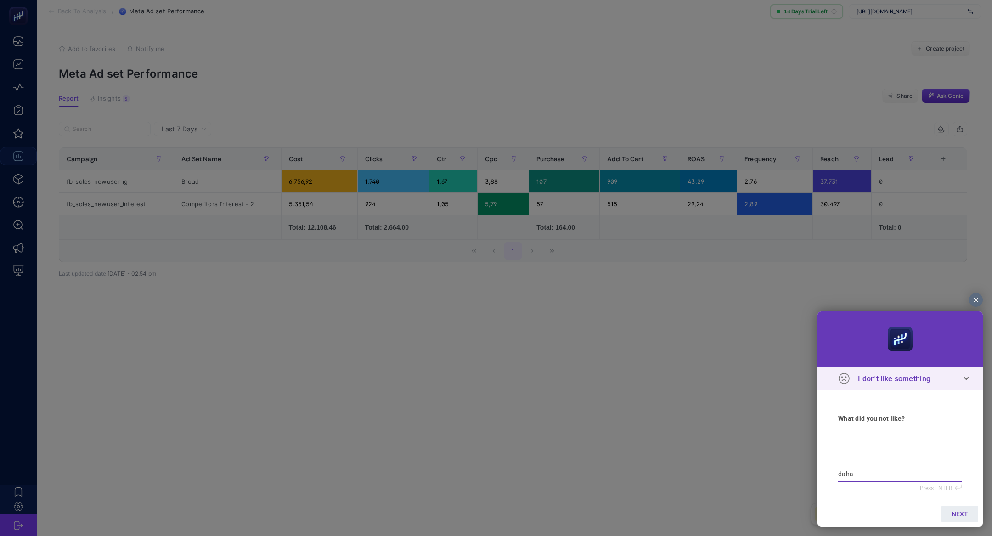
type textarea "daha f"
type textarea "daha fa"
type textarea "daha faz"
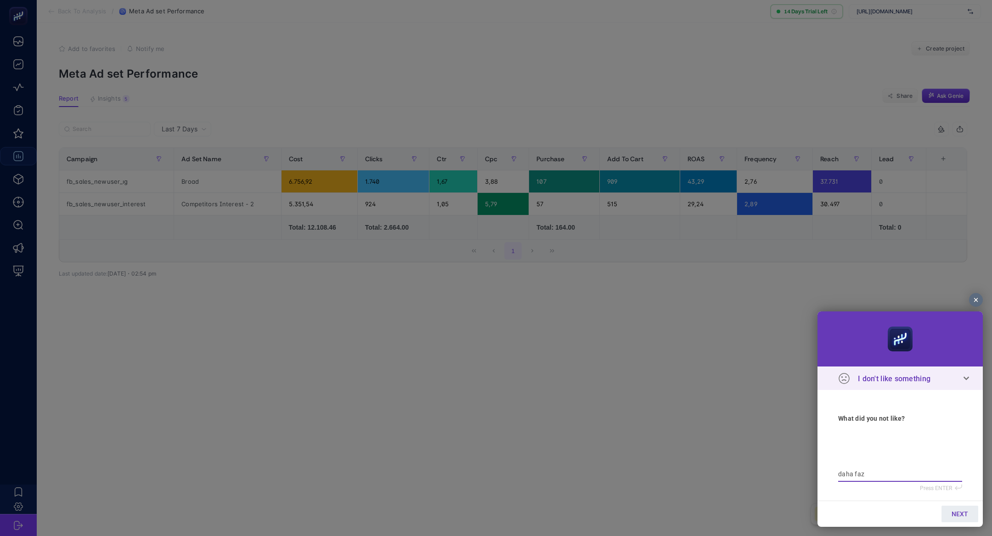
type textarea "daha fazl"
type textarea "daha fazla"
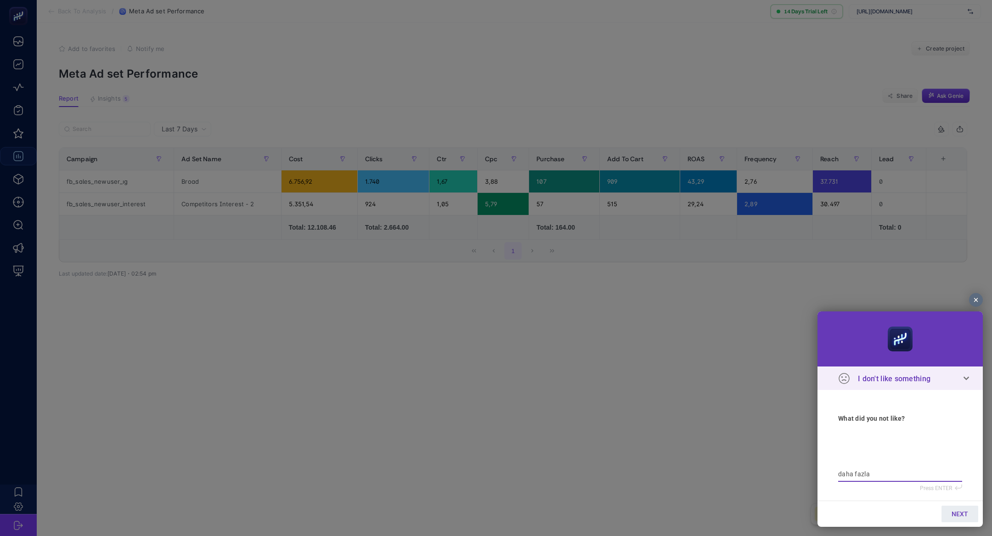
type textarea "daha fazla"
type textarea "daha fazla a"
type textarea "daha fazla ad"
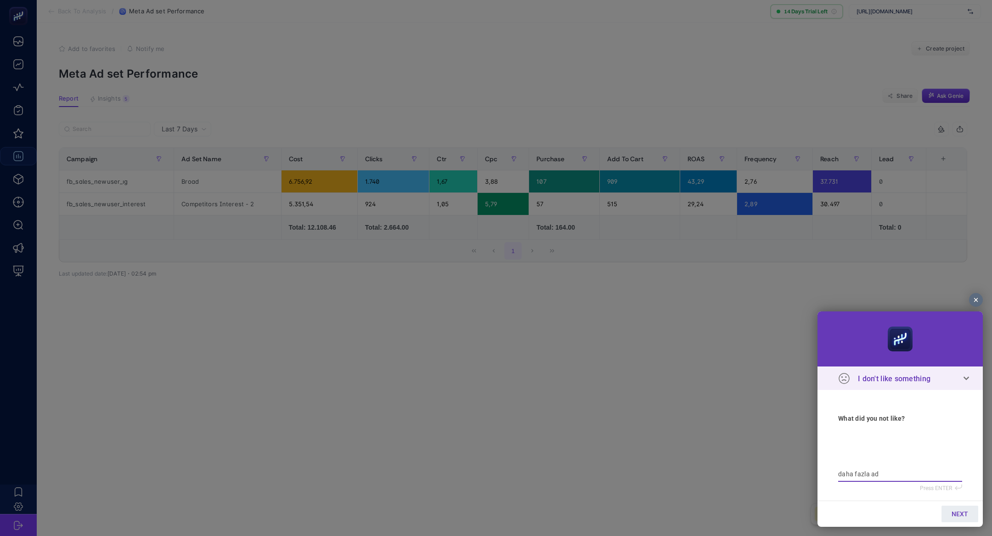
type textarea "daha fazla ad"
type textarea "daha fazla ad s"
type textarea "daha fazla ad se"
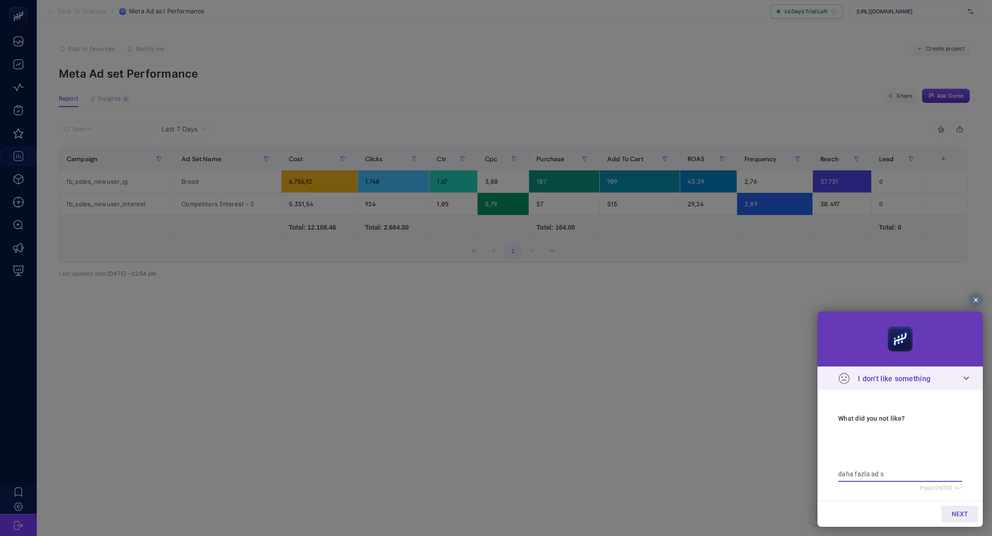
type textarea "daha fazla ad se"
type textarea "daha fazla ad set"
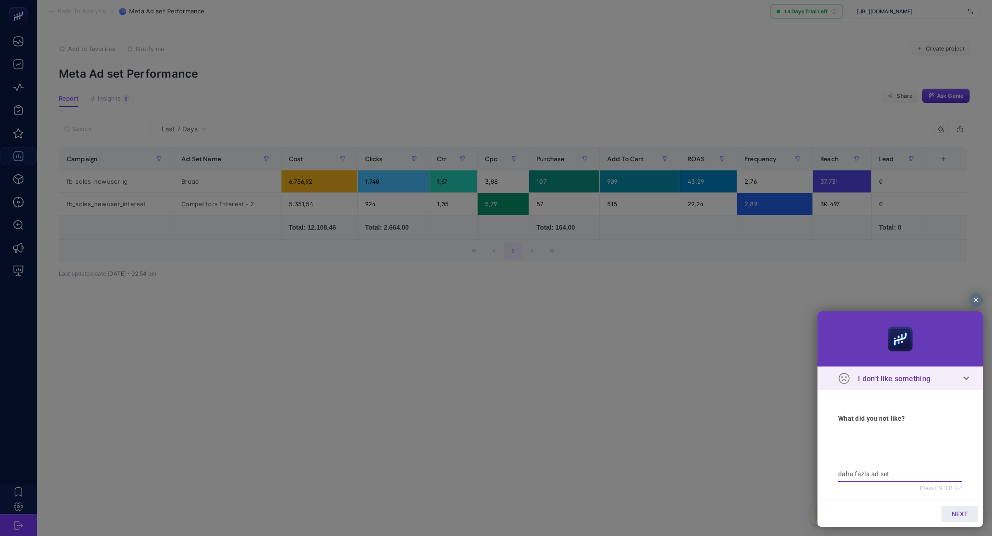
type textarea "daha fazla ad set v"
type textarea "daha fazla ad set va"
type textarea "daha fazla ad set var"
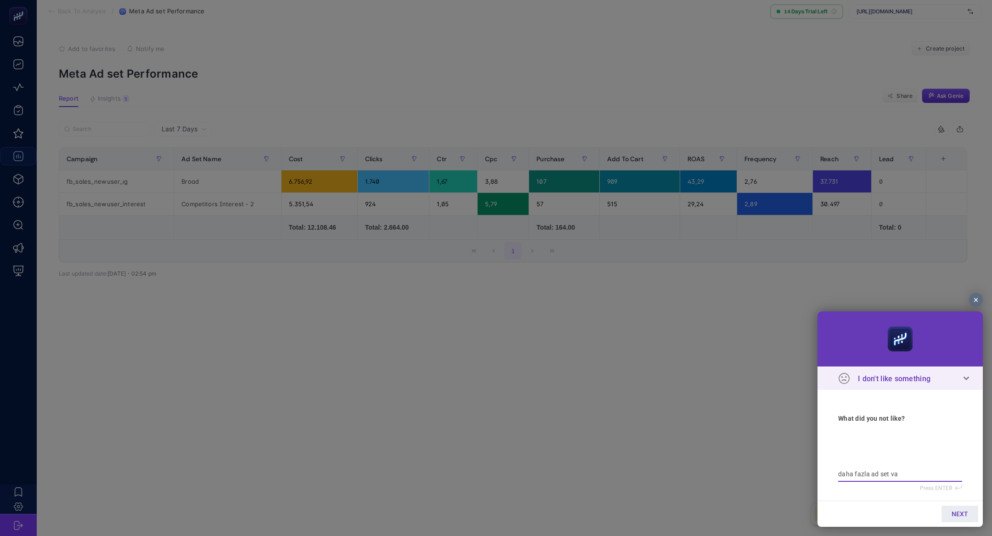
type textarea "daha fazla ad set var"
type textarea "daha fazla ad set var,"
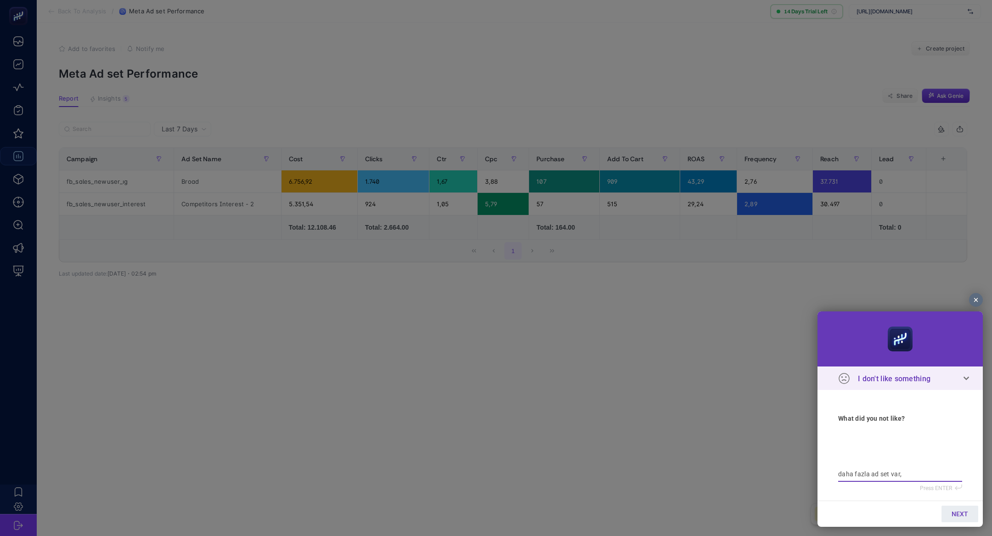
type textarea "daha fazla ad set var, d"
type textarea "daha fazla ad set var, di"
type textarea "daha fazla ad set var, diğ"
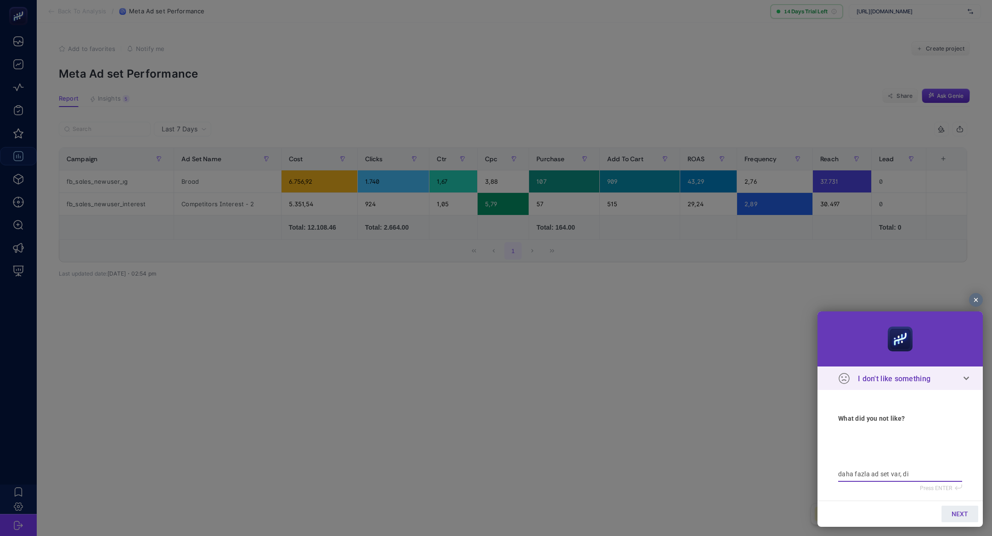
type textarea "daha fazla ad set var, diğ"
type textarea "daha fazla ad set var, diğe"
type textarea "daha fazla ad set var, diğer"
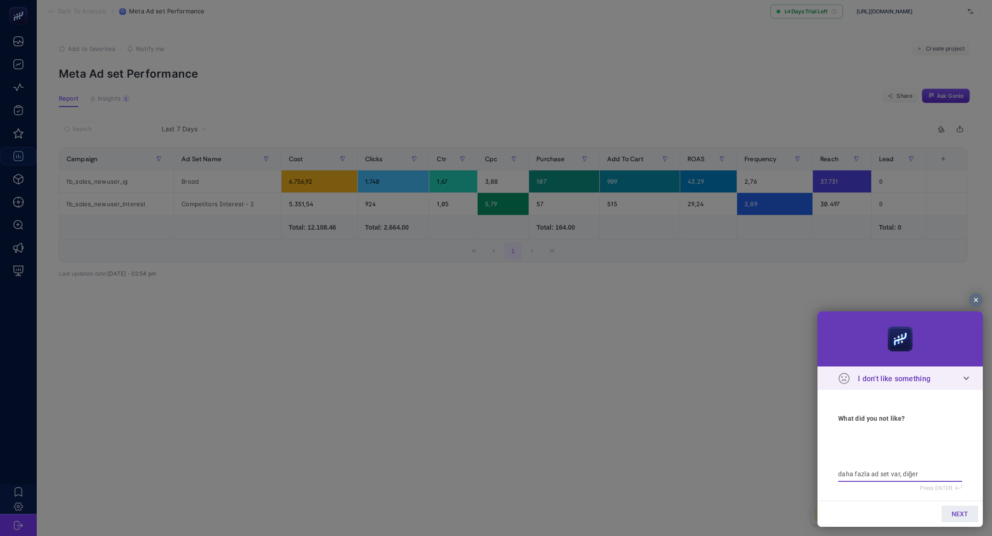
type textarea "daha fazla ad set var, diğer"
type textarea "daha fazla ad set var, diğer r"
type textarea "daha fazla ad set var, diğer ra"
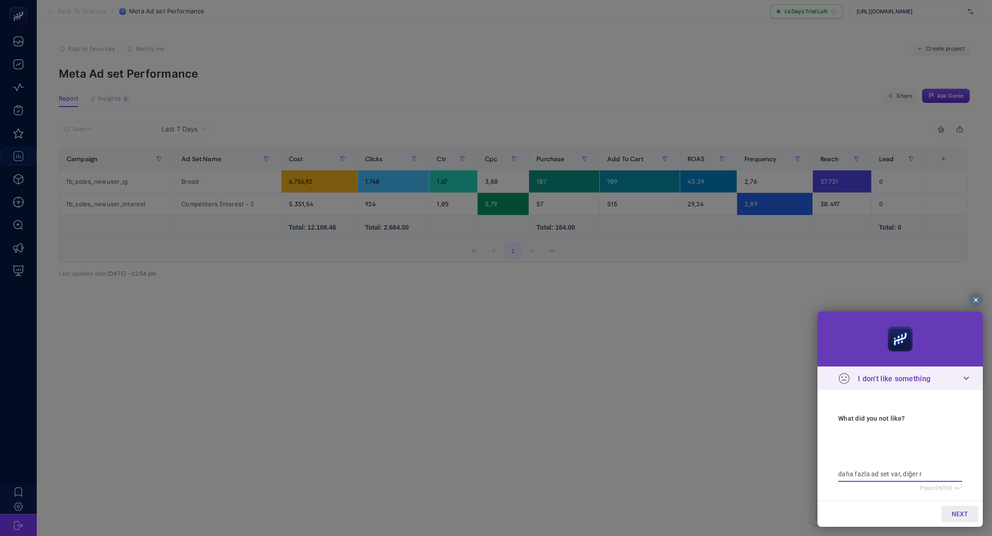
type textarea "daha fazla ad set var, diğer ra"
type textarea "daha fazla ad set var, diğer rap"
type textarea "daha fazla ad set var, diğer rapo"
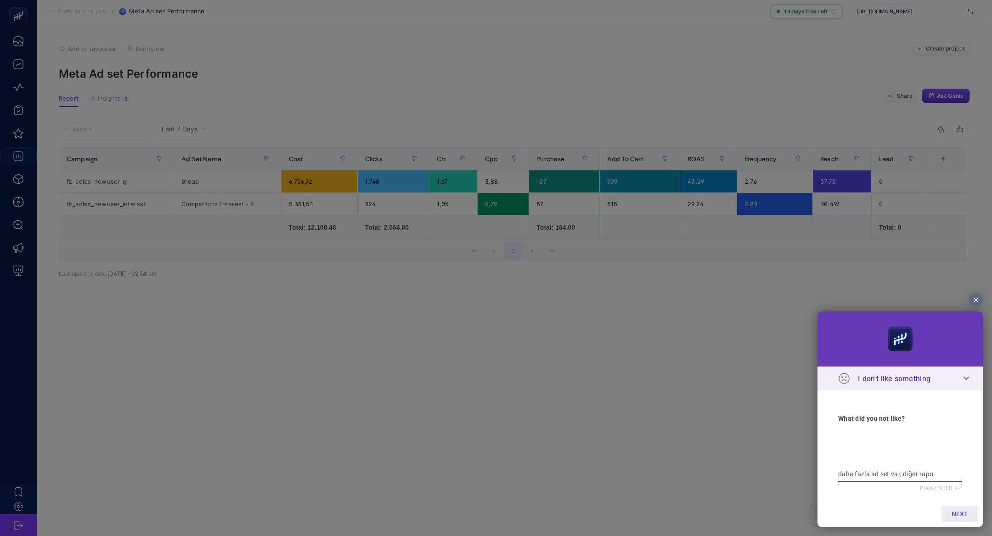
type textarea "daha fazla ad set var, diğer rapor"
type textarea "daha fazla ad set var, diğer raporl"
type textarea "daha fazla ad set var, diğer raporla"
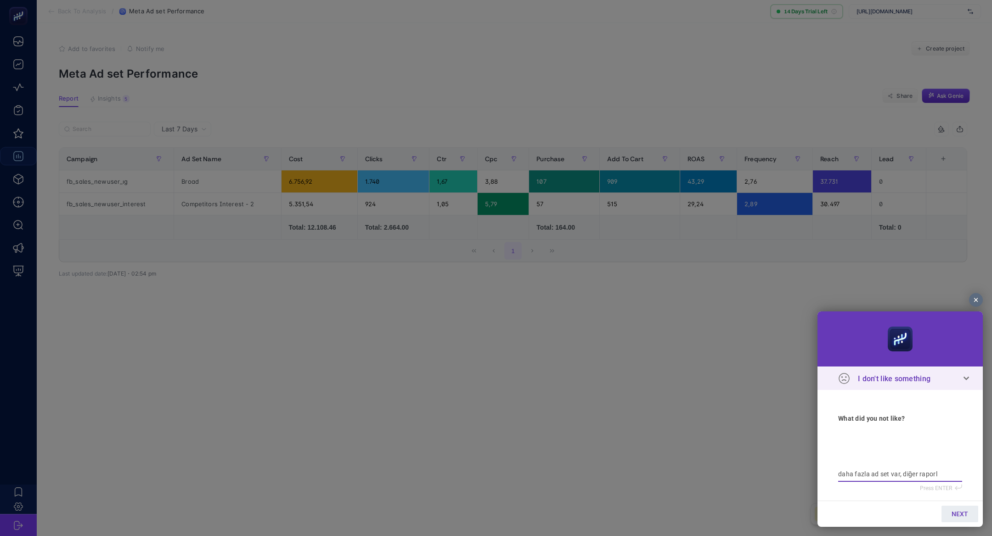
type textarea "daha fazla ad set var, diğer raporla"
type textarea "daha fazla ad set var, diğer raporlar"
type textarea "daha fazla ad set var, diğer raporlard"
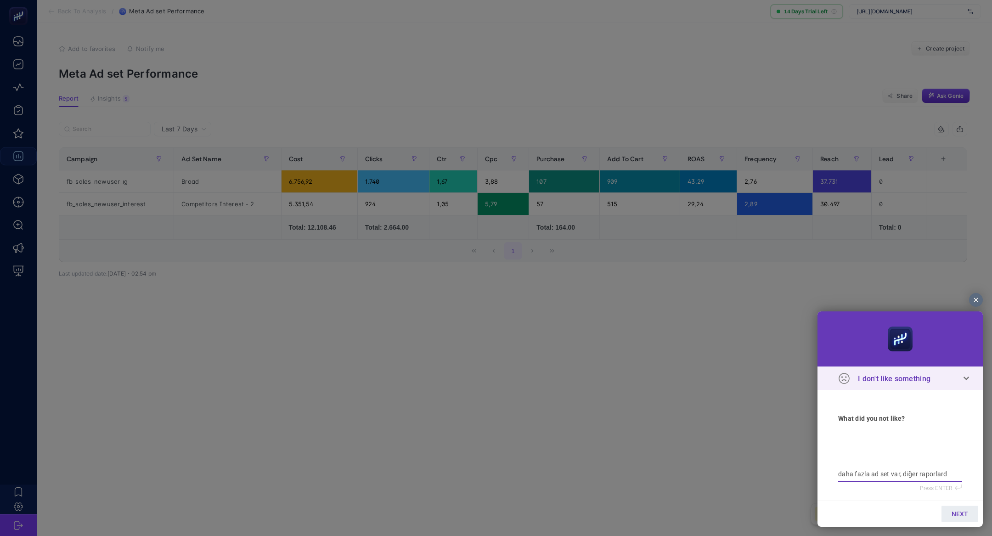
type textarea "daha fazla ad set var, diğer raporlarda"
type textarea "daha fazla ad set var, diğer raporlarda g"
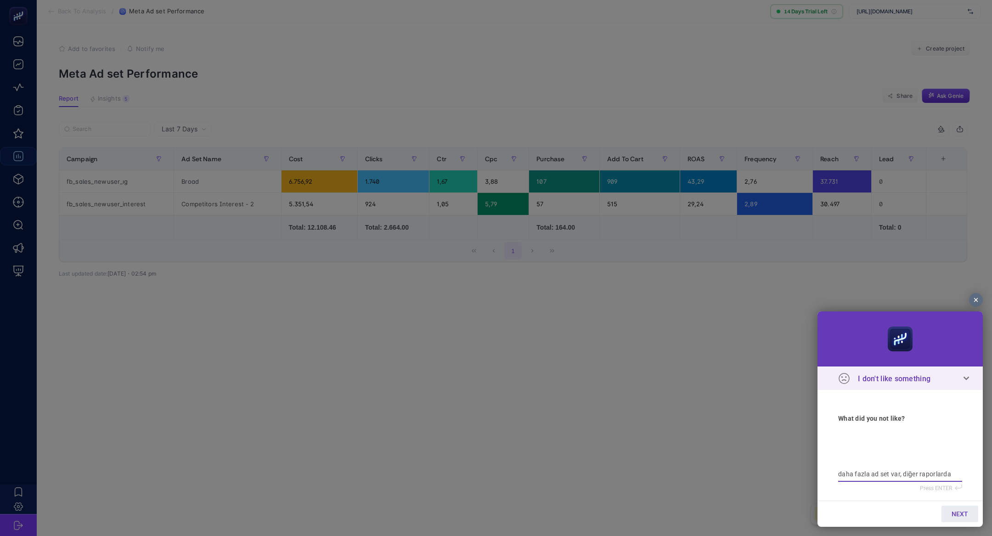
type textarea "daha fazla ad set var, diğer raporlarda g"
type textarea "daha fazla ad set var, diğer raporlarda ge"
type textarea "daha fazla ad set var, diğer raporlarda gel"
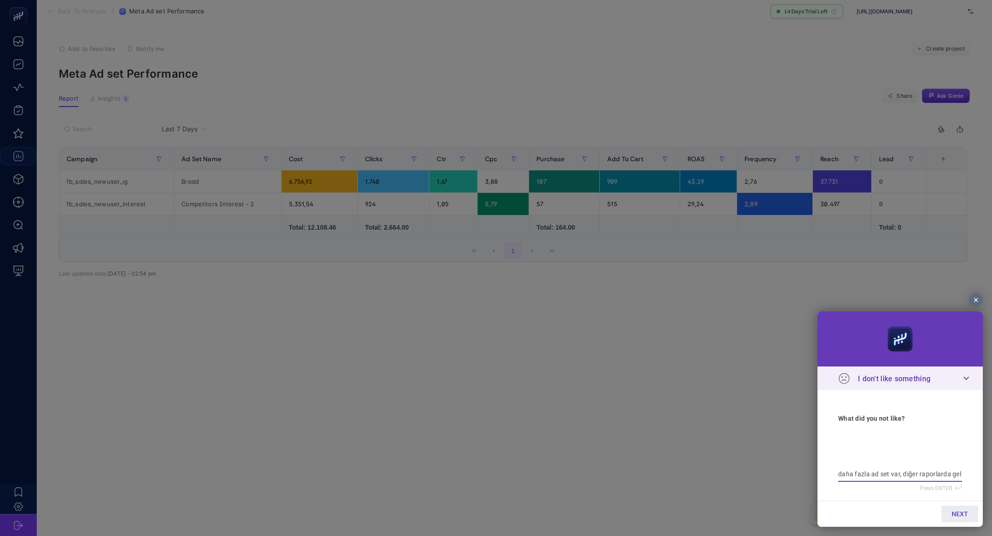
type textarea "daha fazla ad set var, diğer raporlarda geli"
type textarea "daha fazla ad set var, diğer raporlarda geliy"
type textarea "daha fazla ad set var, diğer raporlarda geliyp"
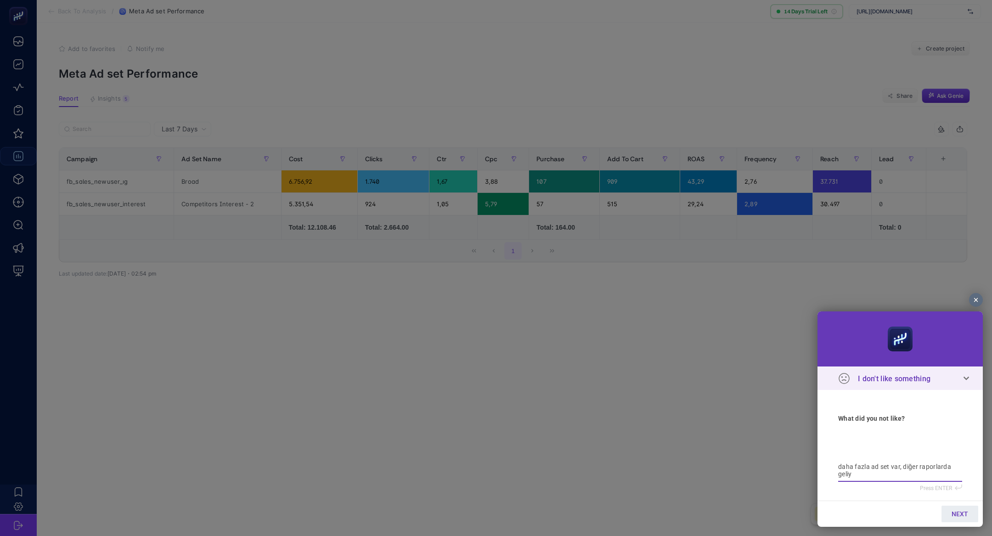
type textarea "daha fazla ad set var, diğer raporlarda geliyp"
type textarea "daha fazla ad set var, diğer raporlarda geliypr"
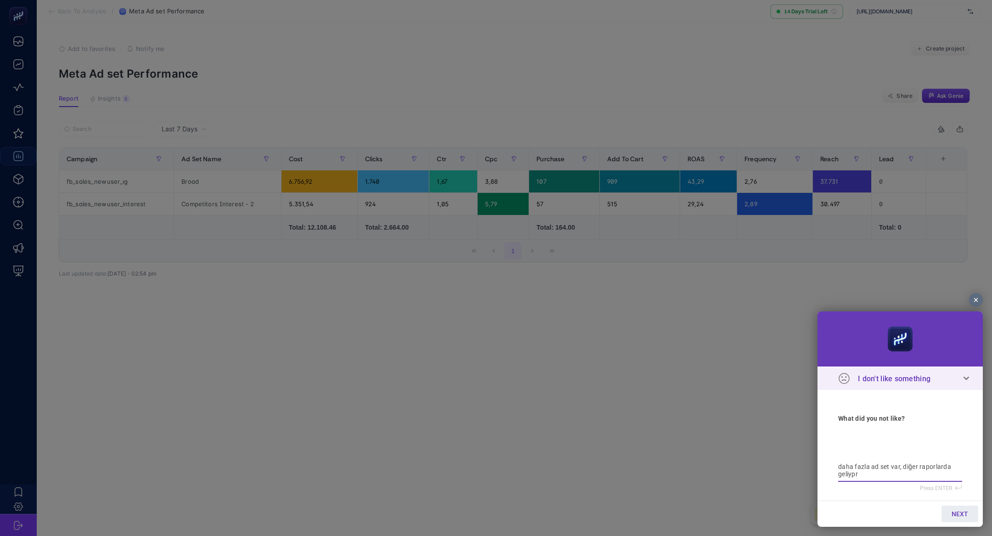
type textarea "daha fazla ad set var, diğer raporlarda geliypr a"
type textarea "daha fazla ad set var, diğer raporlarda geliypr am"
type textarea "daha fazla ad set var, diğer raporlarda geliypr ama"
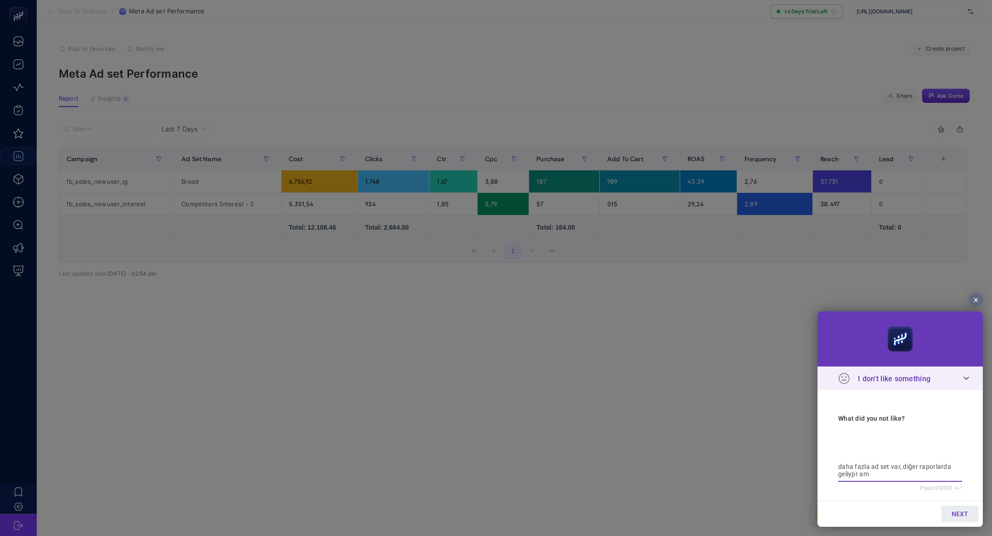
type textarea "daha fazla ad set var, diğer raporlarda geliypr ama"
type textarea "daha fazla ad set var, diğer raporlarda geliypr ama b"
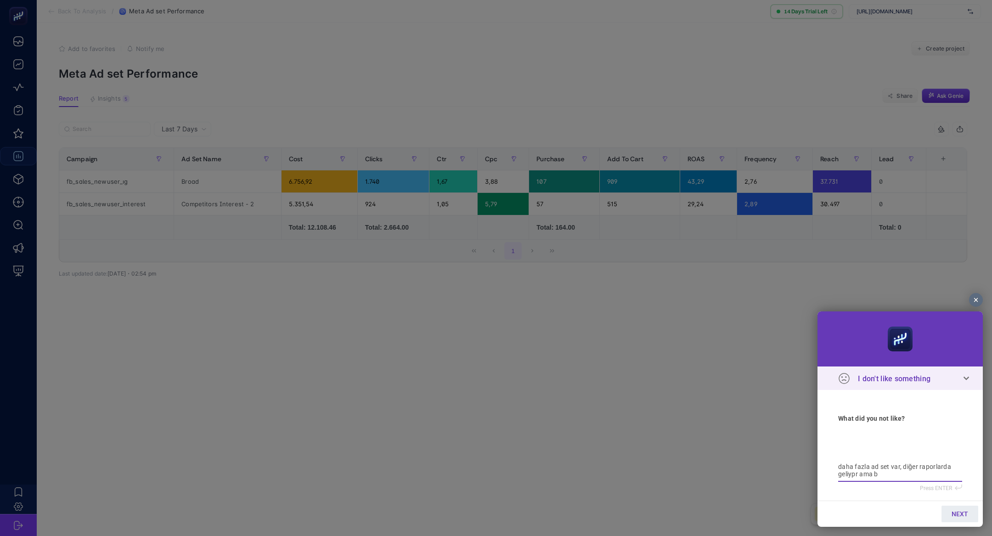
type textarea "daha fazla ad set var, diğer raporlarda geliypr ama bu"
type textarea "daha fazla ad set var, diğer raporlarda geliypr ama bur"
type textarea "daha fazla ad set var, diğer raporlarda geliypr ama bura"
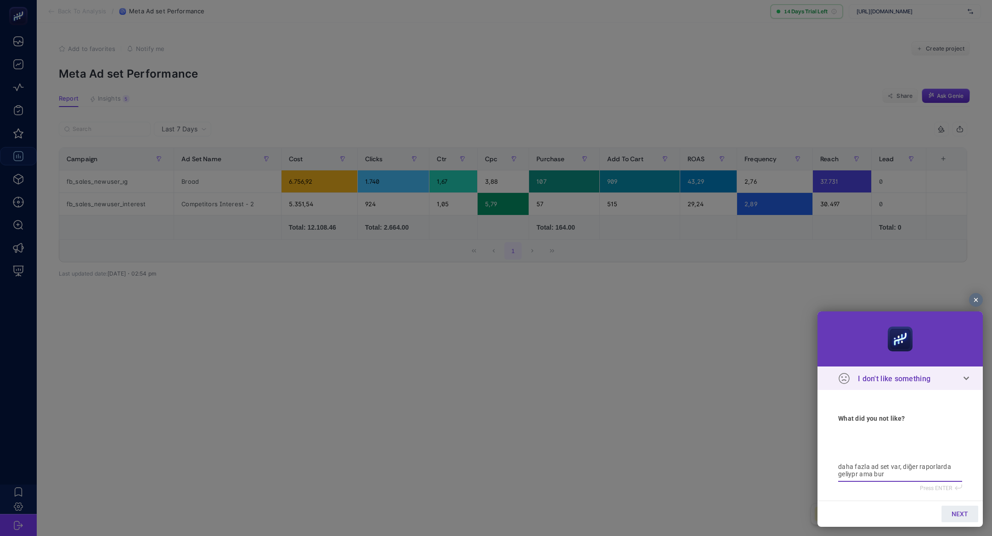
type textarea "daha fazla ad set var, diğer raporlarda geliypr ama bura"
type textarea "daha fazla ad set var, diğer raporlarda geliypr ama buray"
type textarea "daha fazla ad set var, diğer raporlarda geliypr ama buraya"
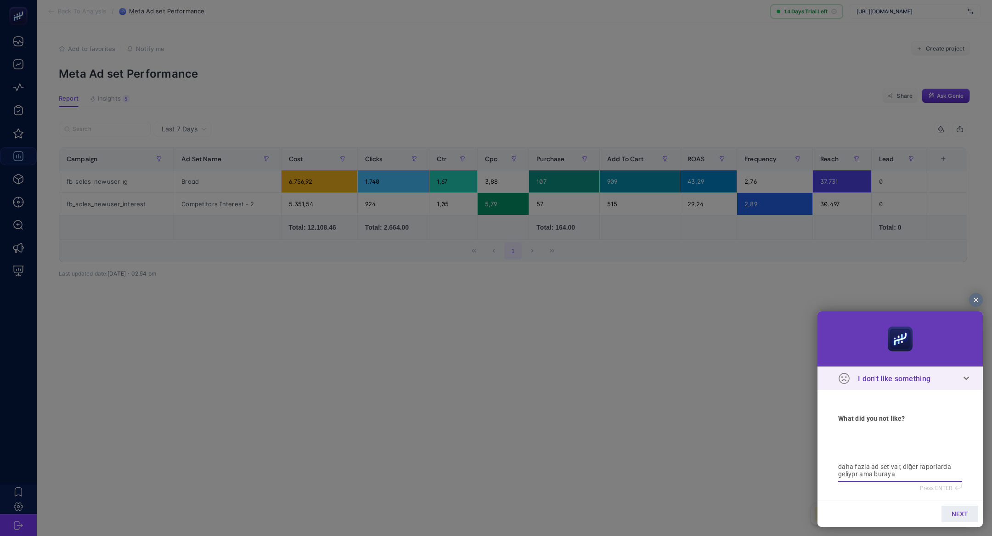
type textarea "daha fazla ad set var, diğer raporlarda geliypr ama buraya"
type textarea "daha fazla ad set var, diğer raporlarda geliypr ama buraya g"
type textarea "daha fazla ad set var, diğer raporlarda geliypr ama buraya ge"
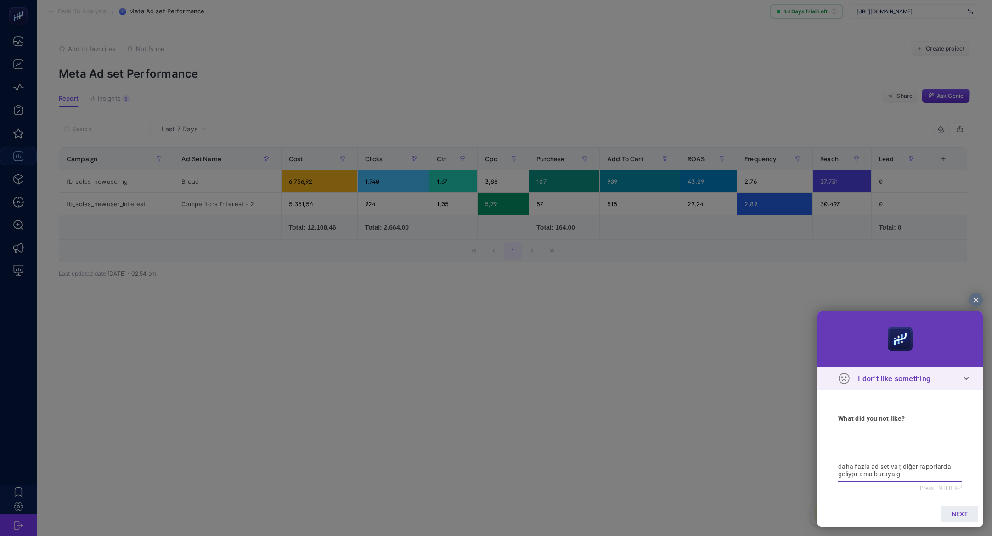
type textarea "daha fazla ad set var, diğer raporlarda geliypr ama buraya ge"
type textarea "daha fazla ad set var, diğer raporlarda geliypr ama buraya gel"
type textarea "daha fazla ad set var, diğer raporlarda geliypr ama buraya gelm"
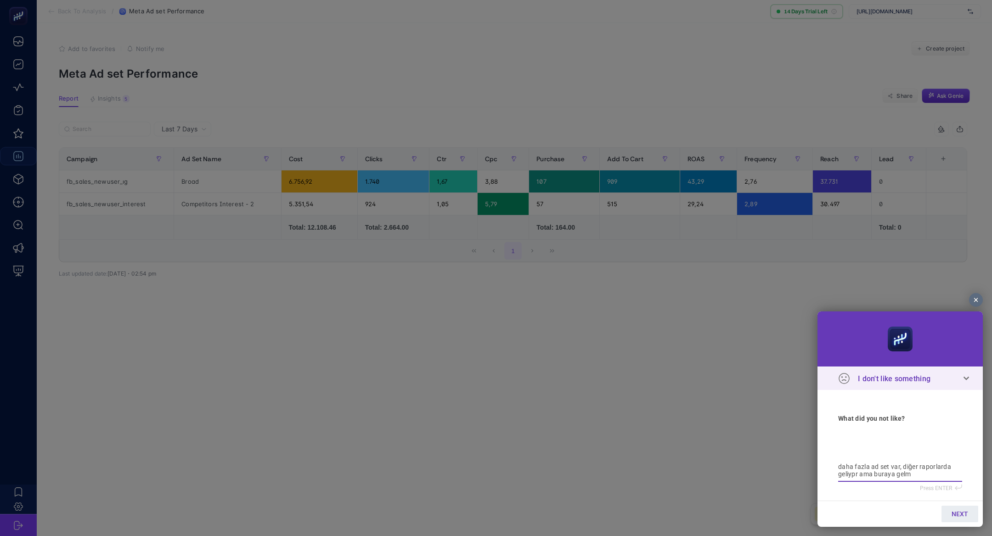
type textarea "daha fazla ad set var, diğer raporlarda geliypr ama buraya gelmi"
type textarea "daha fazla ad set var, diğer raporlarda geliypr ama buraya gelmiy"
type textarea "daha fazla ad set var, diğer raporlarda geliypr ama buraya gelmiyo"
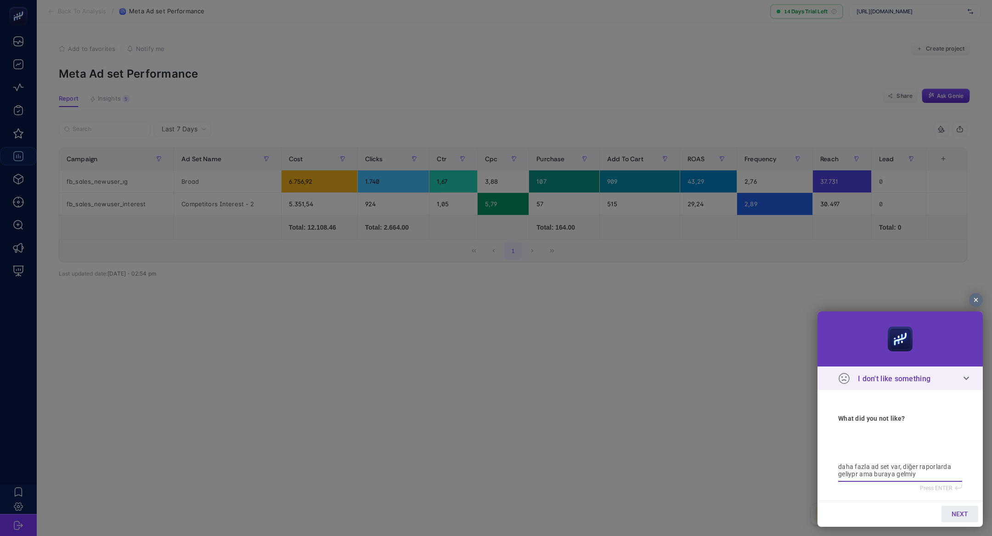
type textarea "daha fazla ad set var, diğer raporlarda geliypr ama buraya gelmiyo"
type textarea "daha fazla ad set var, diğer raporlarda geliypr ama buraya gelmiyor"
click at [837, 472] on section "daha fazla ad set var, diğer raporlarda geliypr ama buraya gelmiyor What did yo…" at bounding box center [899, 441] width 165 height 103
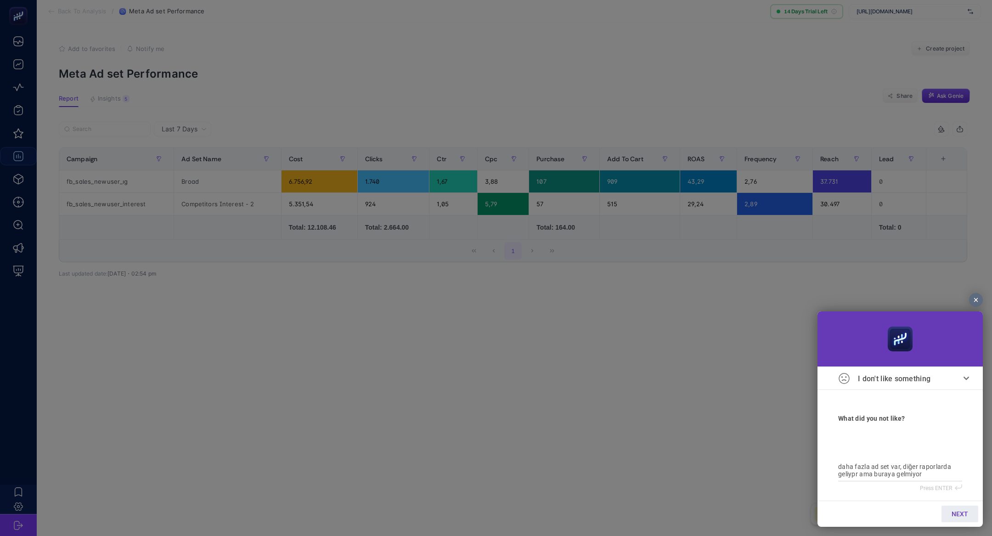
click at [957, 469] on textarea "daha fazla ad set var, diğer raporlarda geliypr ama buraya gelmiyor" at bounding box center [900, 470] width 124 height 15
click at [941, 468] on textarea "daha fazla ad set var, diğer raporlarda geliypr ama buraya gelmiyor" at bounding box center [900, 470] width 124 height 15
click at [940, 468] on textarea "daha fazla ad set var, diğer raporlarda geliypr ama buraya gelmiyor" at bounding box center [900, 470] width 124 height 15
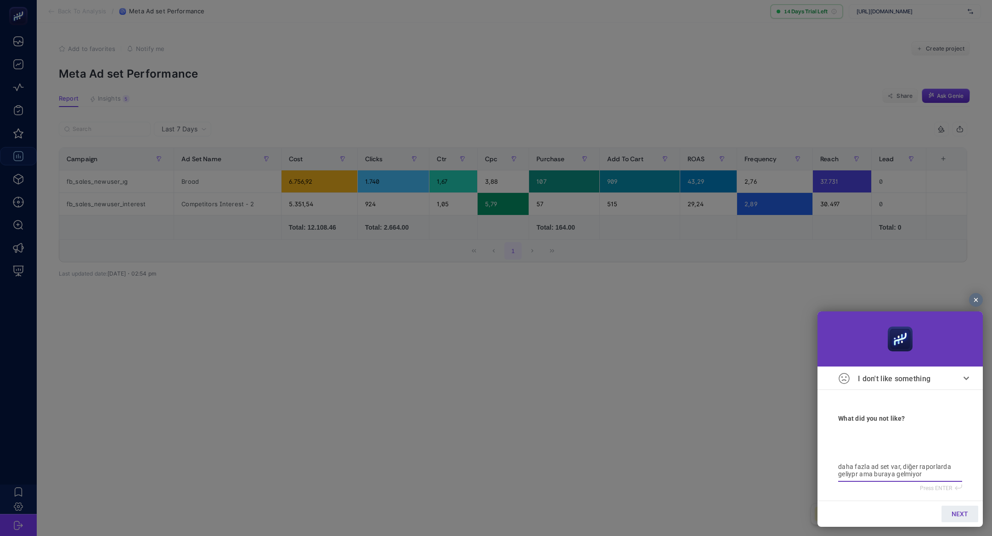
type textarea "daha fazla ad set var, diğer i geliypr ama buraya gelmiyor"
type textarea "daha fazla ad set var, diğer in geliypr ama buraya gelmiyor"
type textarea "daha fazla ad set var, diğer ins geliypr ama buraya gelmiyor"
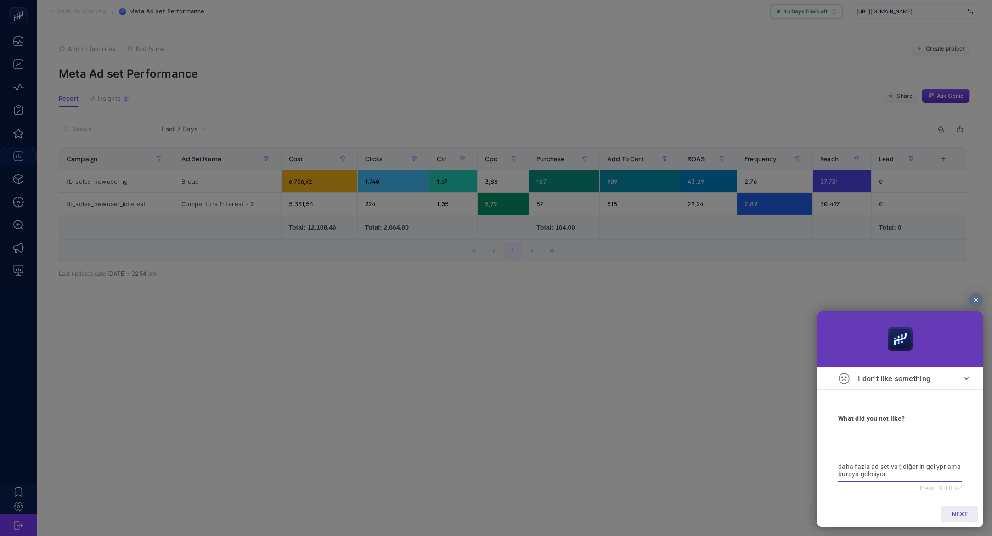
type textarea "daha fazla ad set var, diğer ins geliypr ama buraya gelmiyor"
type textarea "daha fazla ad set var, diğer insg geliypr ama buraya gelmiyor"
type textarea "daha fazla ad set var, diğer insg. geliypr ama buraya gelmiyor"
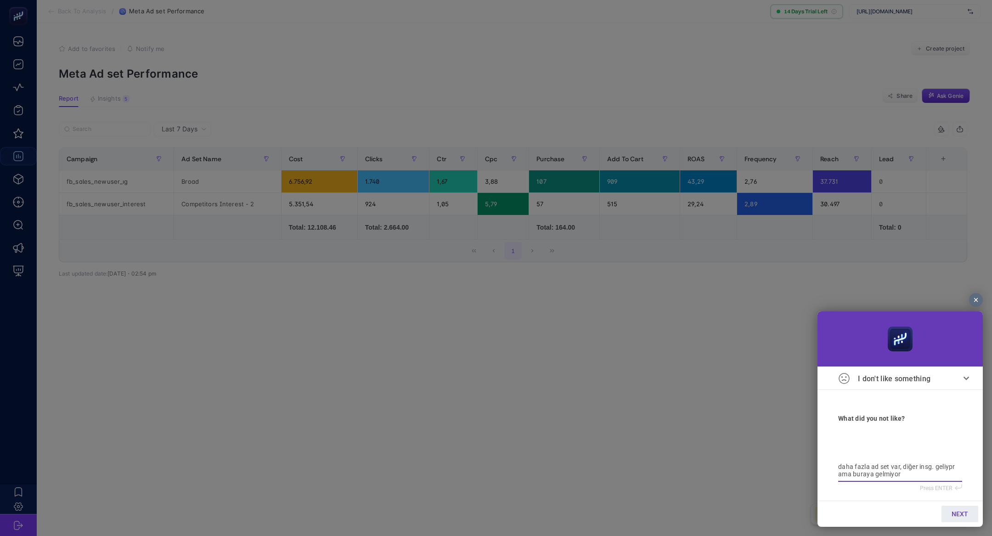
click at [953, 472] on textarea "daha fazla ad set var, diğer insg. geliypr ama buraya gelmiyor" at bounding box center [900, 470] width 124 height 15
type textarea "daha fazla ad set var, diğer insg. geliyr ama buraya gelmiyor"
type textarea "daha fazla ad set var, diğer insg. gelir ama buraya gelmiyor"
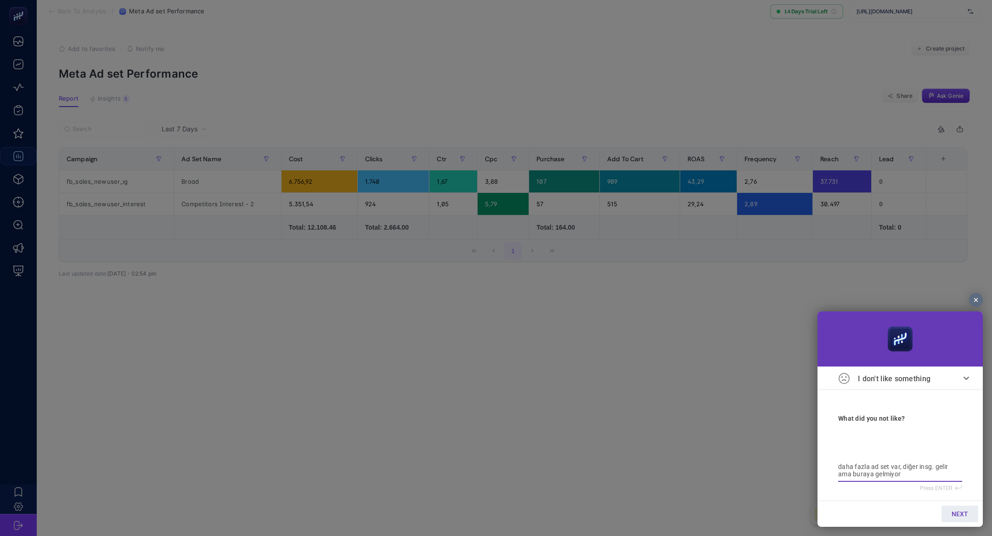
type textarea "daha fazla ad set var, diğer insg. gelior ama buraya gelmiyor"
type textarea "daha fazla ad set var, diğer insg. geliorr ama buraya gelmiyor"
type textarea "daha fazla ad set var, diğer insg. gelior ama buraya gelmiyor"
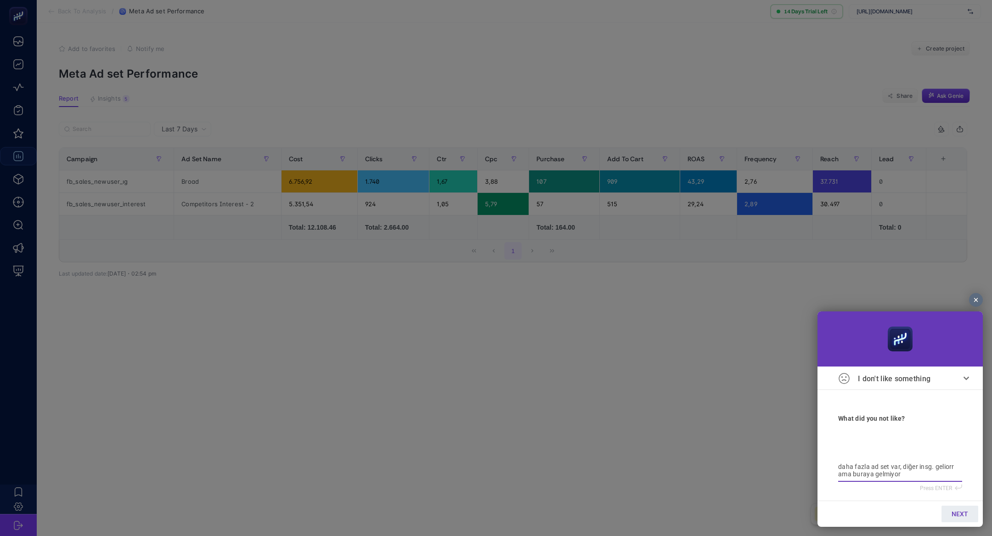
type textarea "daha fazla ad set var, diğer insg. gelior ama buraya gelmiyor"
click at [956, 518] on link "NEXT" at bounding box center [959, 514] width 37 height 17
type input "b"
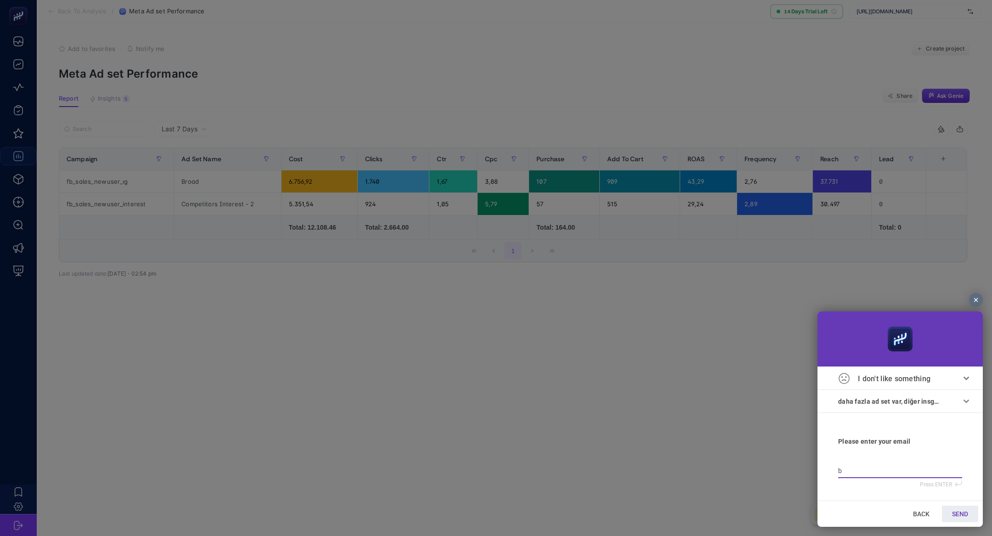
type input "bi"
type input "bil"
type input "bilg"
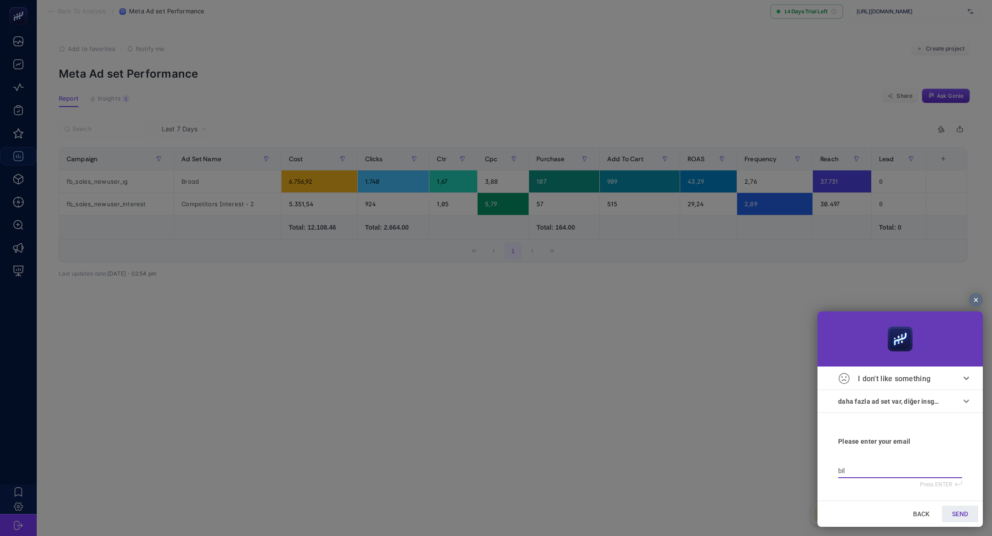
type input "bilg"
type input "bilge"
type input "bilge@"
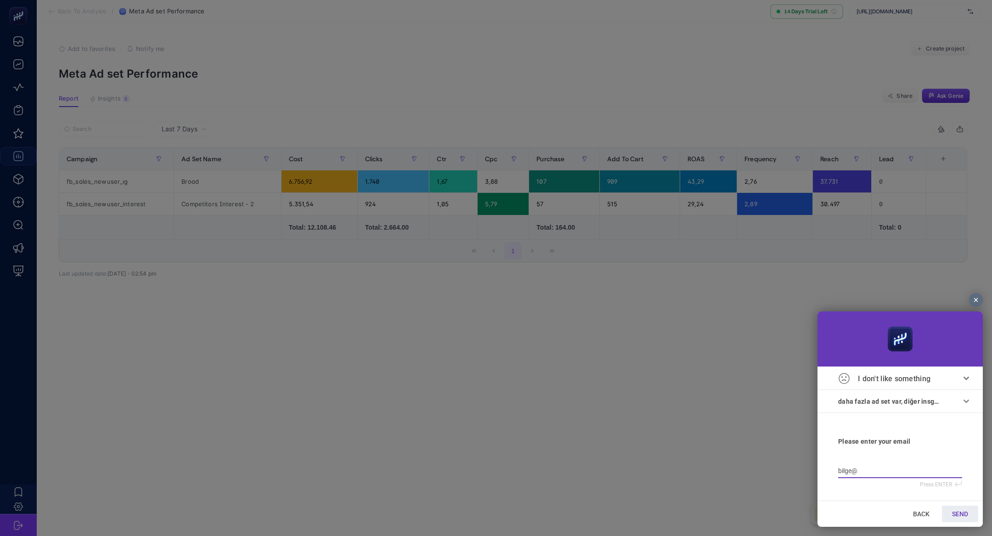
type input "bilge@h"
type input "bilge@hy"
type input "bilge@hye"
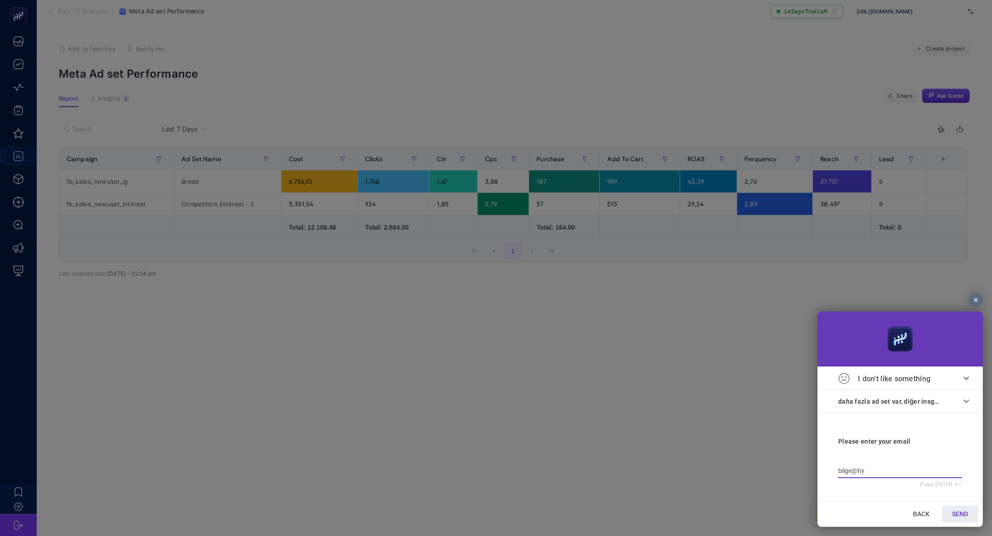
type input "bilge@hye"
type input "bilge@hyeb"
type input "bilge@hyebp"
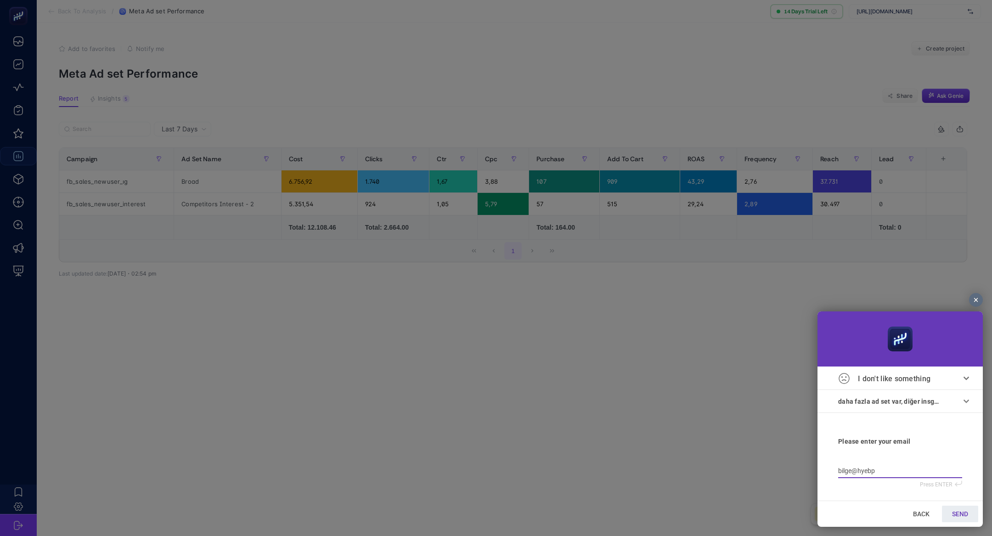
type input "bilge@hyeb"
type input "bilge@hye"
type input "bilge@hy"
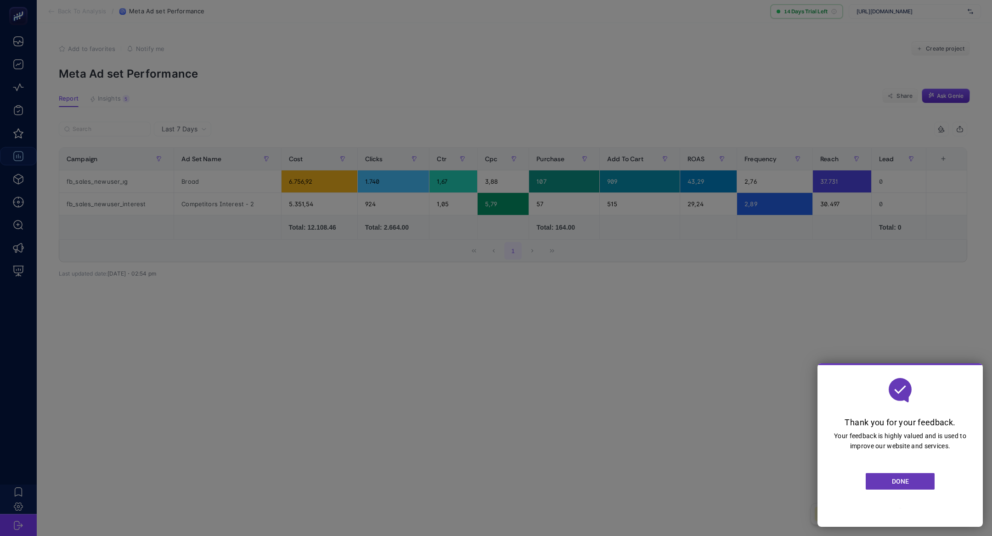
click at [229, 116] on div at bounding box center [496, 268] width 992 height 536
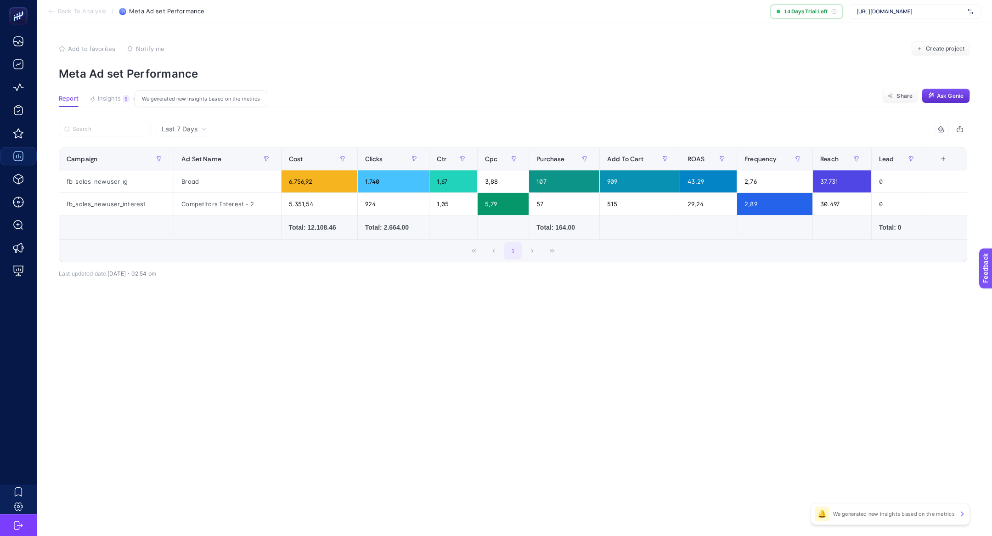
click at [112, 101] on span "Insights" at bounding box center [109, 98] width 23 height 7
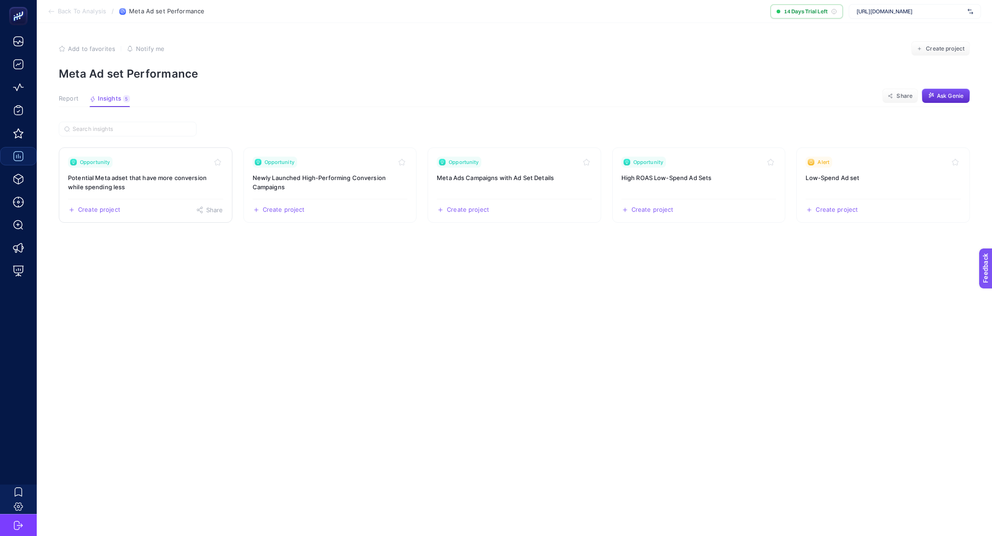
click at [144, 179] on h3 "Potential Meta adset that have more conversion while spending less" at bounding box center [145, 182] width 155 height 18
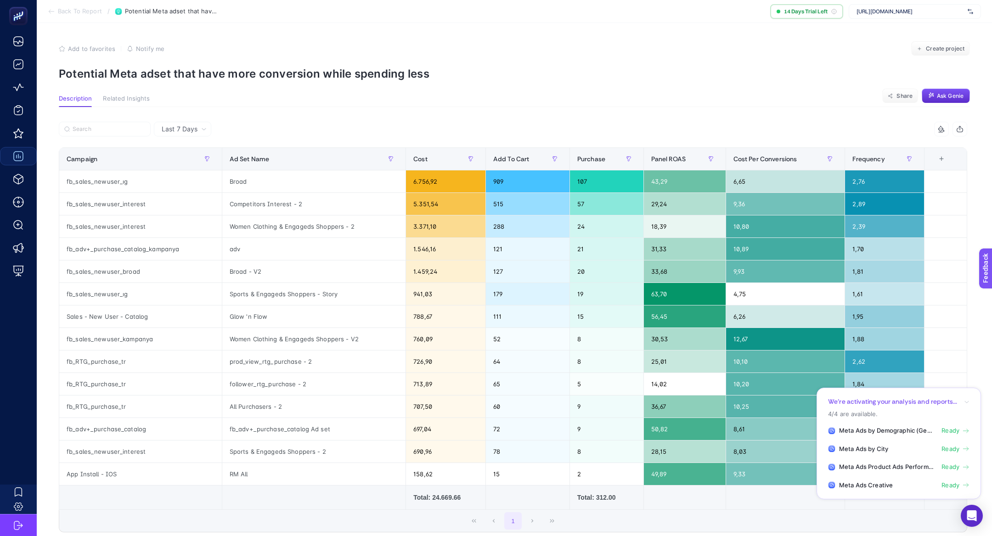
click at [149, 69] on p "Potential Meta adset that have more conversion while spending less" at bounding box center [514, 73] width 911 height 13
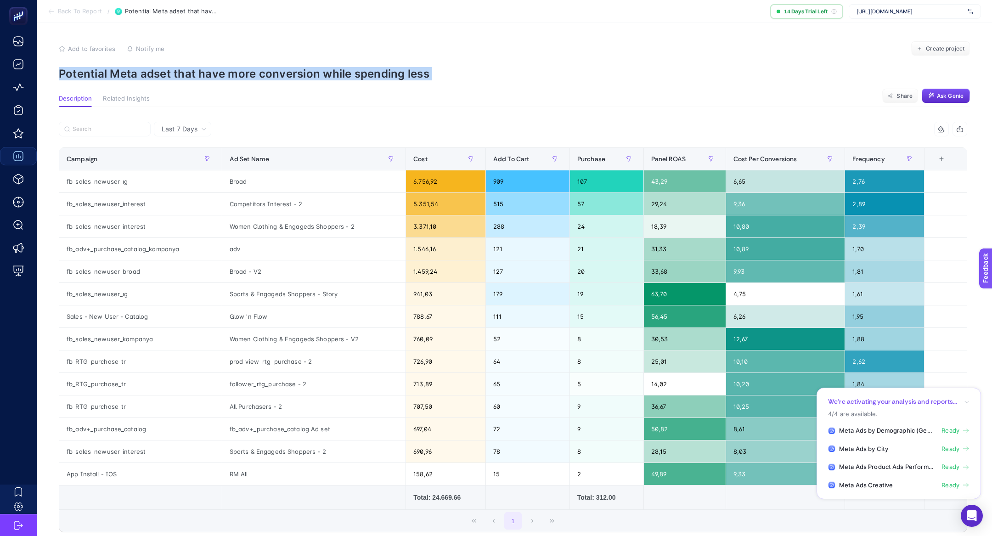
copy article "Potential Meta adset that have more conversion while spending less"
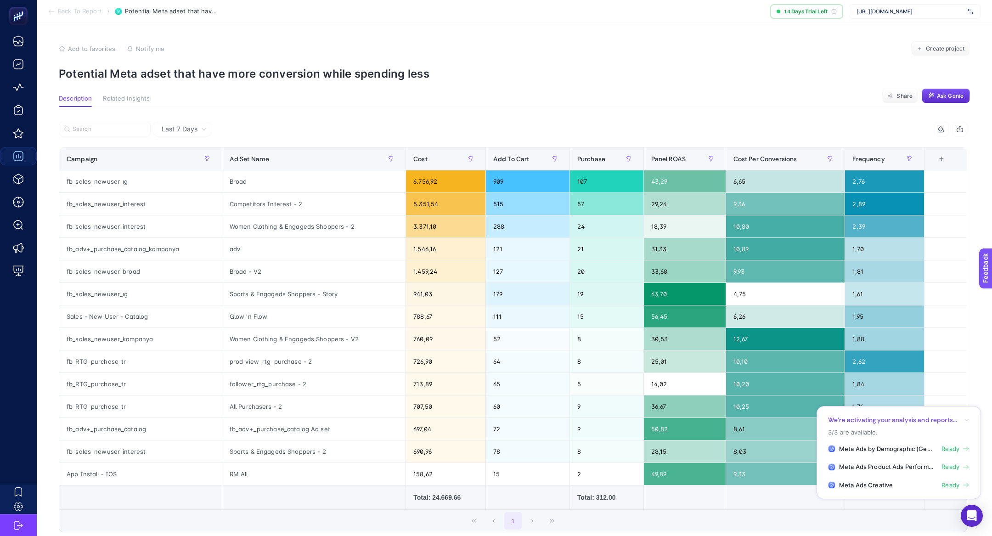
click at [175, 70] on p "Potential Meta adset that have more conversion while spending less" at bounding box center [514, 73] width 911 height 13
copy article "Potential Meta adset that have more conversion while spending less"
